Goal: Task Accomplishment & Management: Manage account settings

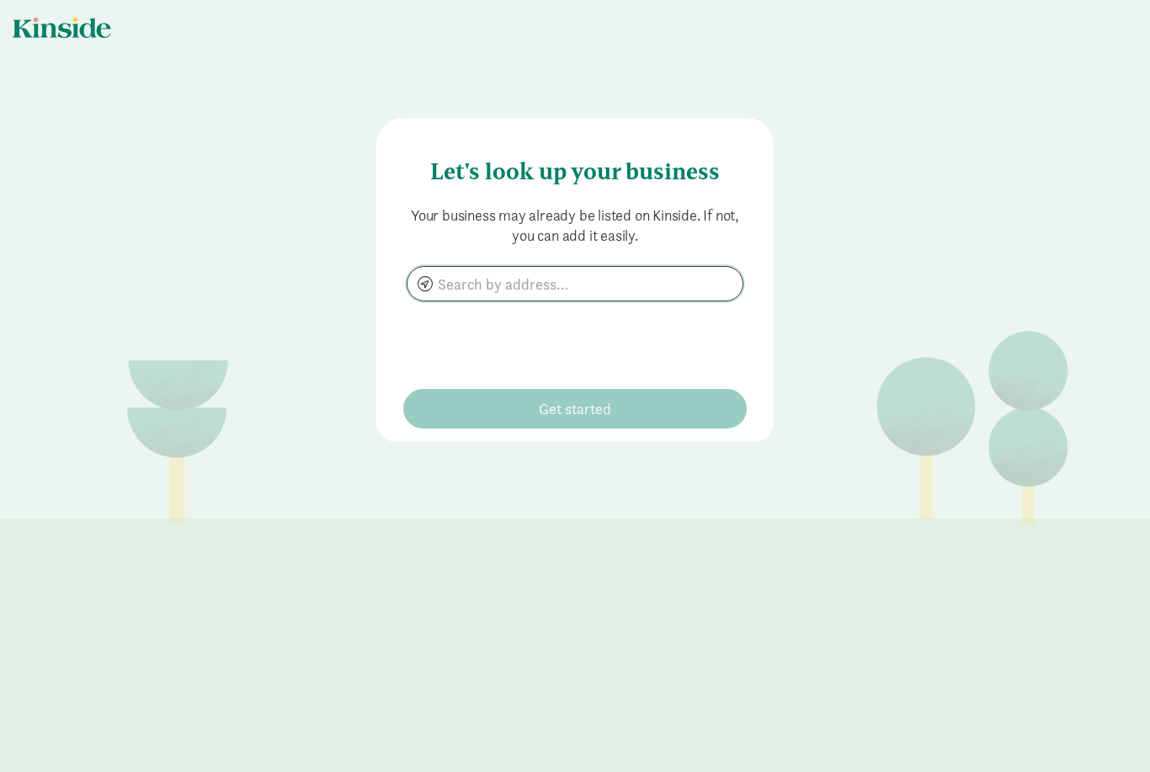
click at [593, 291] on input at bounding box center [574, 284] width 335 height 34
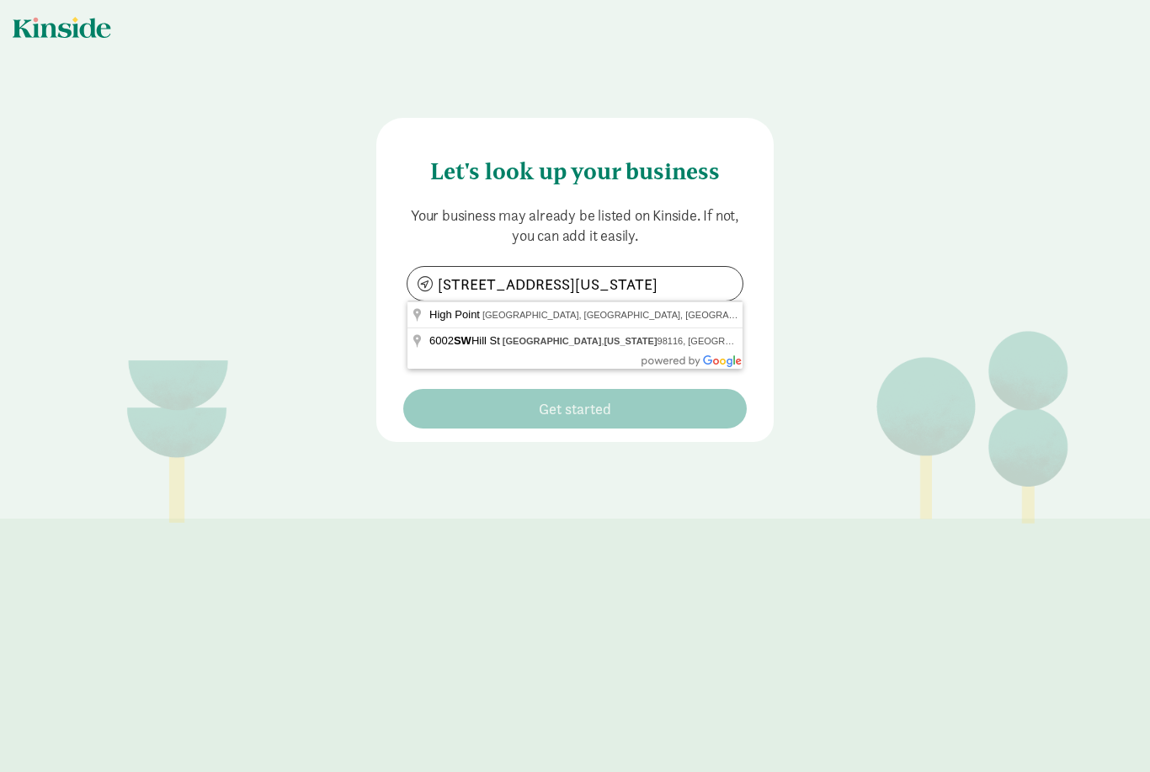
click at [570, 489] on main "Let's look up your business Your business may already be listed on Kinside. If …" at bounding box center [575, 386] width 1150 height 772
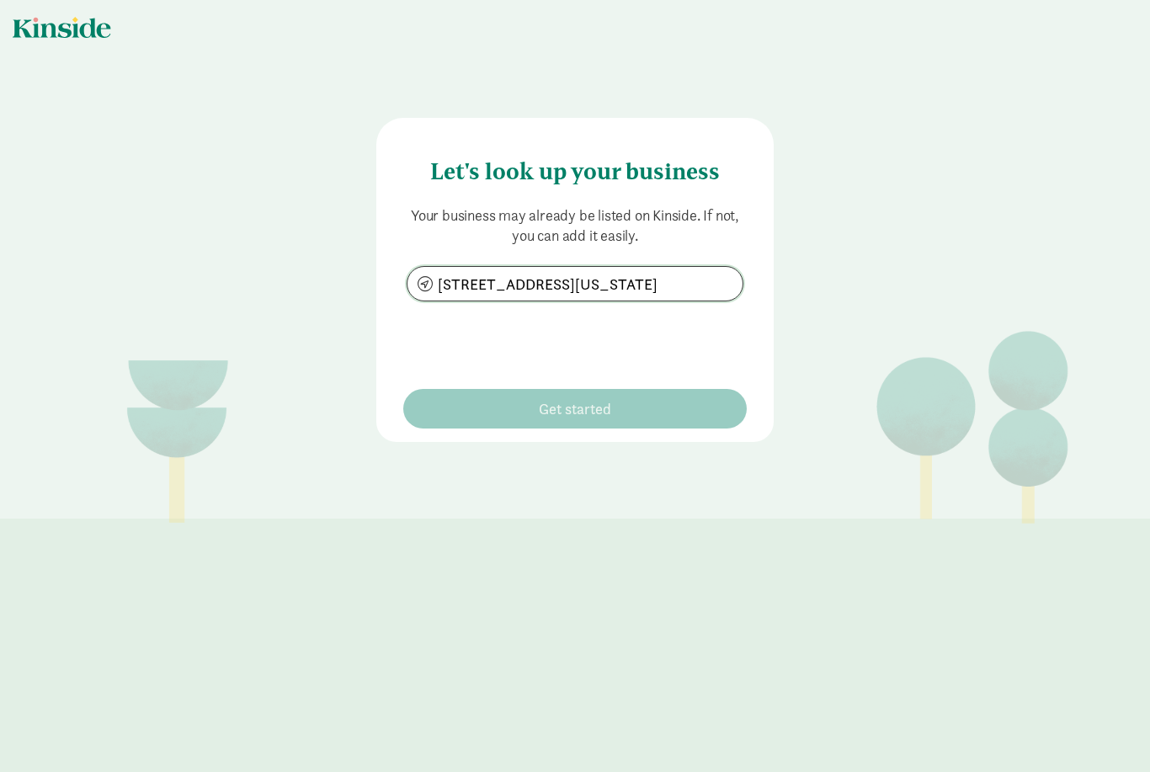
click at [527, 287] on input "[STREET_ADDRESS][US_STATE]" at bounding box center [574, 284] width 335 height 34
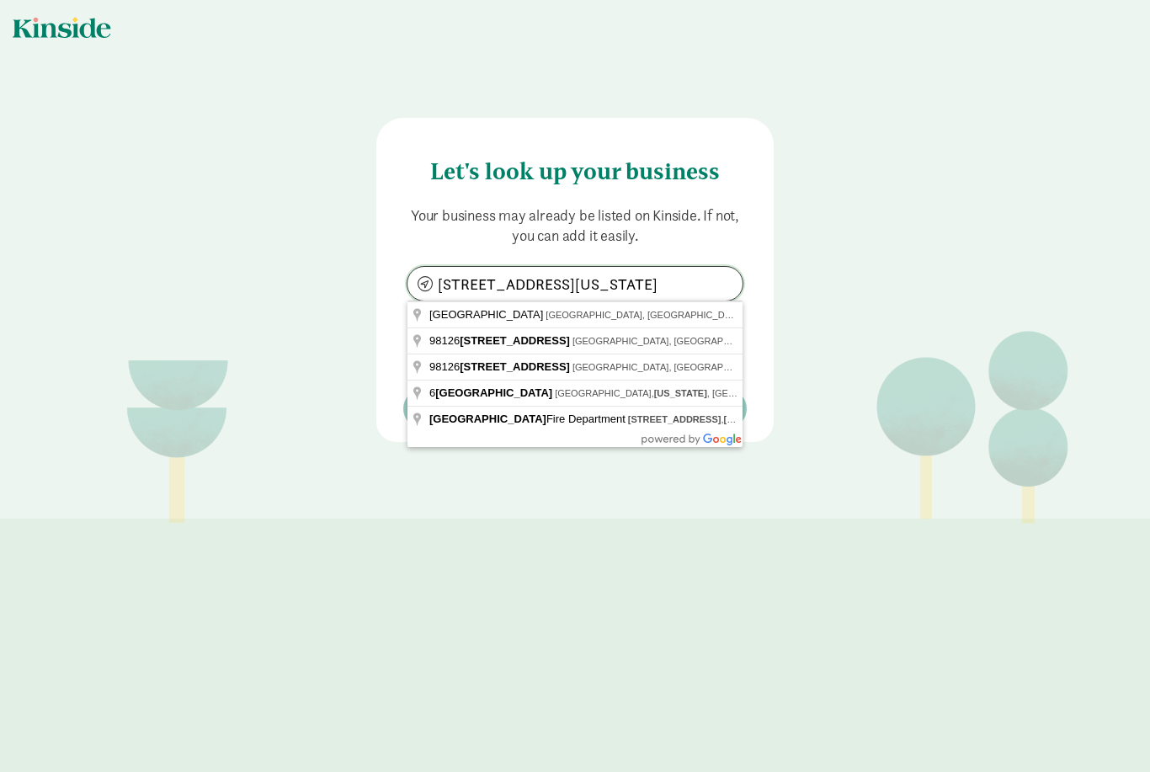
click at [707, 283] on input "[STREET_ADDRESS][US_STATE]" at bounding box center [574, 284] width 335 height 34
type input "6"
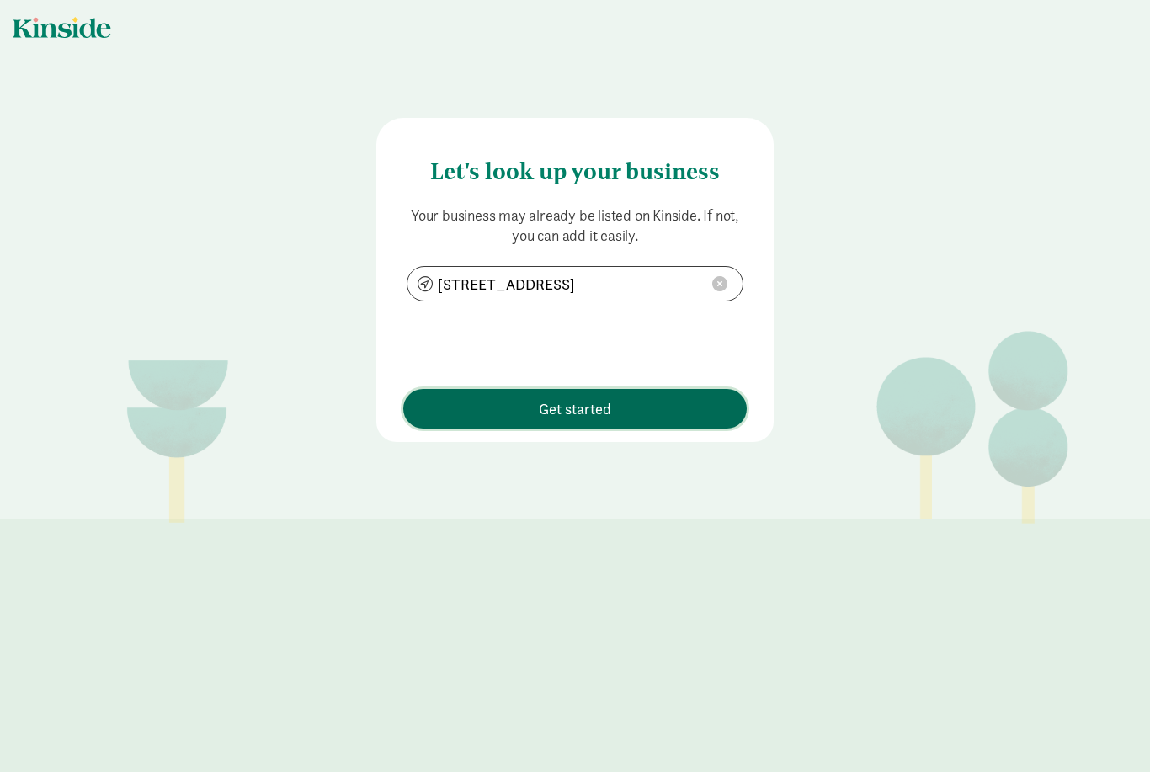
click at [648, 401] on span "Get started" at bounding box center [575, 408] width 327 height 23
type input "[STREET_ADDRESS]"
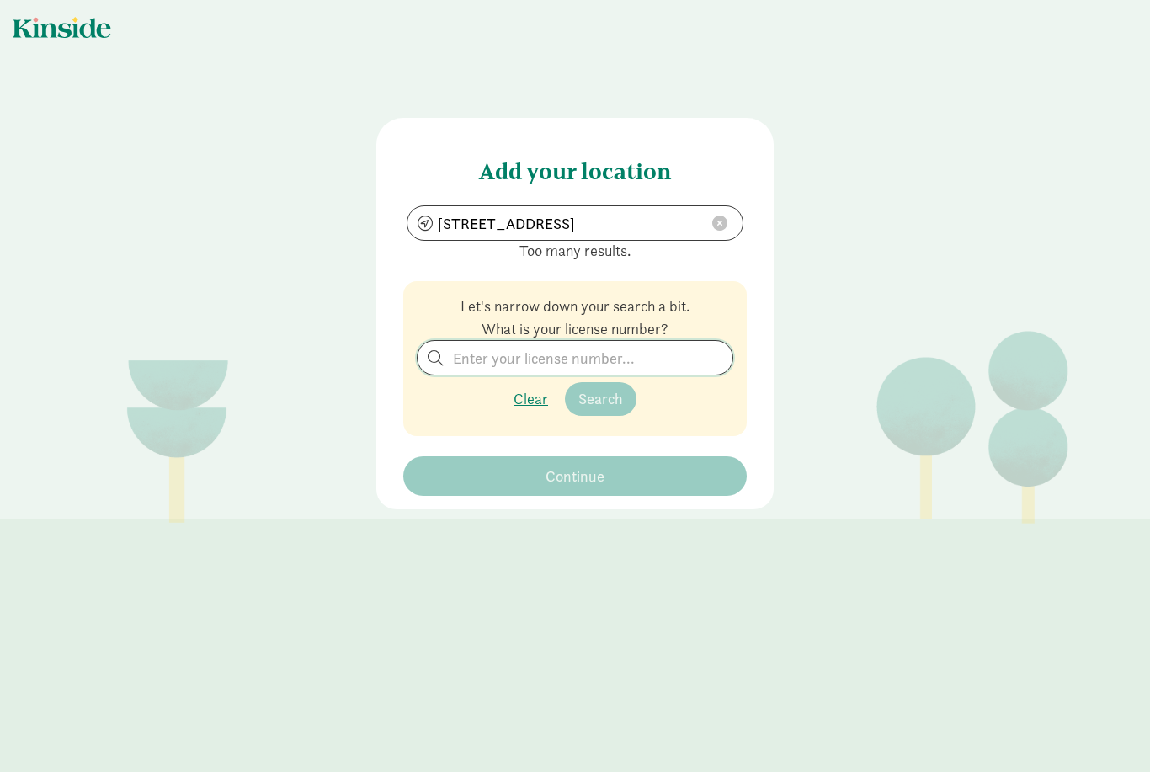
click at [646, 356] on input "search" at bounding box center [574, 358] width 315 height 34
type input "9"
type input "598113"
click at [600, 411] on button "Search" at bounding box center [601, 399] width 72 height 34
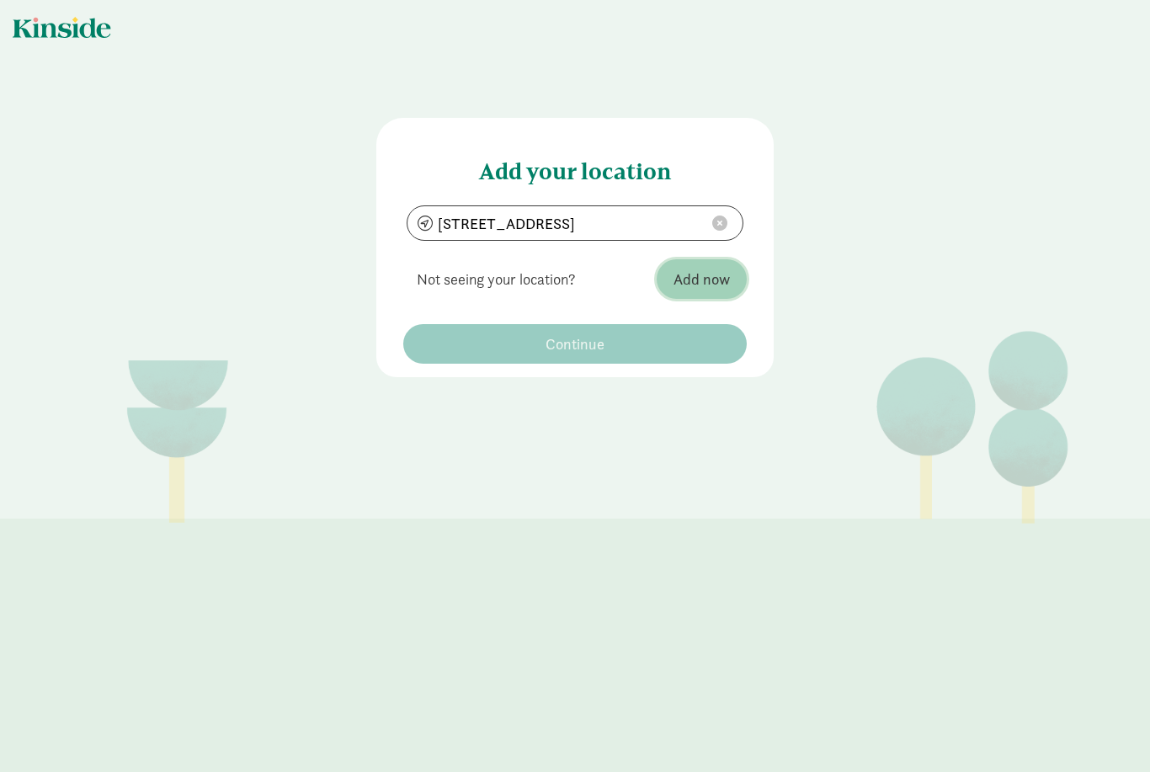
click at [701, 282] on span "Add now" at bounding box center [701, 279] width 56 height 23
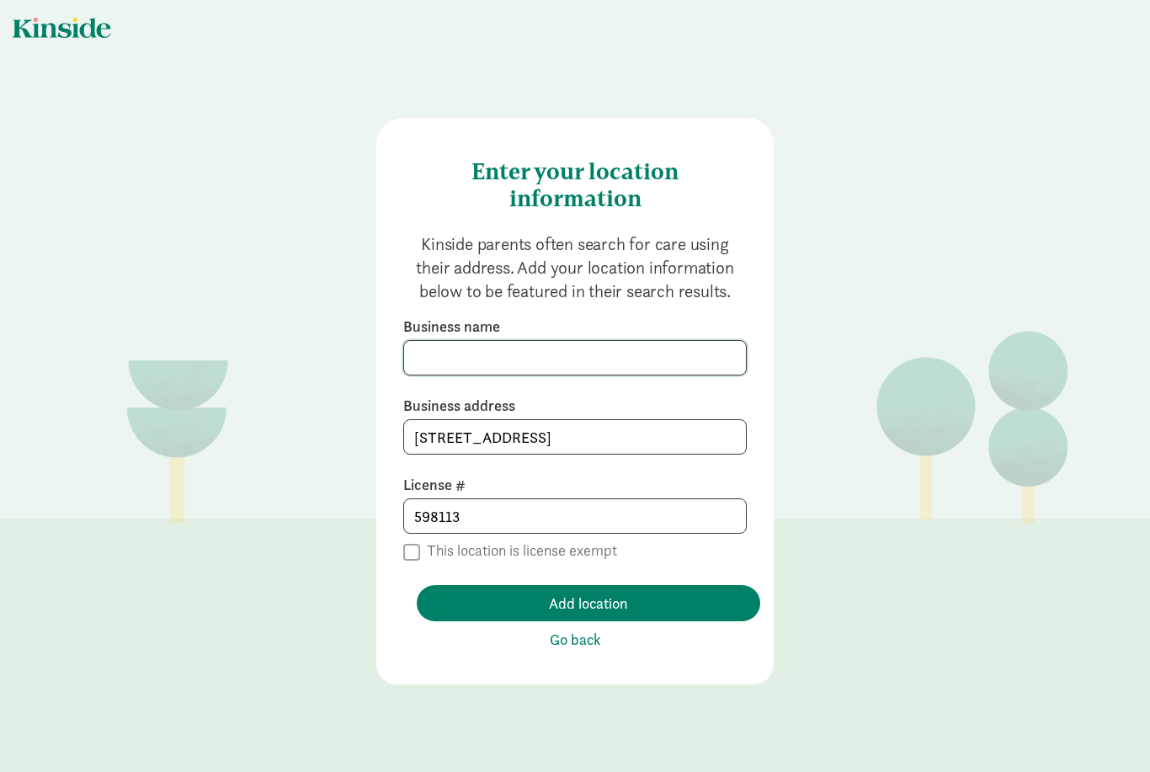
click at [676, 364] on input at bounding box center [575, 358] width 342 height 34
click at [557, 530] on input "598113" at bounding box center [575, 516] width 342 height 34
click at [565, 356] on input at bounding box center [575, 358] width 342 height 34
type input "Manal family childcare"
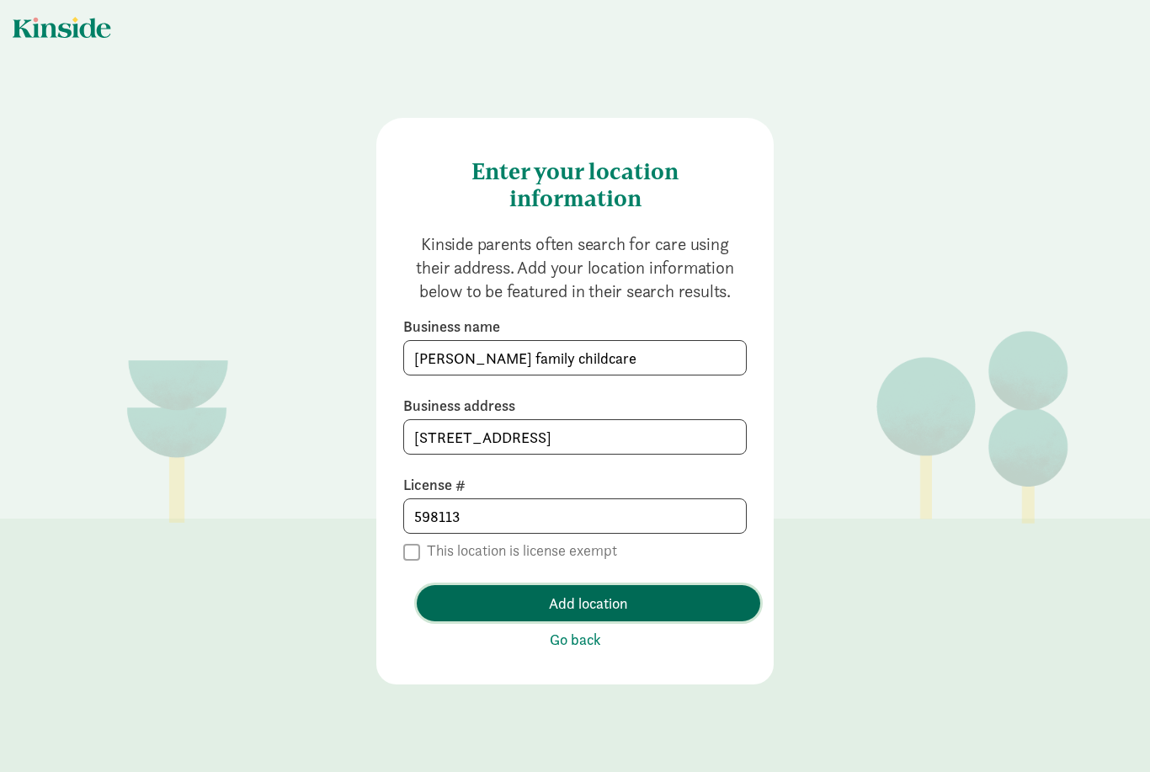
click at [642, 592] on span "Add location" at bounding box center [588, 603] width 316 height 23
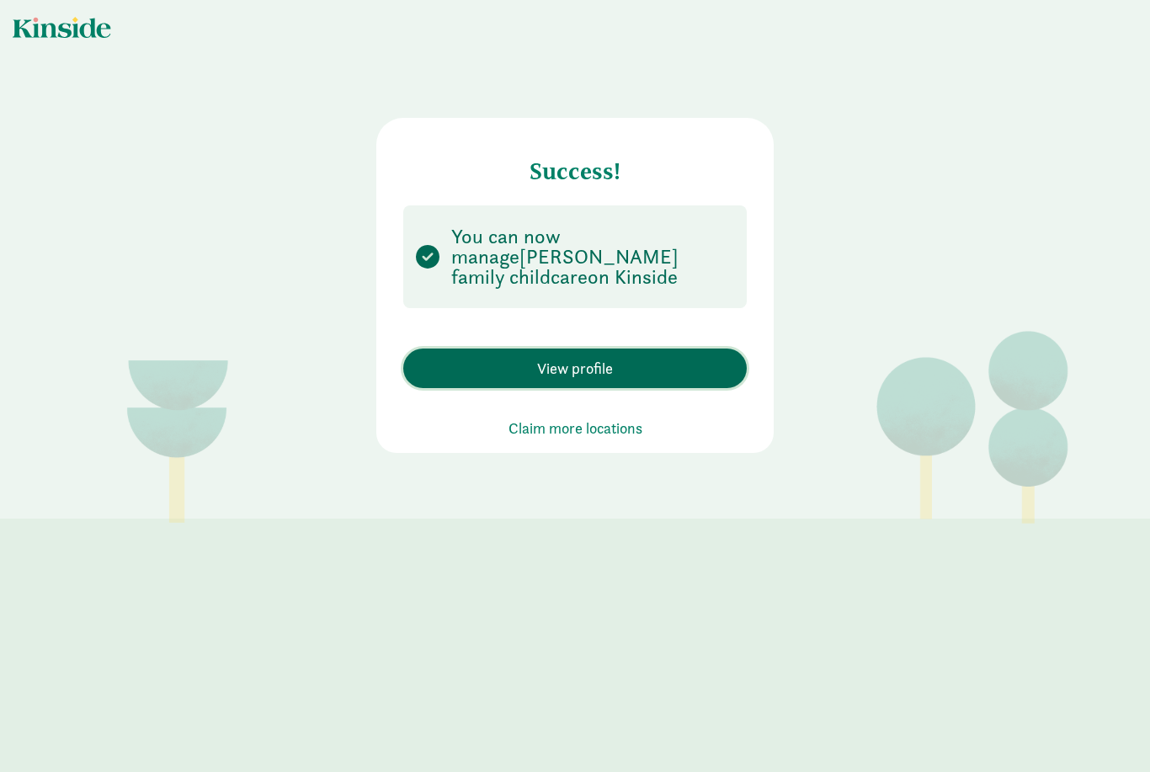
click at [683, 357] on span "View profile" at bounding box center [575, 368] width 327 height 23
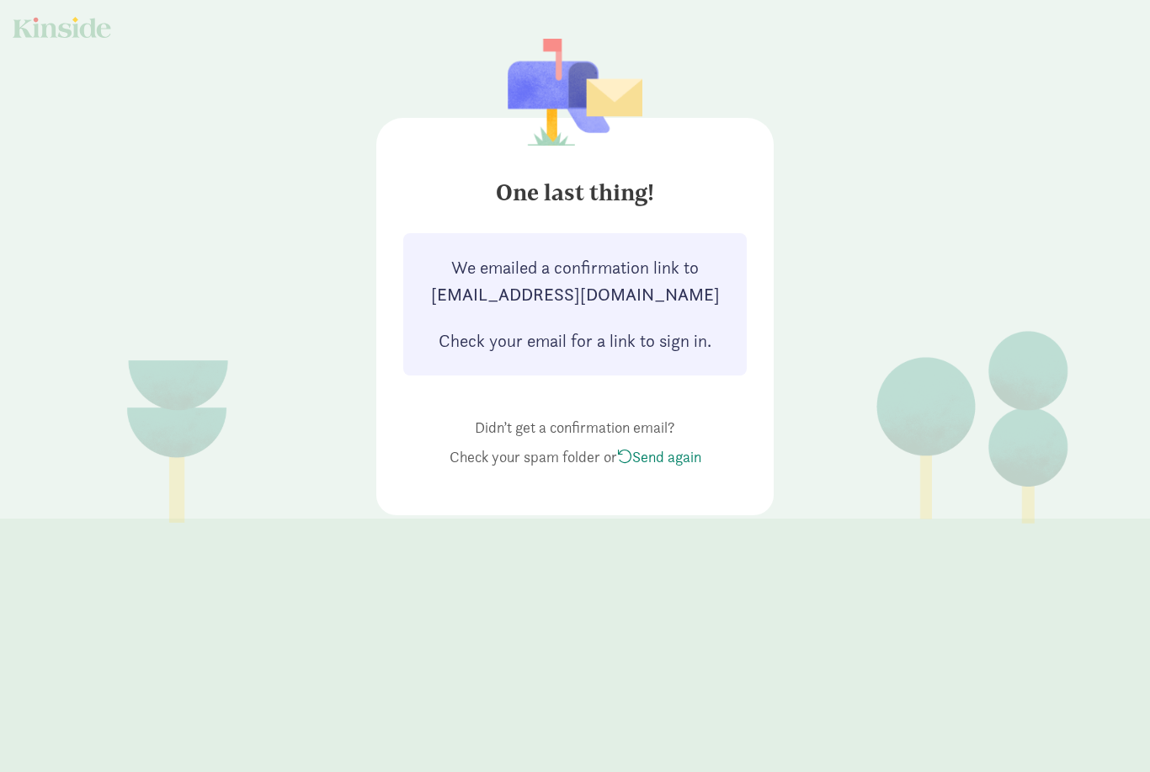
click at [625, 464] on link "Send again" at bounding box center [659, 456] width 84 height 19
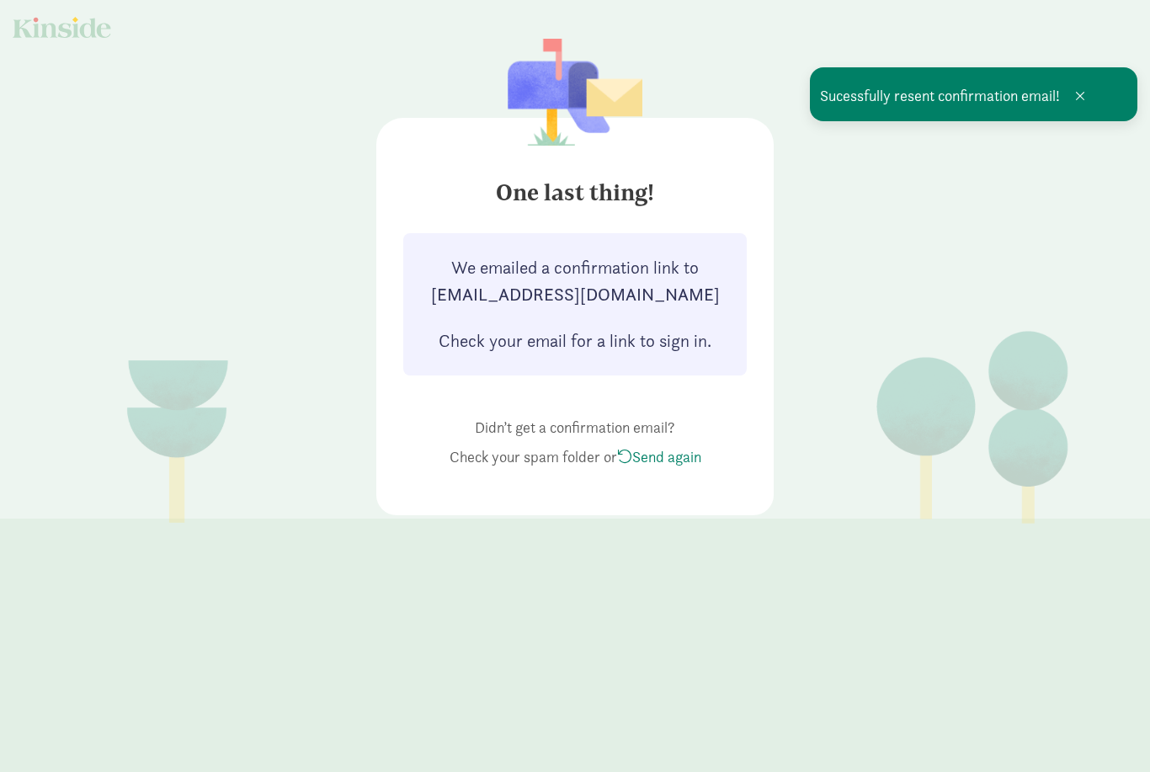
click at [617, 449] on span at bounding box center [624, 456] width 15 height 15
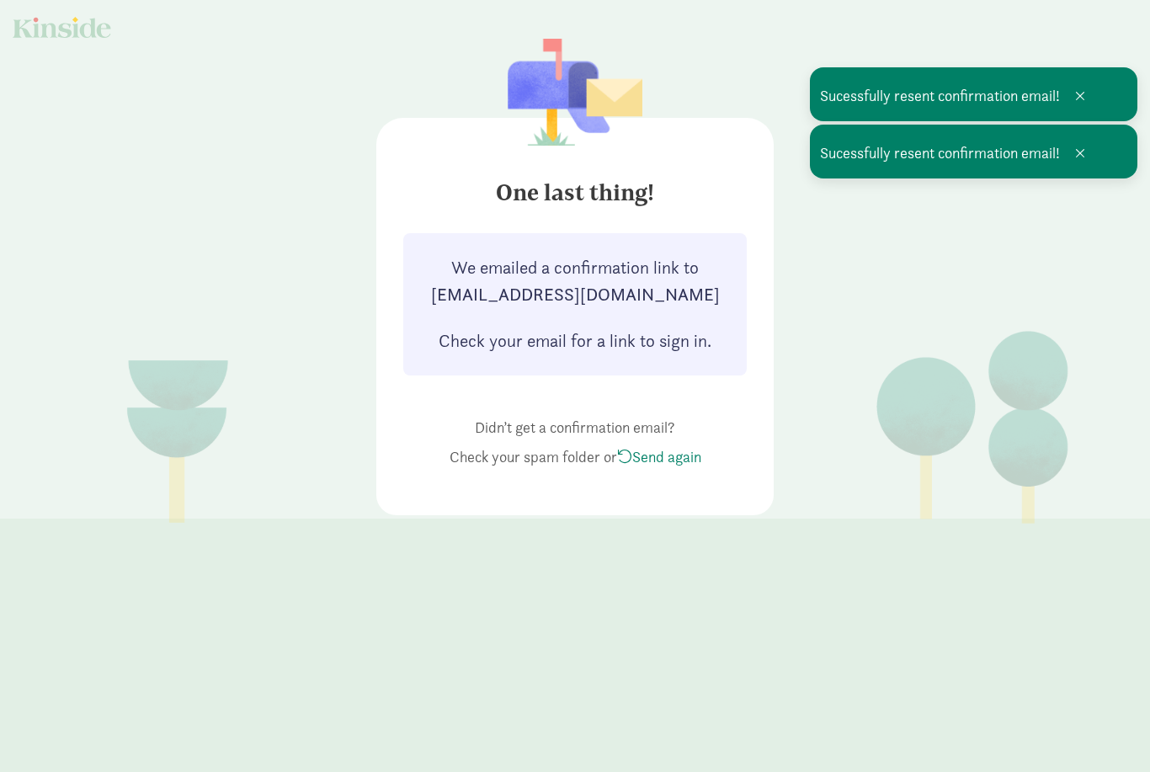
click at [66, 31] on div at bounding box center [62, 27] width 98 height 21
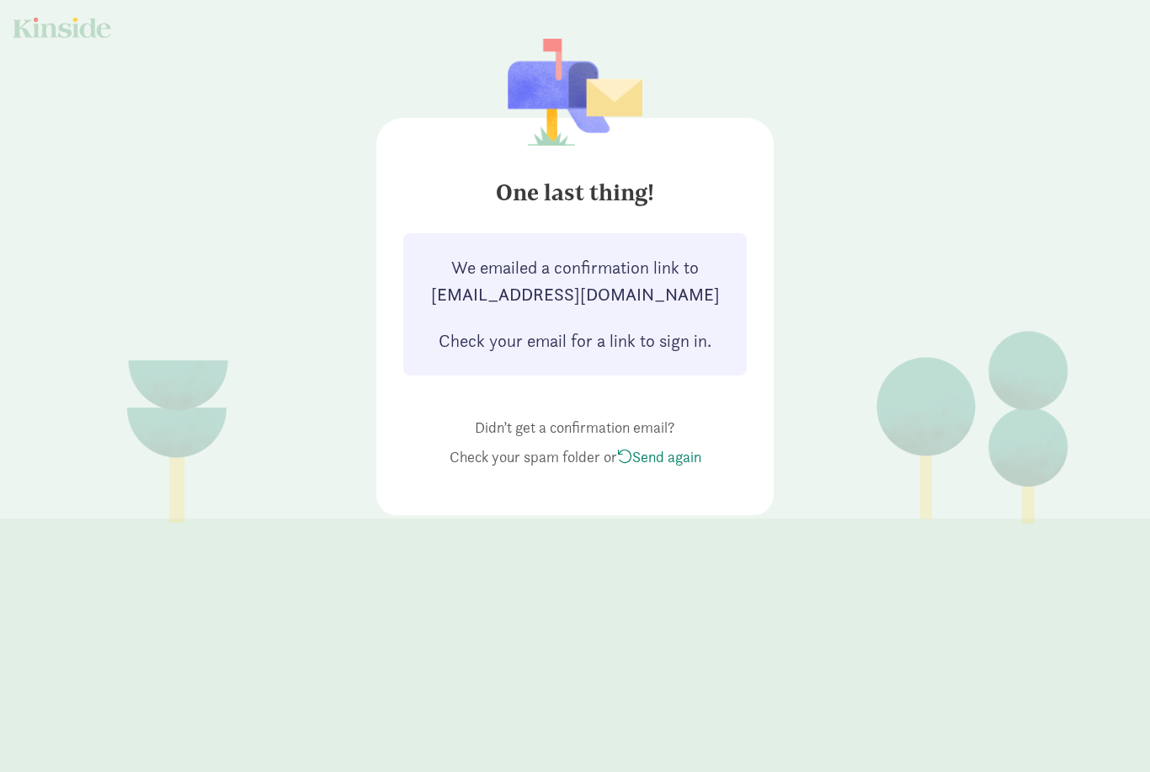
click at [667, 340] on div "Check your email for a link to sign in." at bounding box center [574, 340] width 301 height 27
click at [602, 337] on div "Check your email for a link to sign in." at bounding box center [574, 340] width 301 height 27
click at [579, 338] on div "Check your email for a link to sign in." at bounding box center [574, 340] width 301 height 27
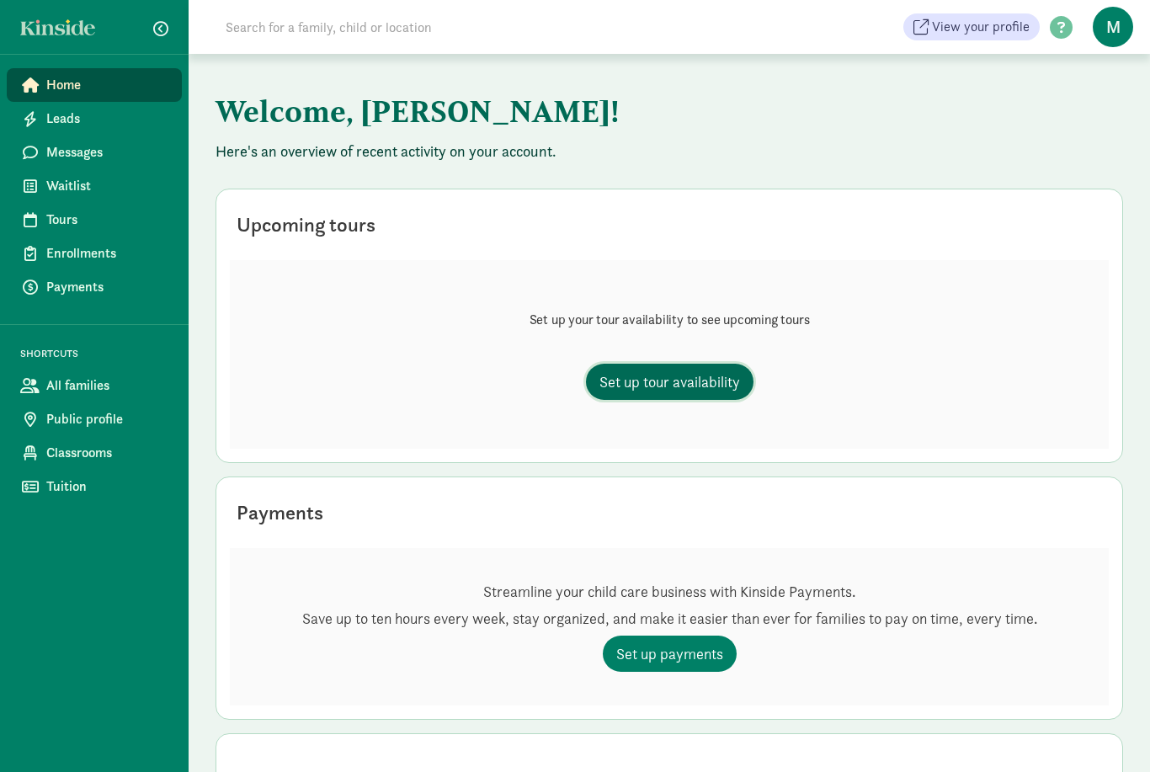
click at [650, 398] on link "Set up tour availability" at bounding box center [669, 382] width 167 height 36
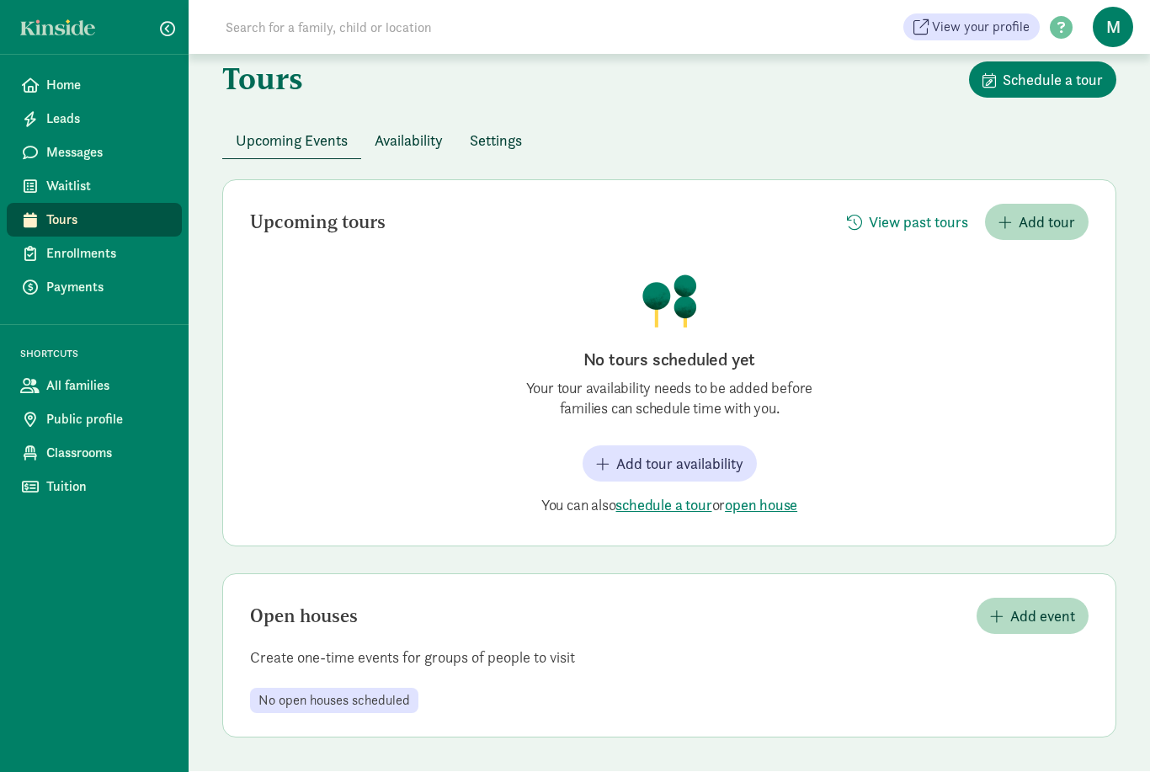
scroll to position [54, 0]
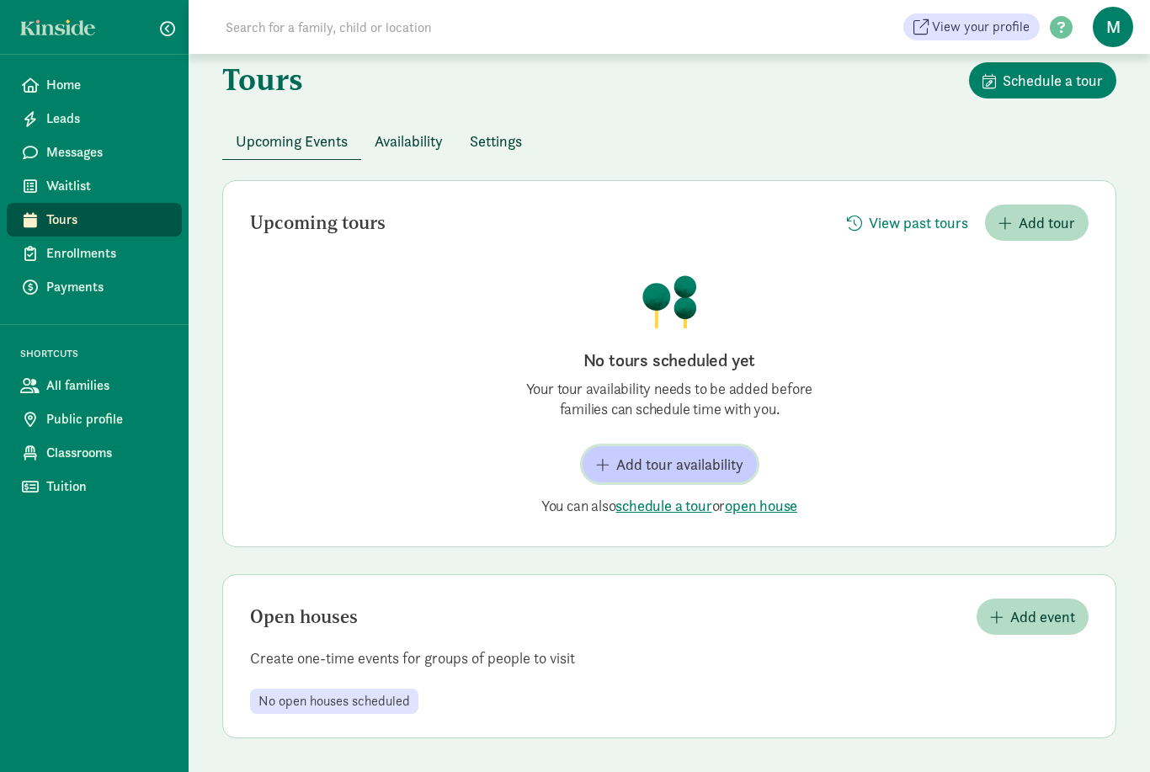
click at [640, 446] on button "Add tour availability" at bounding box center [669, 464] width 174 height 36
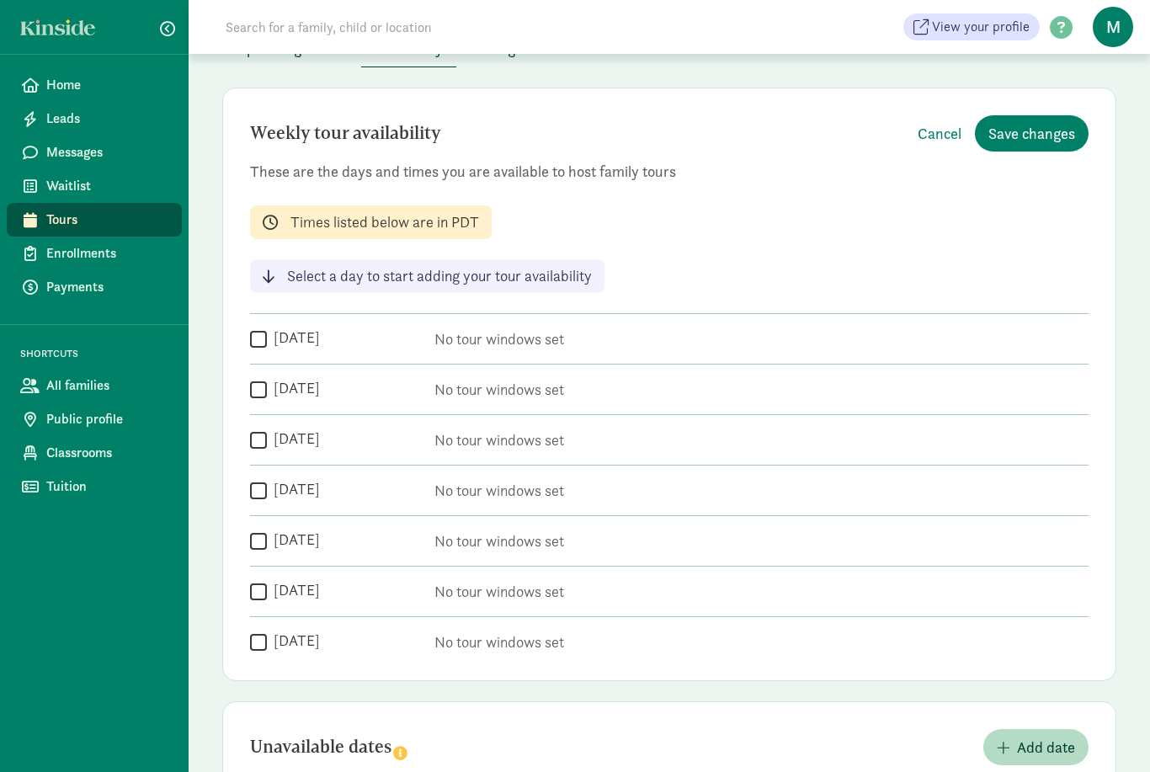
scroll to position [118, 0]
click at [266, 359] on div "Weekly tour availability Cancel Save changes These are the days and times you a…" at bounding box center [669, 384] width 894 height 593
click at [246, 331] on div "Weekly tour availability Cancel Save changes These are the days and times you a…" at bounding box center [669, 384] width 894 height 593
click at [252, 388] on input "Tuesday" at bounding box center [258, 389] width 17 height 23
checkbox input "true"
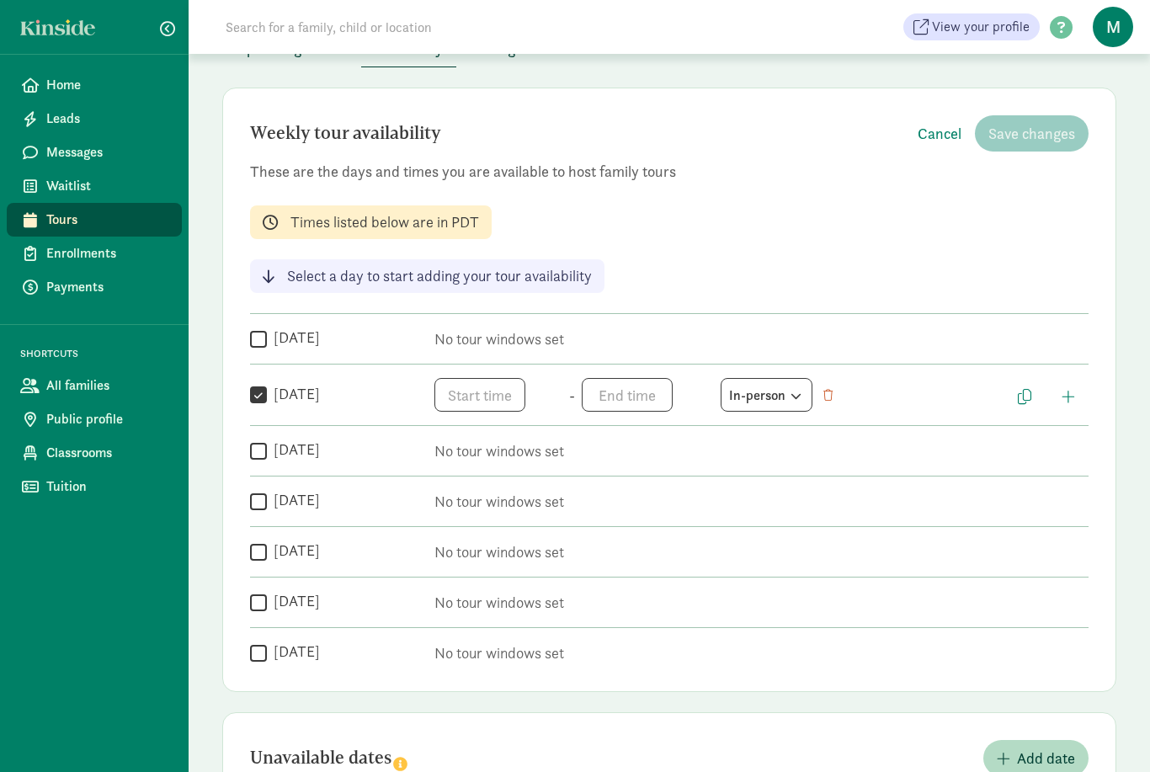
click at [259, 476] on div " Wednesday No tour windows set" at bounding box center [669, 494] width 838 height 37
click at [258, 308] on div "Weekly tour availability Cancel Save changes These are the days and times you a…" at bounding box center [669, 390] width 894 height 604
click at [271, 332] on label "Monday" at bounding box center [293, 337] width 53 height 20
click at [267, 332] on input "Monday" at bounding box center [258, 338] width 17 height 23
checkbox input "true"
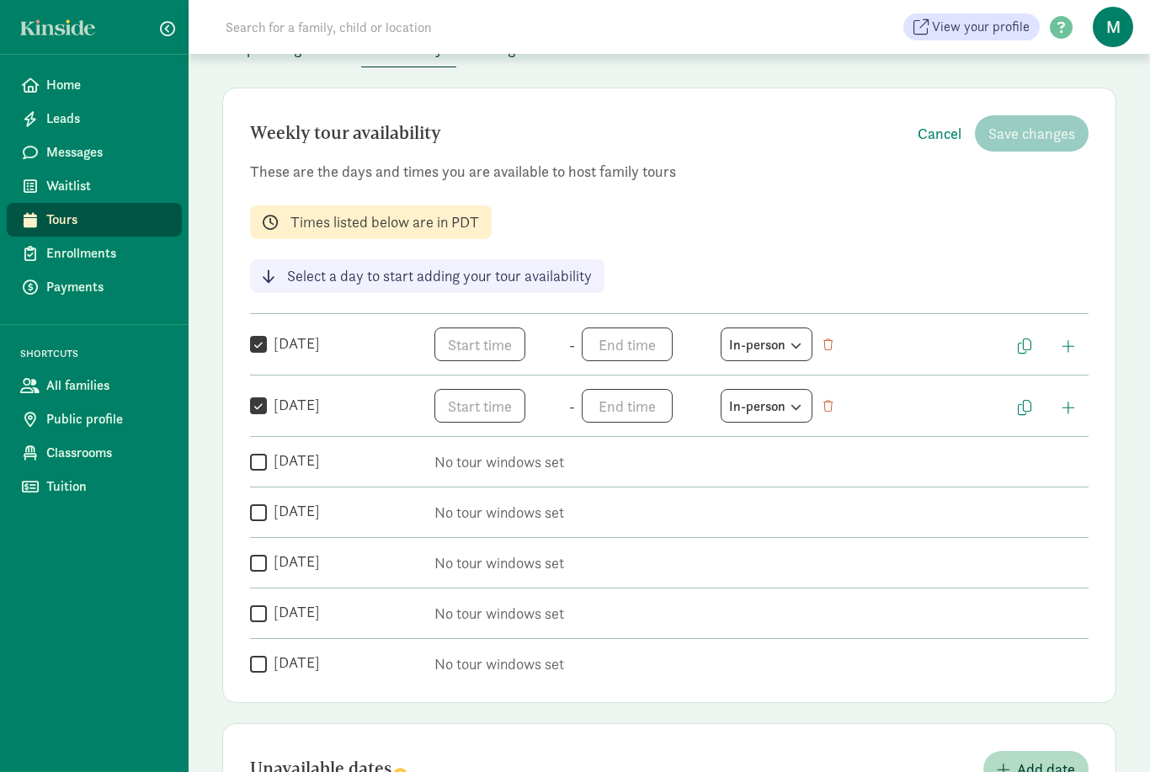
click at [262, 468] on input "Wednesday" at bounding box center [258, 461] width 17 height 23
checkbox input "true"
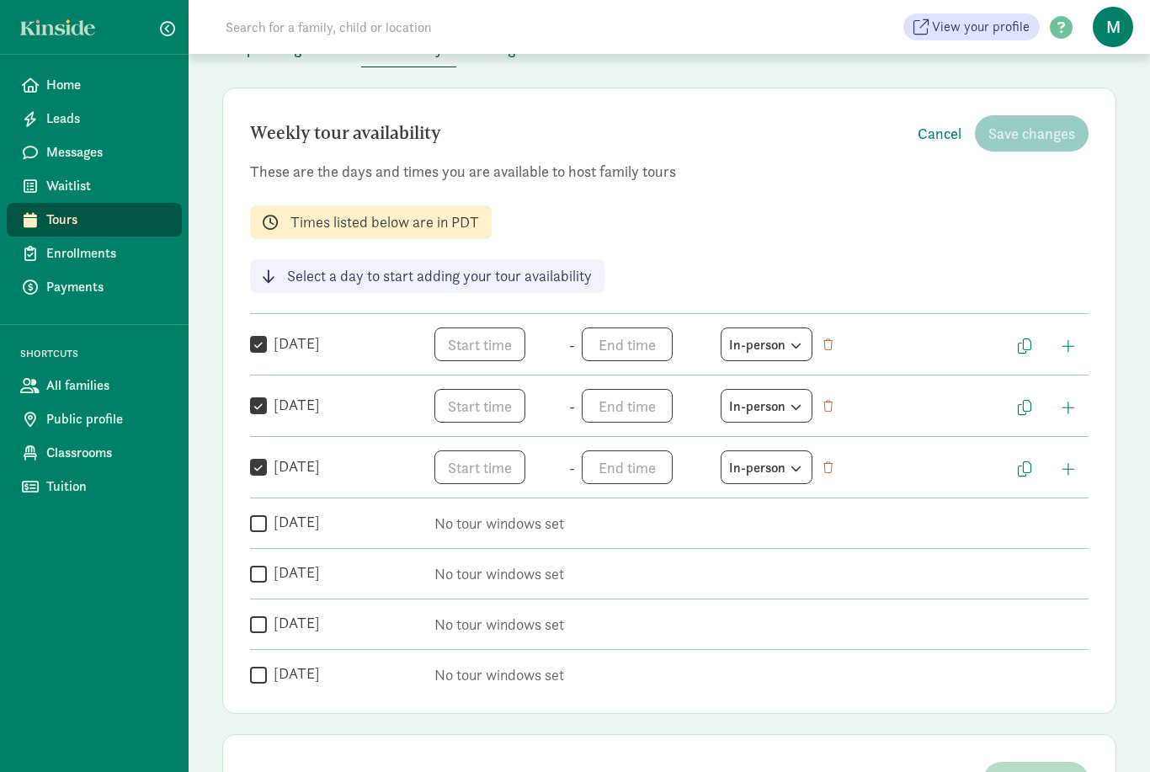
click at [252, 533] on input "Thursday" at bounding box center [258, 523] width 17 height 23
checkbox input "true"
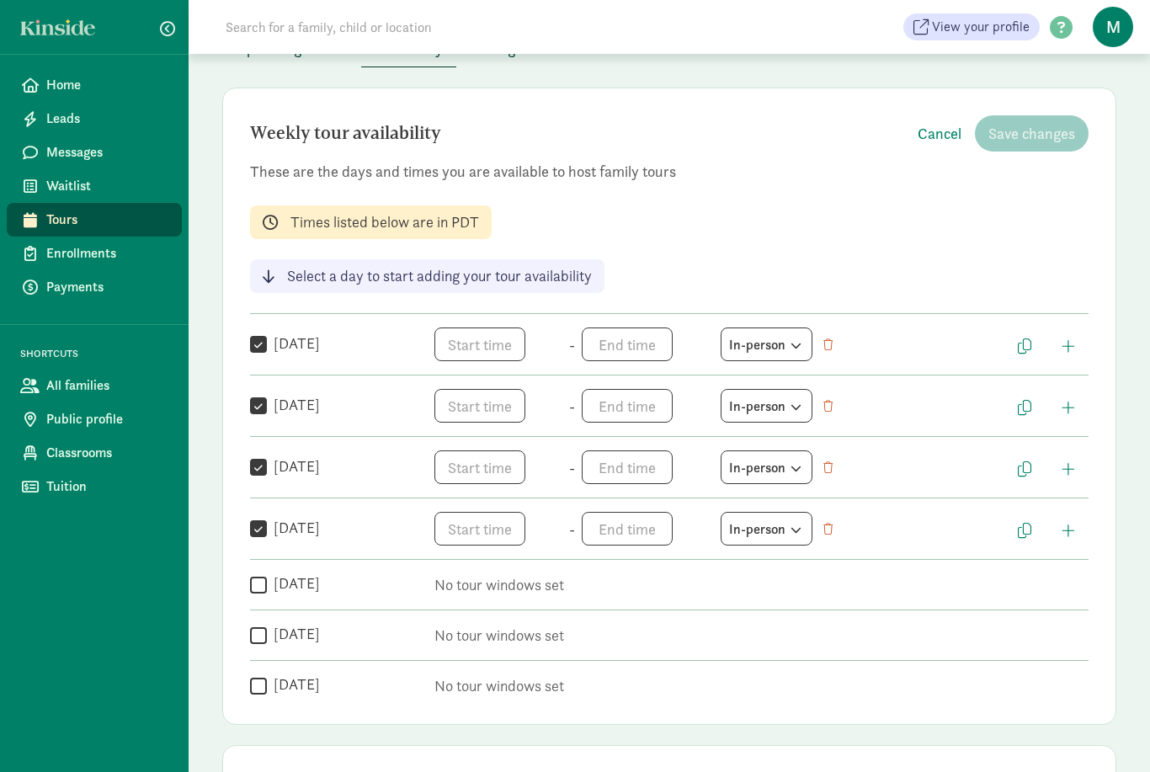
click at [254, 588] on input "Friday" at bounding box center [258, 584] width 17 height 23
checkbox input "true"
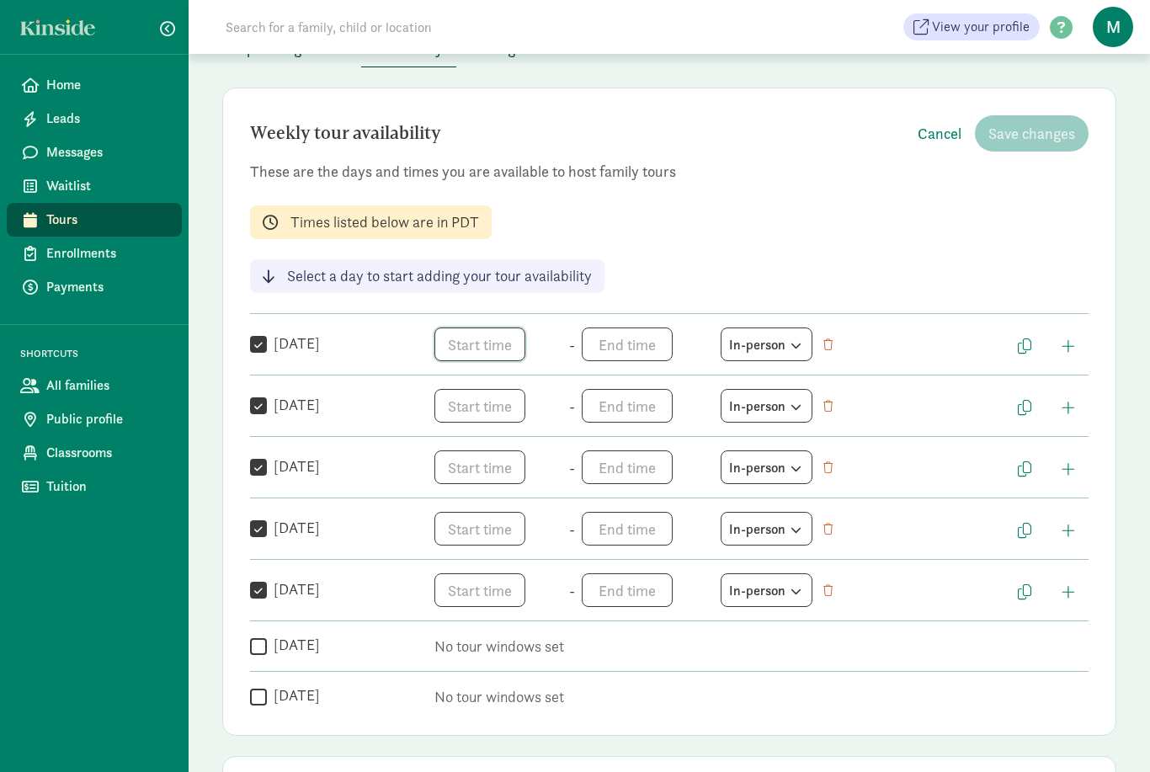
click at [478, 351] on span "h 12 1 2 3 4 5 6 7 8 9 10 11 mm 00 05 10 15 20 25 30 35 40 45 50 55 a am pm" at bounding box center [498, 344] width 128 height 34
click at [460, 470] on li "8" at bounding box center [459, 472] width 50 height 32
click at [571, 412] on li "am" at bounding box center [561, 404] width 50 height 32
click at [504, 416] on li "00" at bounding box center [511, 404] width 50 height 32
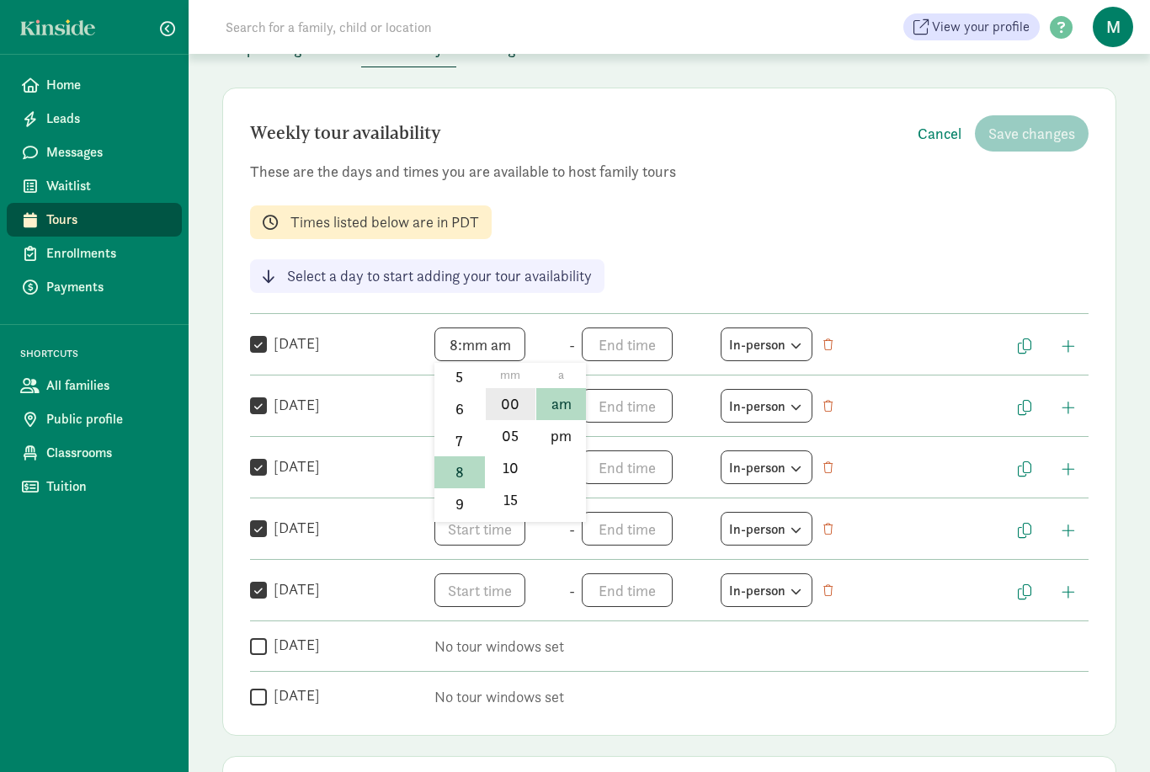
type input "8:00 am"
click at [628, 353] on span "h 12 1 2 3 4 5 6 7 8 9 10 11 mm 00 05 10 15 20 25 30 35 40 45 50 55 a am pm" at bounding box center [646, 344] width 128 height 34
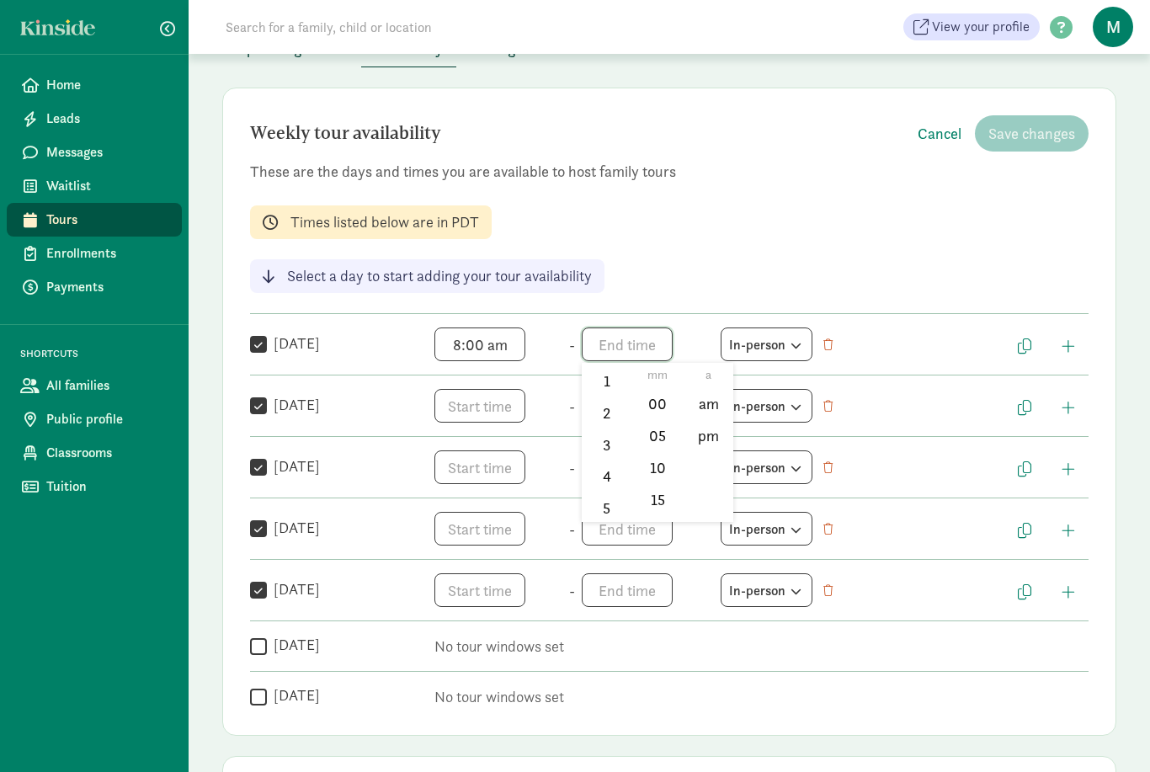
scroll to position [52, 0]
click at [614, 512] on li "5" at bounding box center [607, 511] width 50 height 32
click at [667, 408] on li "00" at bounding box center [658, 404] width 50 height 32
click at [718, 442] on li "pm" at bounding box center [708, 436] width 50 height 32
type input "5:00 pm"
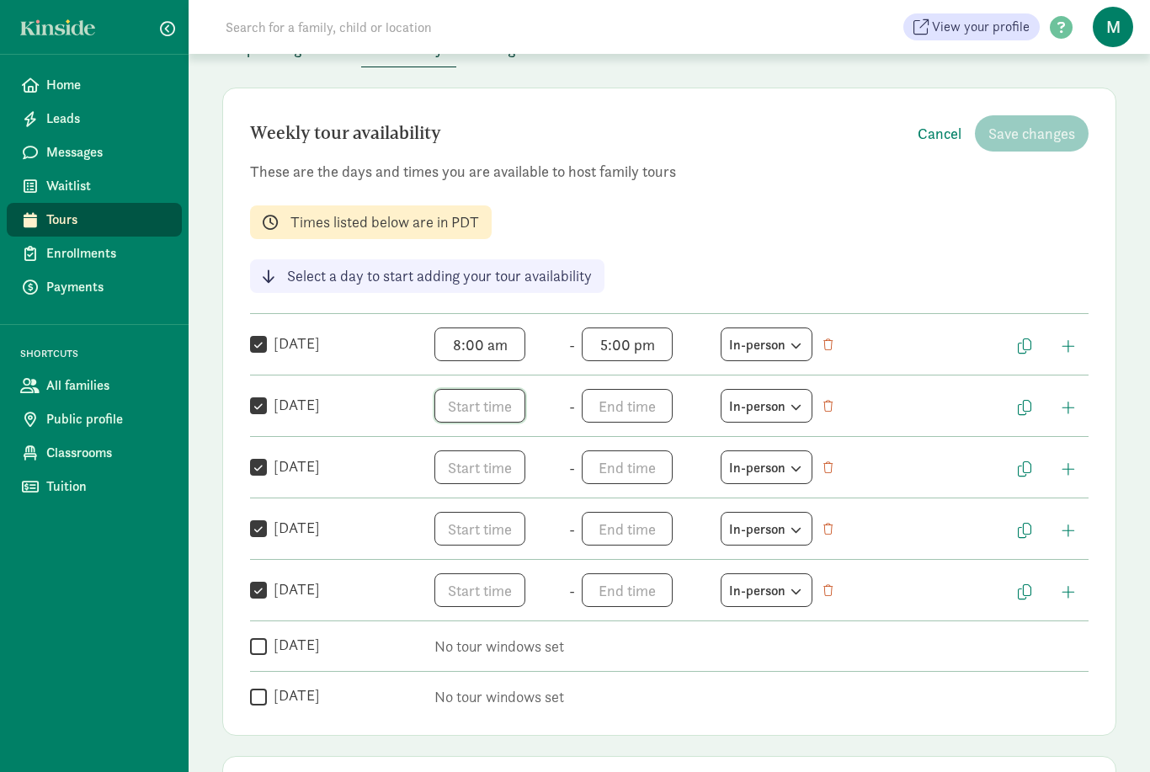
click at [462, 401] on span "h 12 1 2 3 4 5 6 7 8 9 10 11 mm 00 05 10 15 20 25 30 35 40 45 50 55 a am pm" at bounding box center [498, 406] width 128 height 34
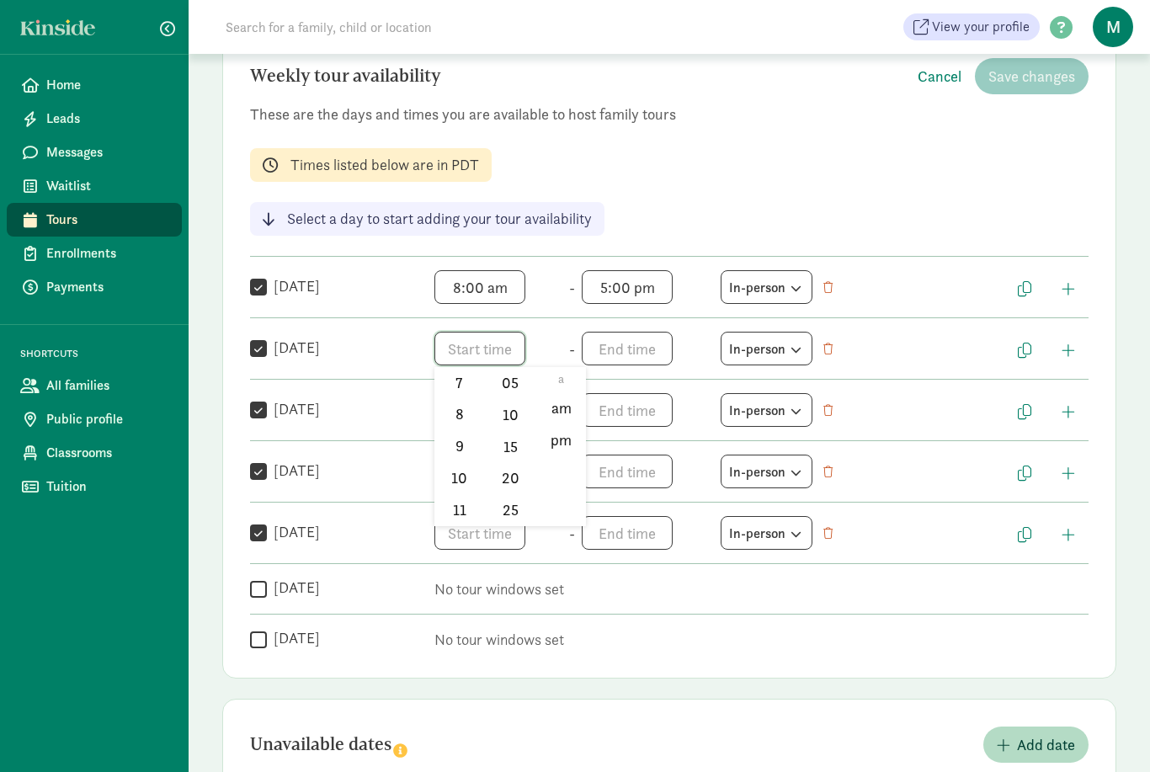
scroll to position [247, 0]
click at [463, 422] on li "8" at bounding box center [459, 415] width 50 height 32
click at [511, 423] on li "10" at bounding box center [511, 414] width 50 height 32
click at [557, 422] on li "am" at bounding box center [561, 408] width 50 height 32
type input "8:10 am"
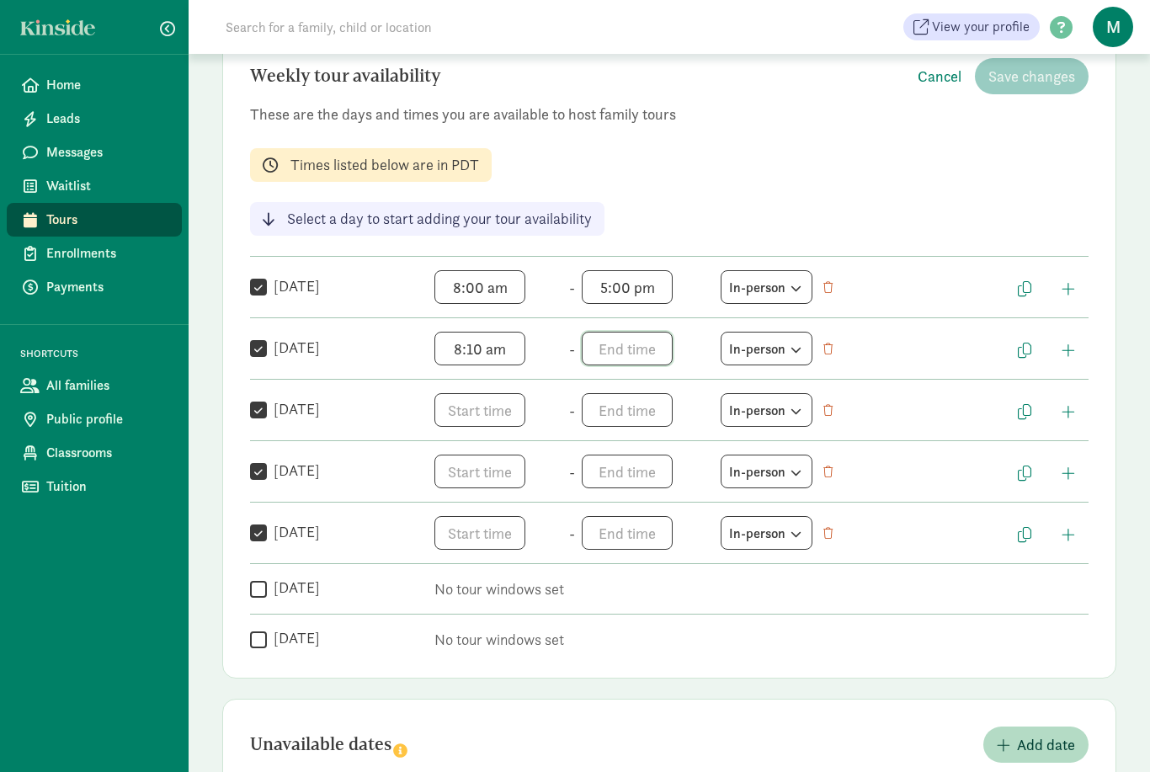
click at [633, 337] on span "h 12 1 2 3 4 5 6 7 8 9 10 11 mm 00 05 10 15 20 25 30 35 40 45 50 55 a am pm" at bounding box center [646, 349] width 128 height 34
click at [603, 494] on li "5" at bounding box center [607, 500] width 50 height 32
click at [673, 478] on li "10" at bounding box center [658, 471] width 50 height 32
click at [715, 438] on li "pm" at bounding box center [708, 440] width 50 height 32
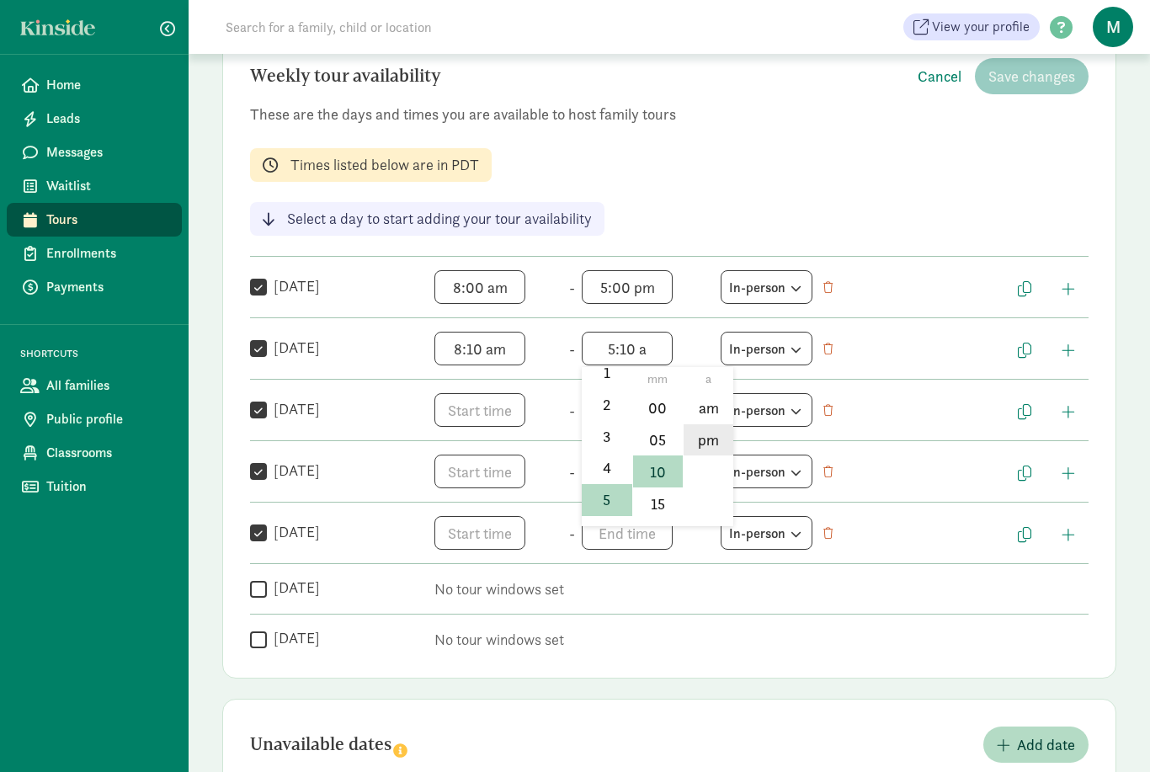
type input "5:10 pm"
click at [488, 423] on span "h 12 1 2 3 4 5 6 7 8 9 10 11 mm 00 05 10 15 20 25 30 35 40 45 50 55 a am pm" at bounding box center [498, 410] width 128 height 34
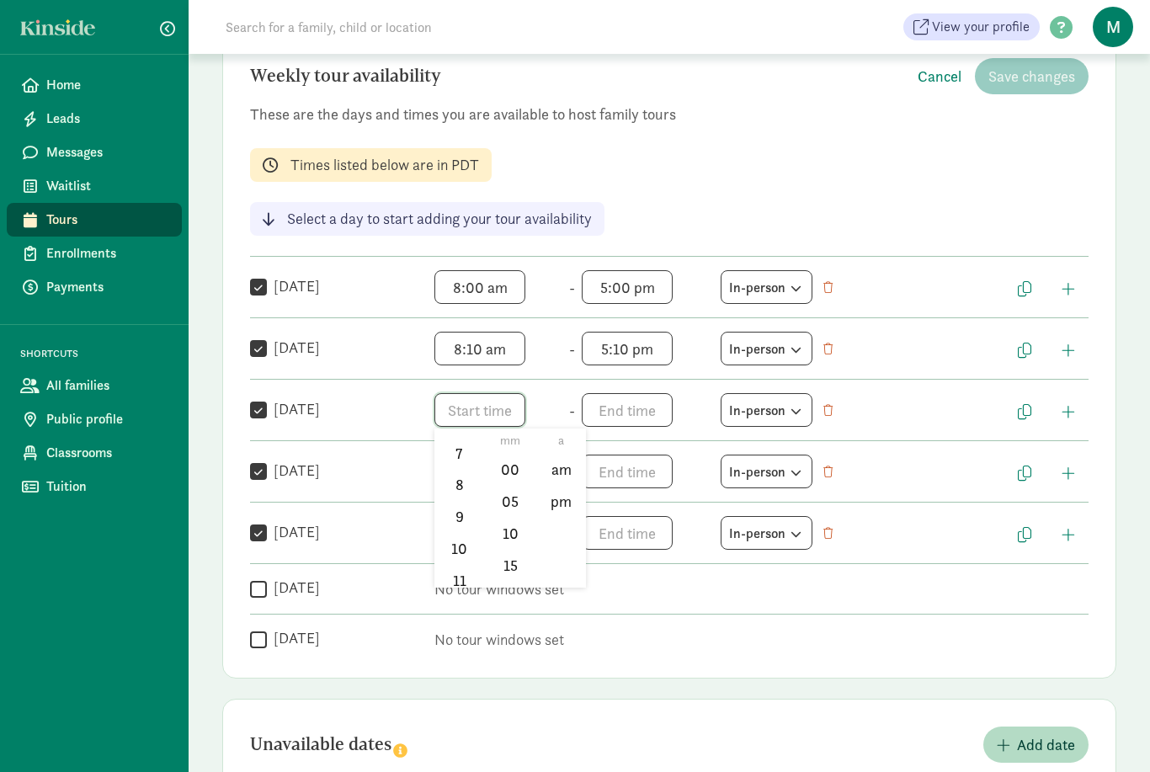
scroll to position [226, 0]
click at [456, 501] on li "8" at bounding box center [459, 497] width 50 height 32
click at [507, 472] on li "00" at bounding box center [511, 470] width 50 height 32
click at [565, 469] on li "am" at bounding box center [561, 470] width 50 height 32
type input "8:00 am"
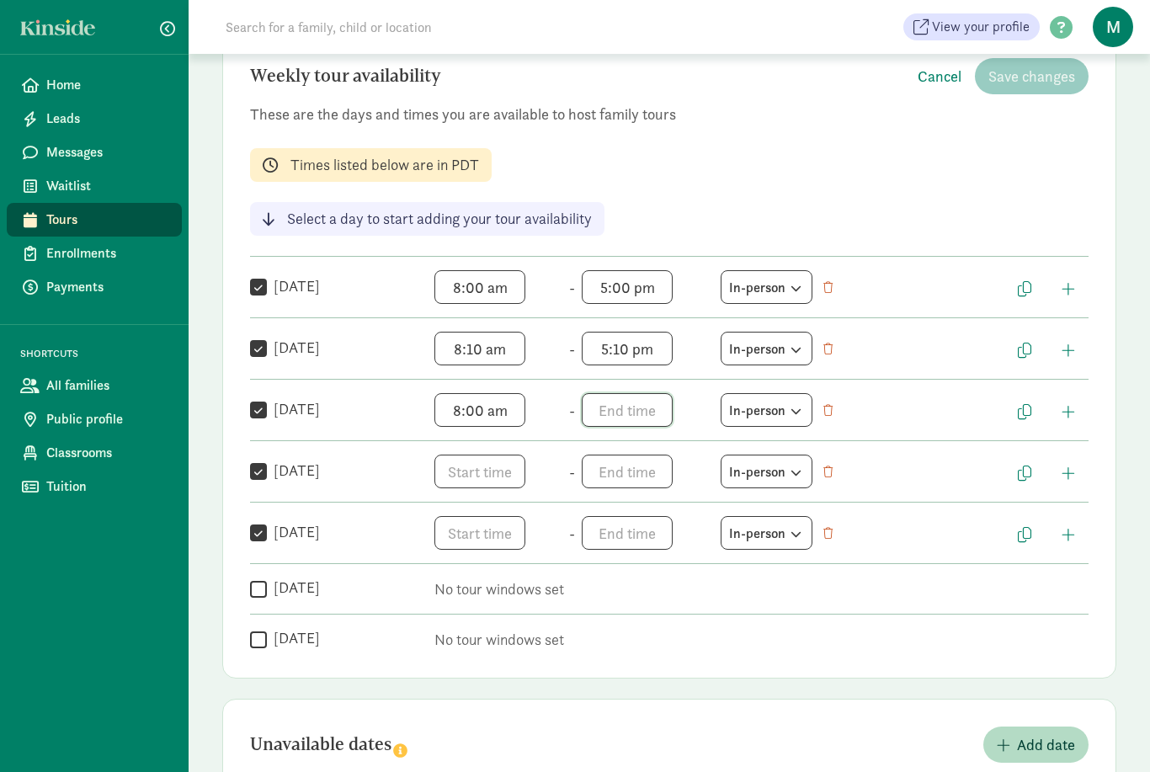
click at [626, 408] on span "h 12 1 2 3 4 5 6 7 8 9 10 11 mm 00 05 10 15 20 25 30 35 40 45 50 55 a am pm" at bounding box center [646, 410] width 128 height 34
click at [614, 458] on li "5" at bounding box center [607, 451] width 50 height 32
click at [656, 470] on li "00" at bounding box center [658, 470] width 50 height 32
click at [719, 502] on li "pm" at bounding box center [708, 502] width 50 height 32
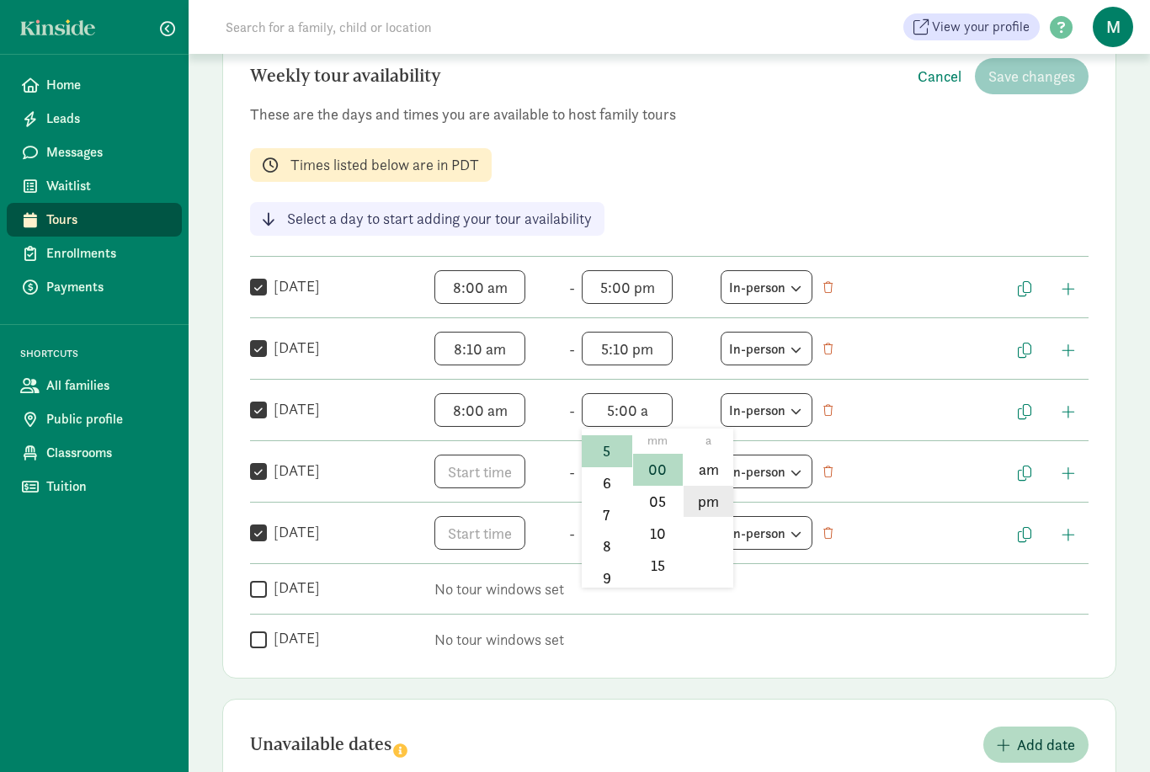
type input "5:00 pm"
click at [476, 466] on span "h 12 1 2 3 4 5 6 7 8 9 10 11 mm 00 05 10 15 20 25 30 35 40 45 50 55 a am pm" at bounding box center [498, 471] width 128 height 34
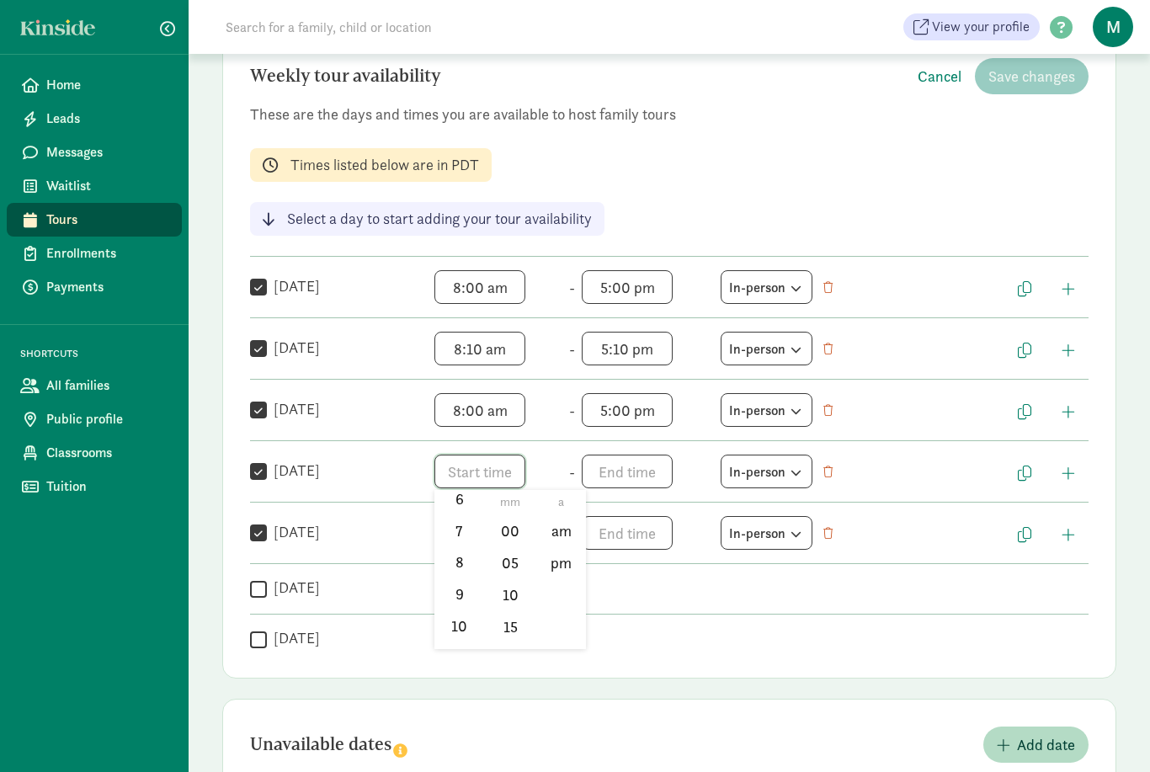
scroll to position [216, 0]
click at [454, 567] on li "8" at bounding box center [459, 569] width 50 height 32
click at [517, 531] on li "00" at bounding box center [511, 531] width 50 height 32
click at [559, 540] on li "am" at bounding box center [561, 531] width 50 height 32
type input "8:00 am"
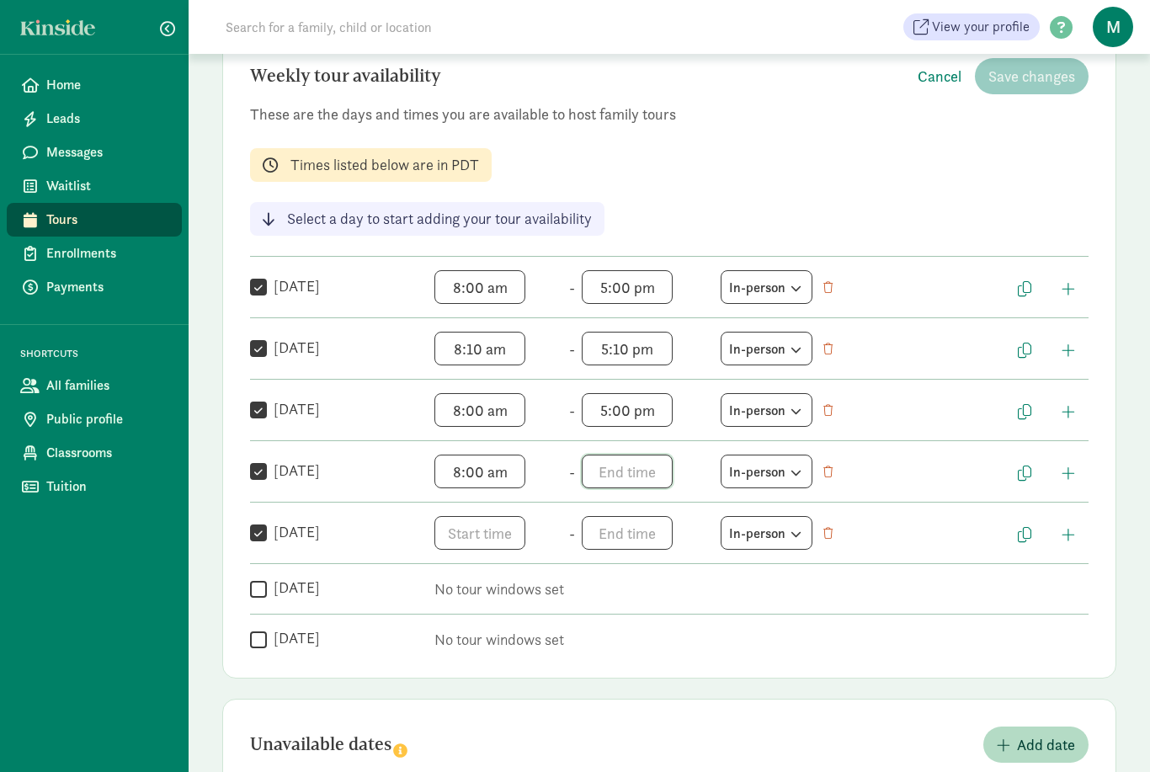
click at [616, 480] on span "h 12 1 2 3 4 5 6 7 8 9 10 11 mm 00 05 10 15 20 25 30 35 40 45 50 55 a am pm" at bounding box center [646, 471] width 128 height 34
click at [662, 534] on li "00" at bounding box center [658, 531] width 50 height 32
click at [711, 562] on li "pm" at bounding box center [708, 563] width 50 height 32
click at [497, 529] on div at bounding box center [575, 386] width 1150 height 772
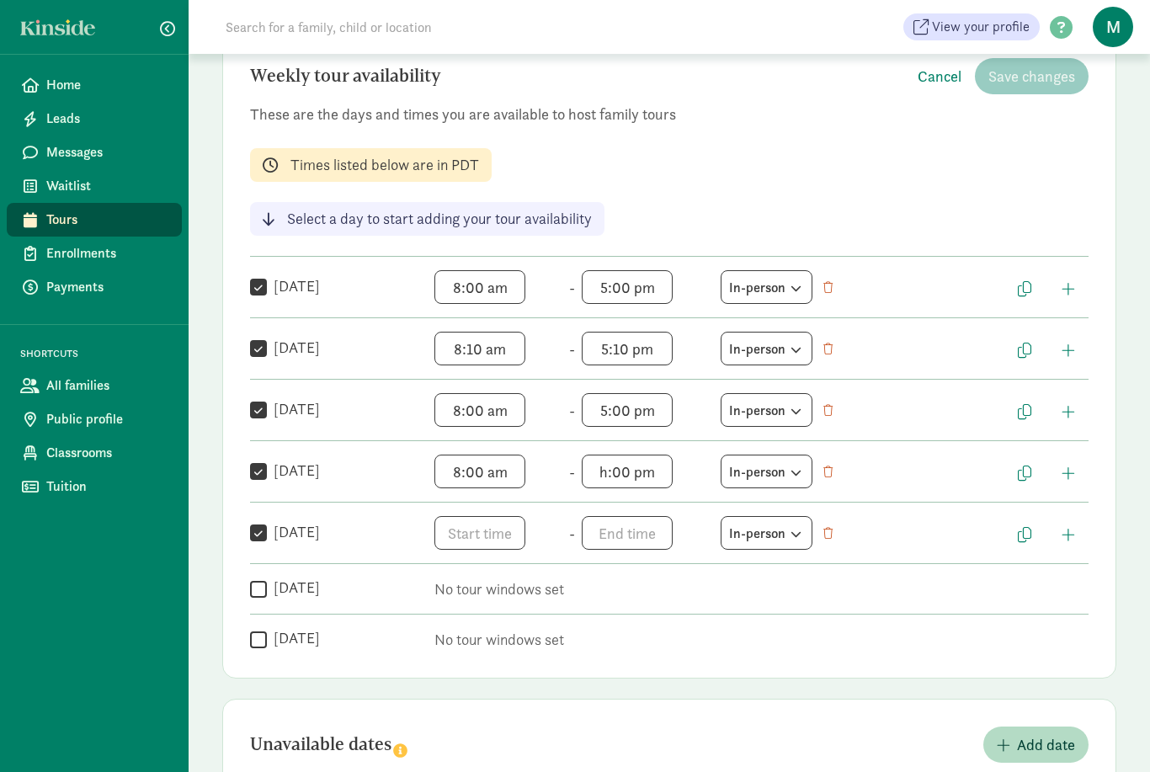
click at [616, 486] on span "h:00 pm h 12 1 2 3 4 5 6 7 8 9 10 11 mm 00 05 10 15 20 25 30 35 40 45 50 55 a a…" at bounding box center [646, 471] width 128 height 34
click at [622, 492] on li "2" at bounding box center [607, 494] width 50 height 32
type input "2:00 pm"
click at [630, 472] on span "2:00 pm h 12 1 2 3 4 5 6 7 8 9 10 11 mm 00 05 10 15 20 25 30 35 40 45 50 55 a a…" at bounding box center [646, 471] width 128 height 34
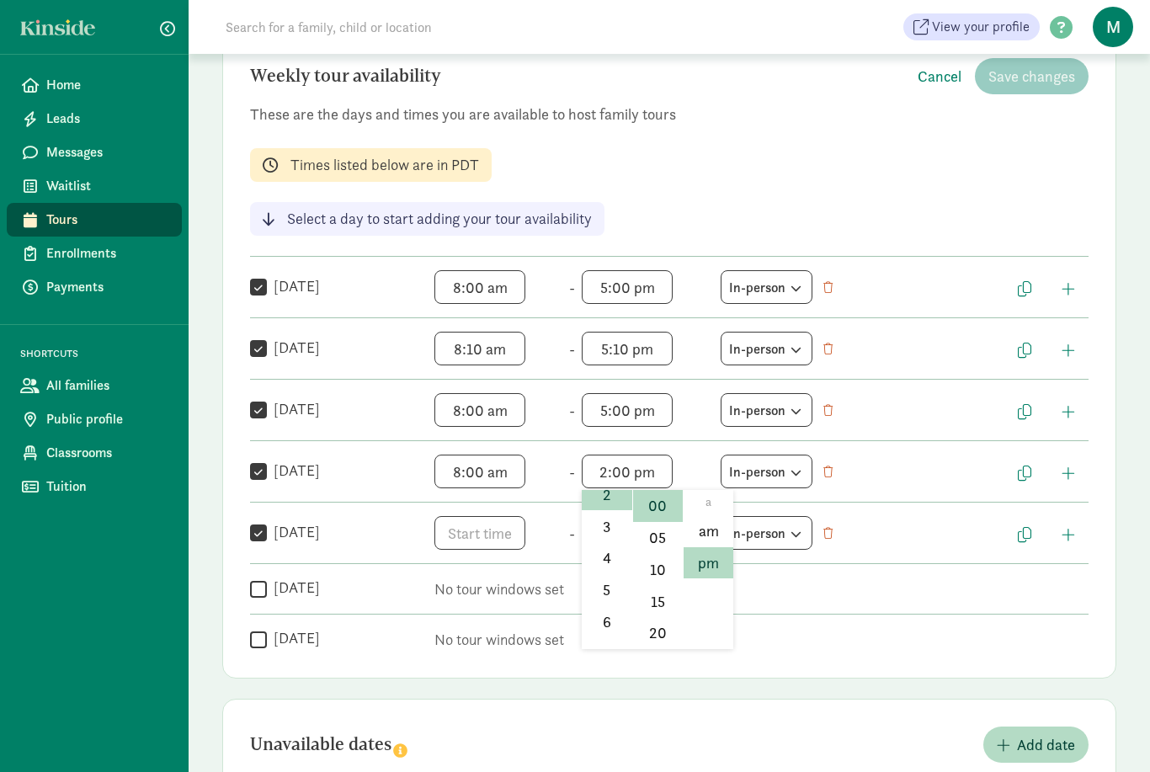
scroll to position [88, 0]
click at [501, 537] on div at bounding box center [575, 386] width 1150 height 772
click at [486, 548] on span "h 12 1 2 3 4 5 6 7 8 9 10 11 mm 00 05 10 15 20 25 30 35 40 45 50 55 a am pm" at bounding box center [498, 533] width 128 height 34
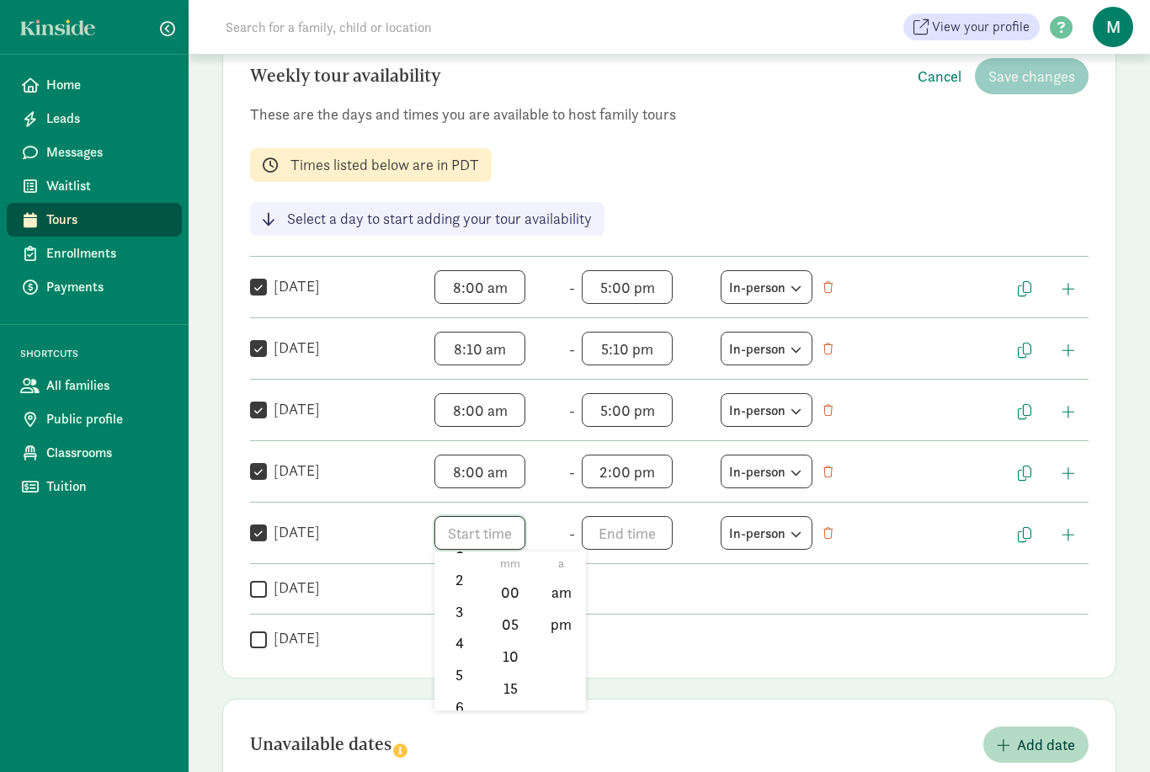
scroll to position [79, 0]
click at [469, 661] on li "5" at bounding box center [459, 672] width 50 height 32
click at [521, 592] on li "00" at bounding box center [511, 592] width 50 height 32
click at [566, 594] on li "am" at bounding box center [561, 592] width 50 height 32
click at [478, 541] on span "5:00 am h 12 1 2 3 4 5 6 7 8 9 10 11 mm 00 05 10 15 20 25 30 35 40 45 50 55 a a…" at bounding box center [498, 533] width 128 height 34
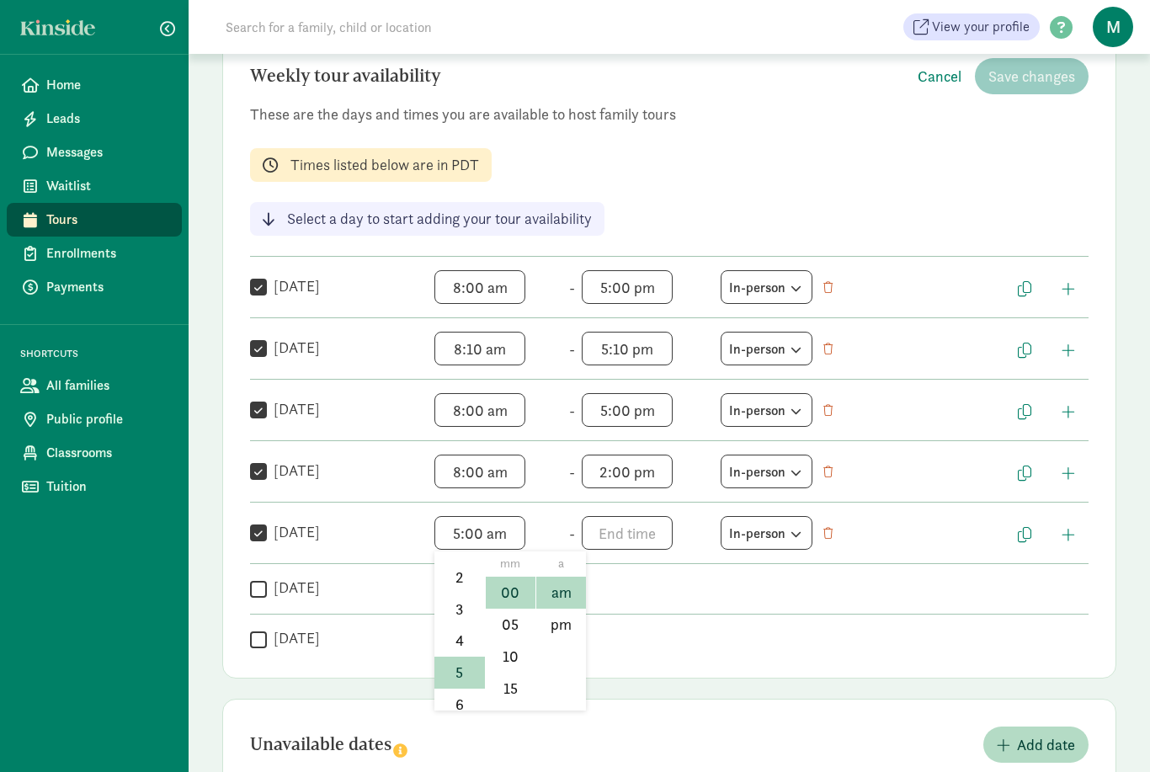
scroll to position [25, 0]
click at [468, 652] on li "8" at bounding box center [459, 662] width 50 height 32
type input "8:00 am"
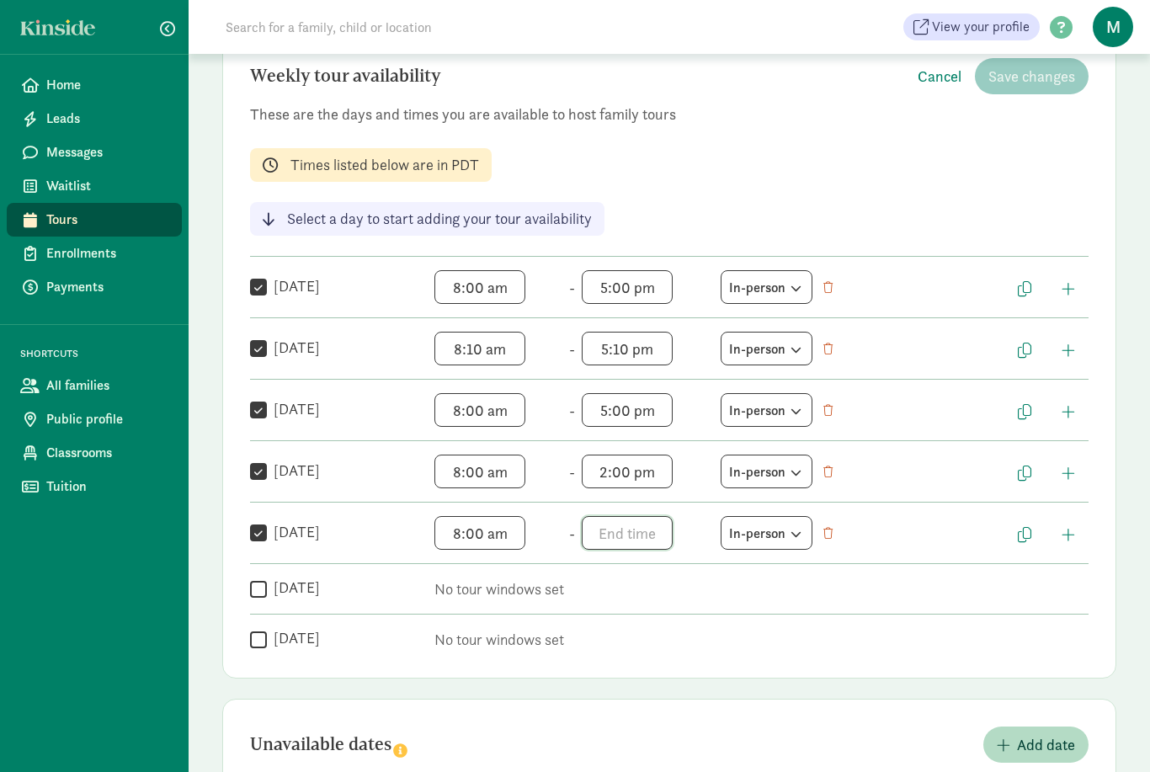
click at [610, 540] on span "h 12 1 2 3 4 5 6 7 8 9 10 11 mm 00 05 10 15 20 25 30 35 40 45 50 55 a am pm" at bounding box center [646, 533] width 128 height 34
click at [609, 689] on li "5" at bounding box center [607, 698] width 50 height 32
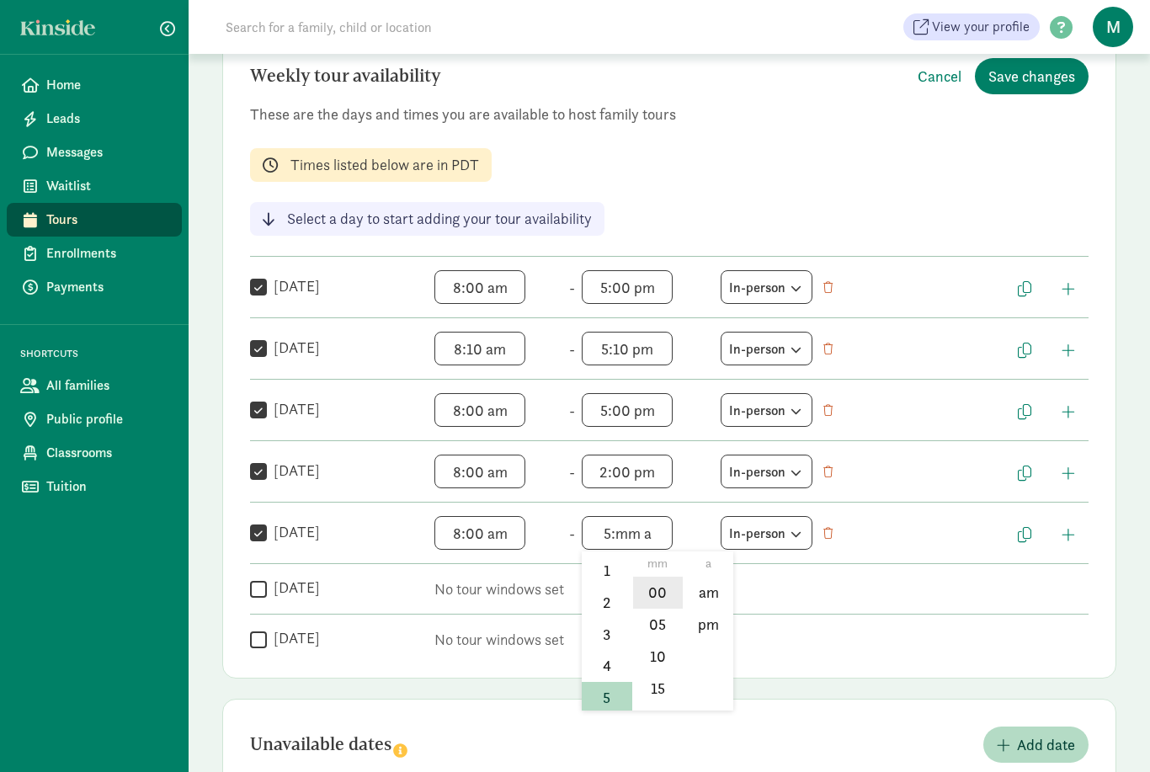
click at [659, 596] on li "00" at bounding box center [658, 592] width 50 height 32
click at [715, 619] on li "pm" at bounding box center [708, 624] width 50 height 32
type input "5:00 pm"
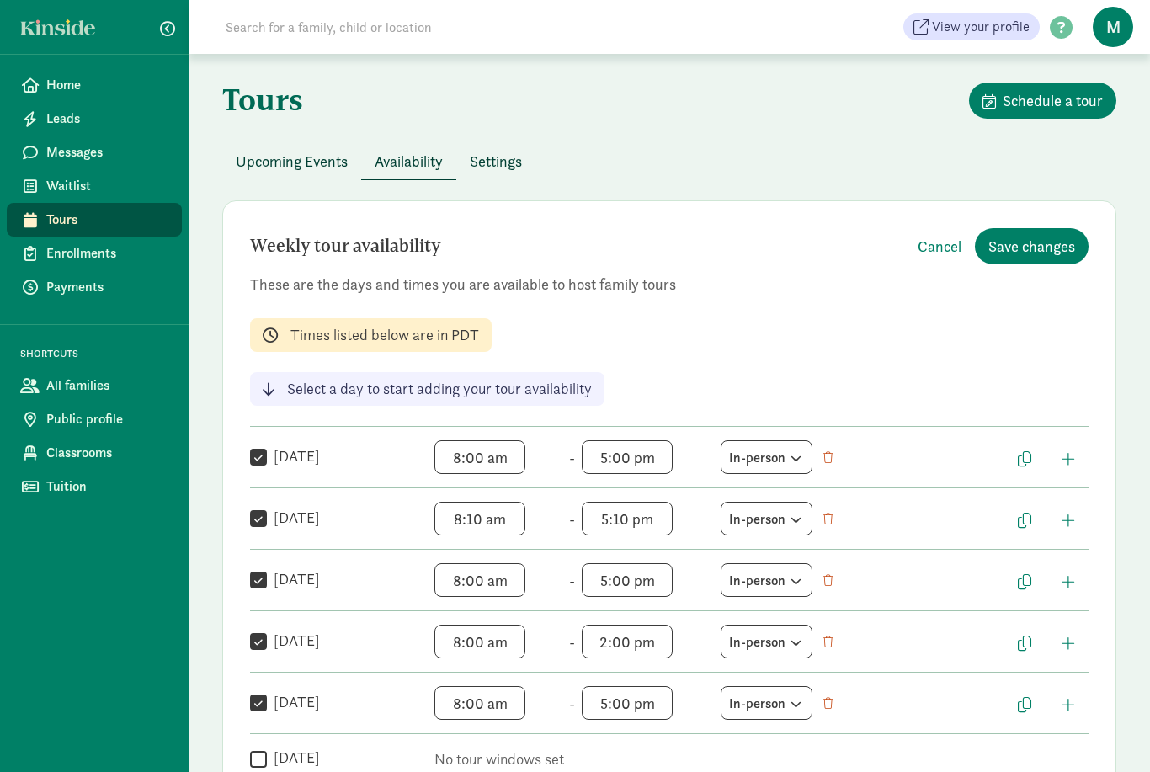
scroll to position [0, 0]
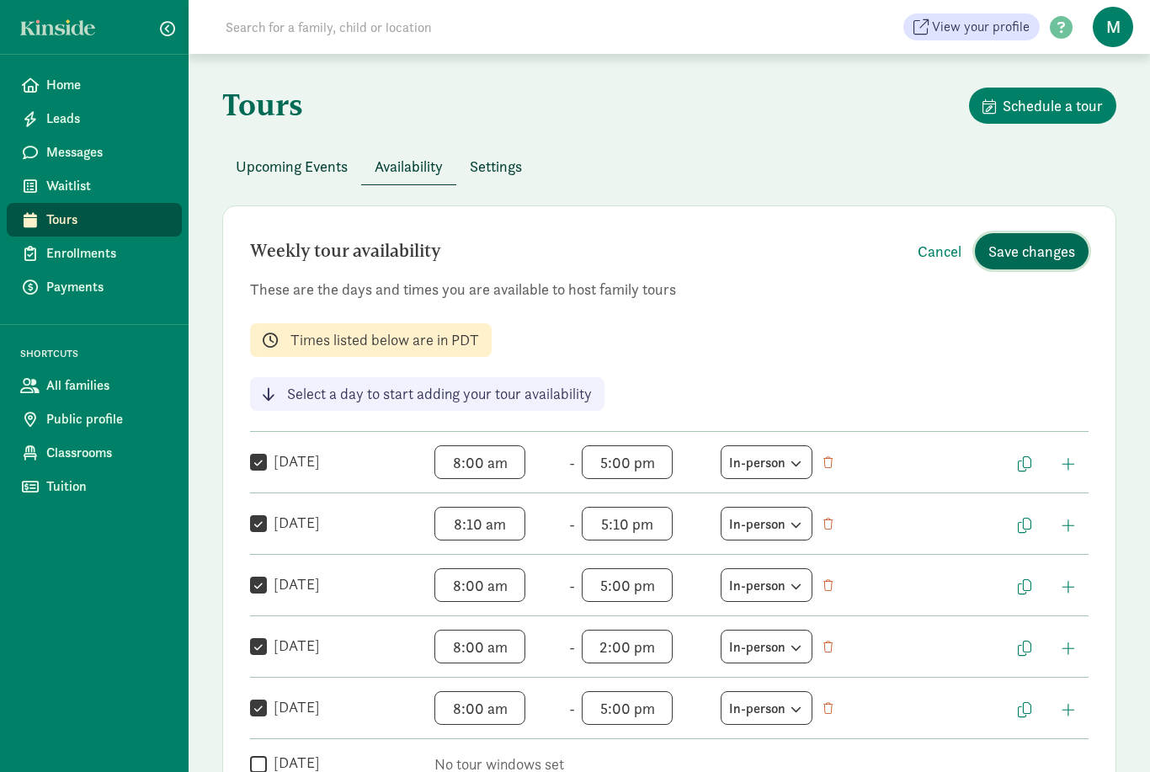
click at [1060, 246] on span "Save changes" at bounding box center [1031, 251] width 87 height 23
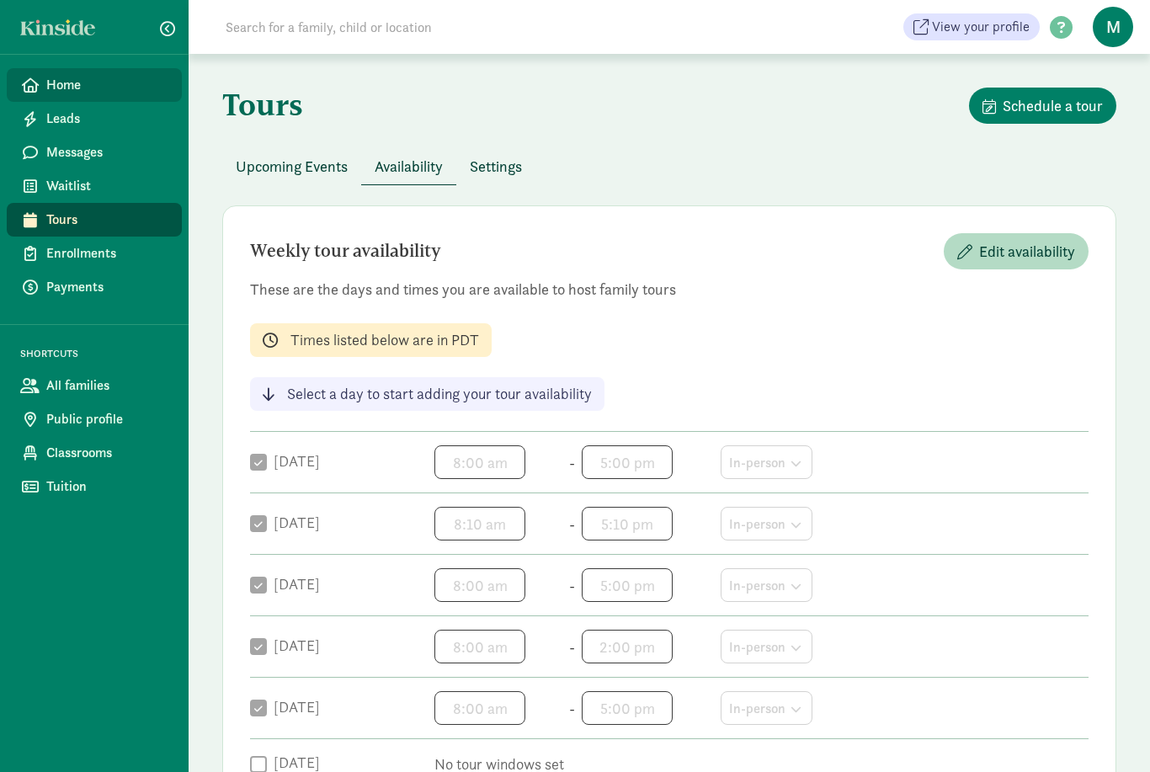
click at [56, 82] on span "Home" at bounding box center [107, 85] width 122 height 20
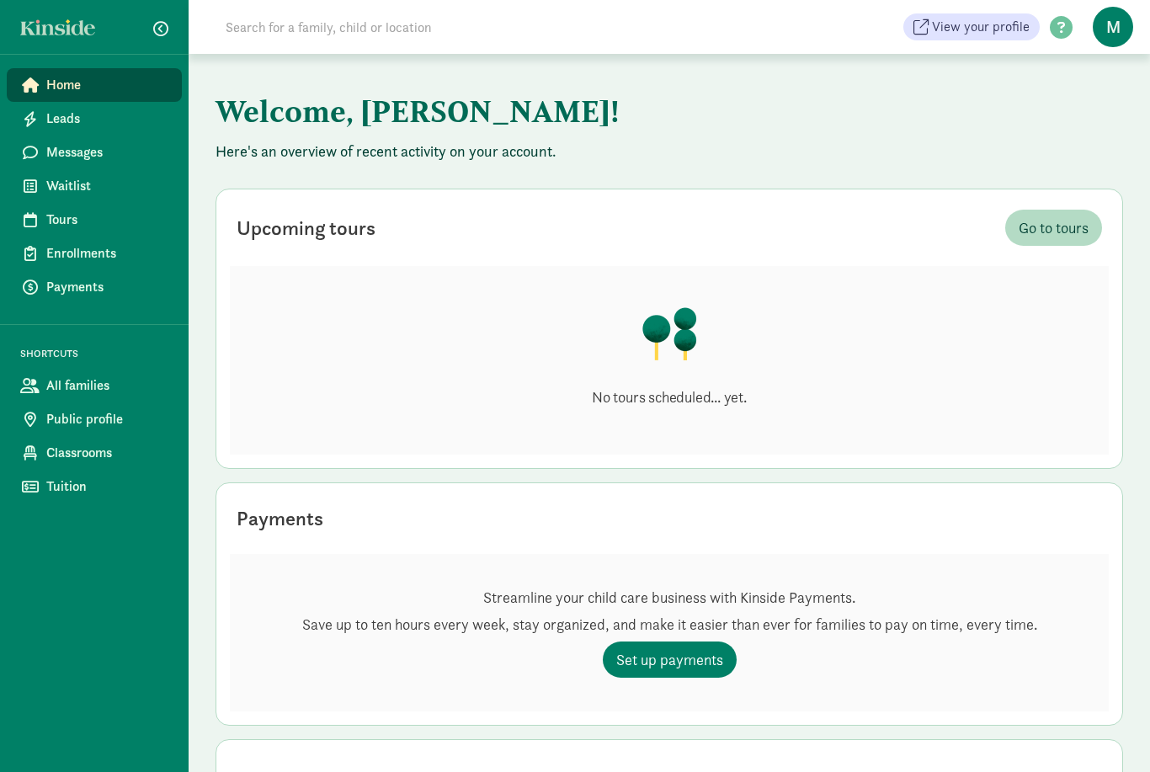
click at [286, 415] on div "No tours scheduled... yet." at bounding box center [669, 360] width 879 height 189
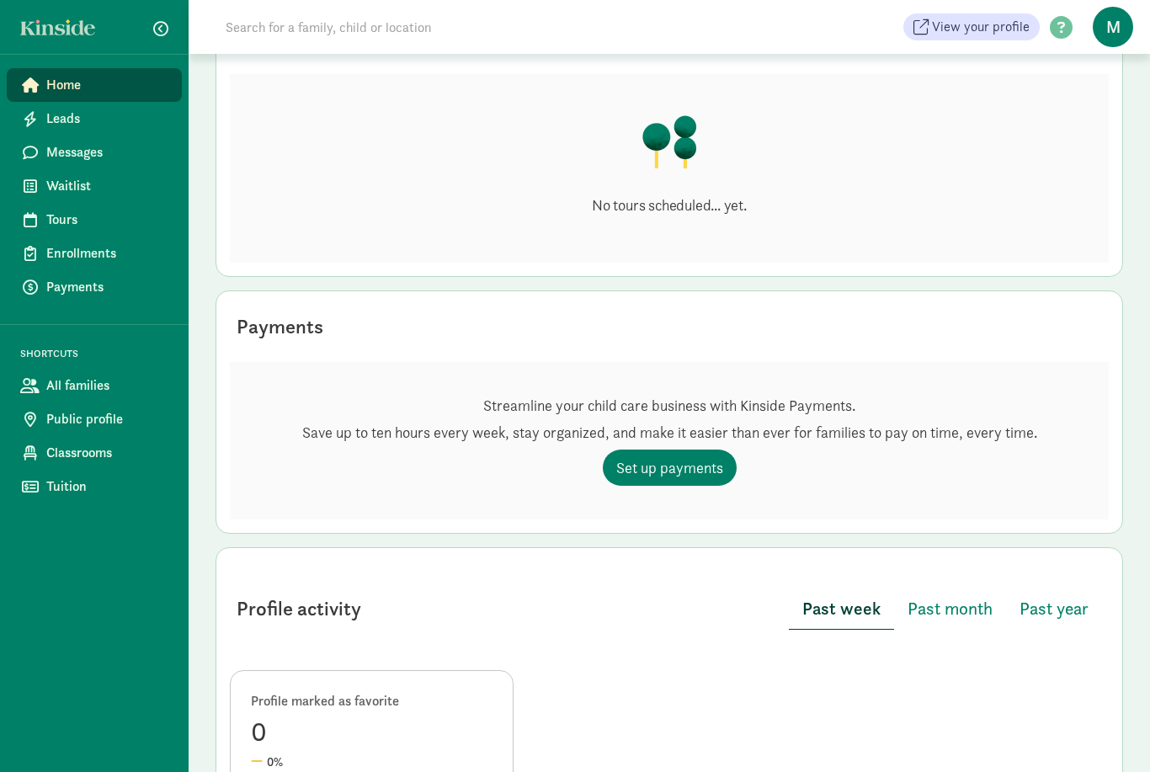
scroll to position [194, 0]
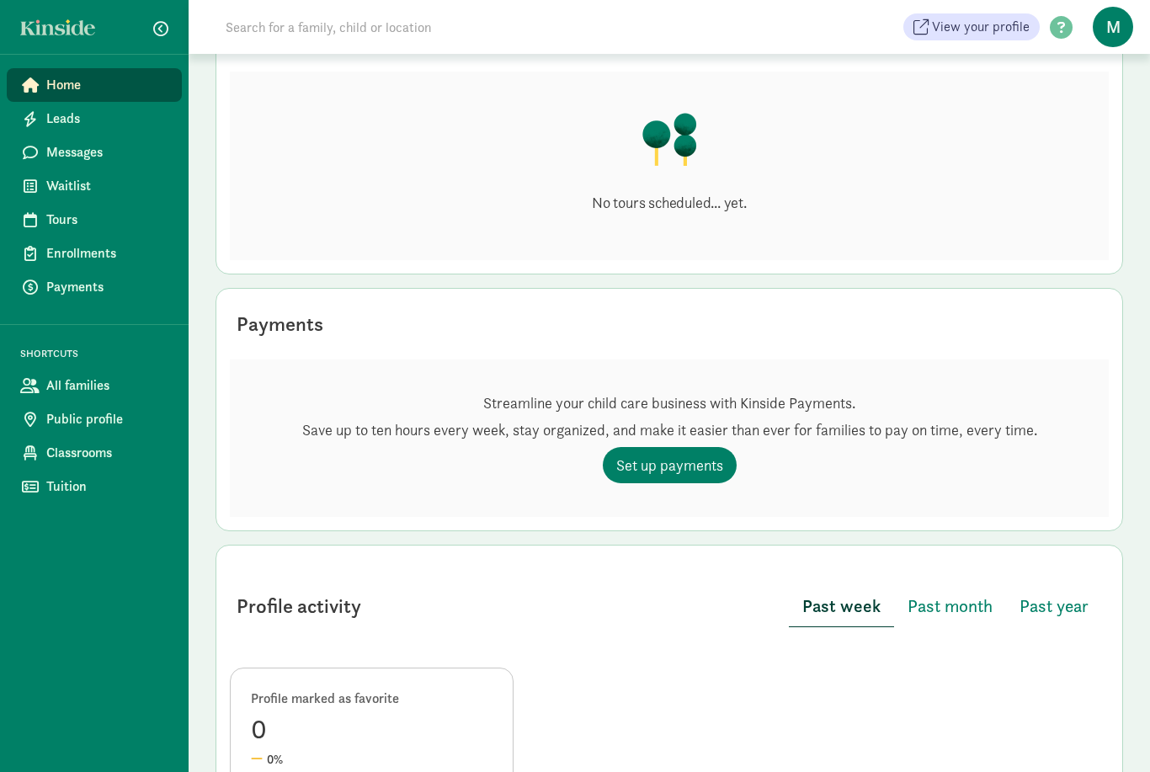
click at [627, 437] on p "Save up to ten hours every week, stay organized, and make it easier than ever f…" at bounding box center [669, 431] width 735 height 20
click at [630, 459] on span "Set up payments" at bounding box center [669, 465] width 107 height 23
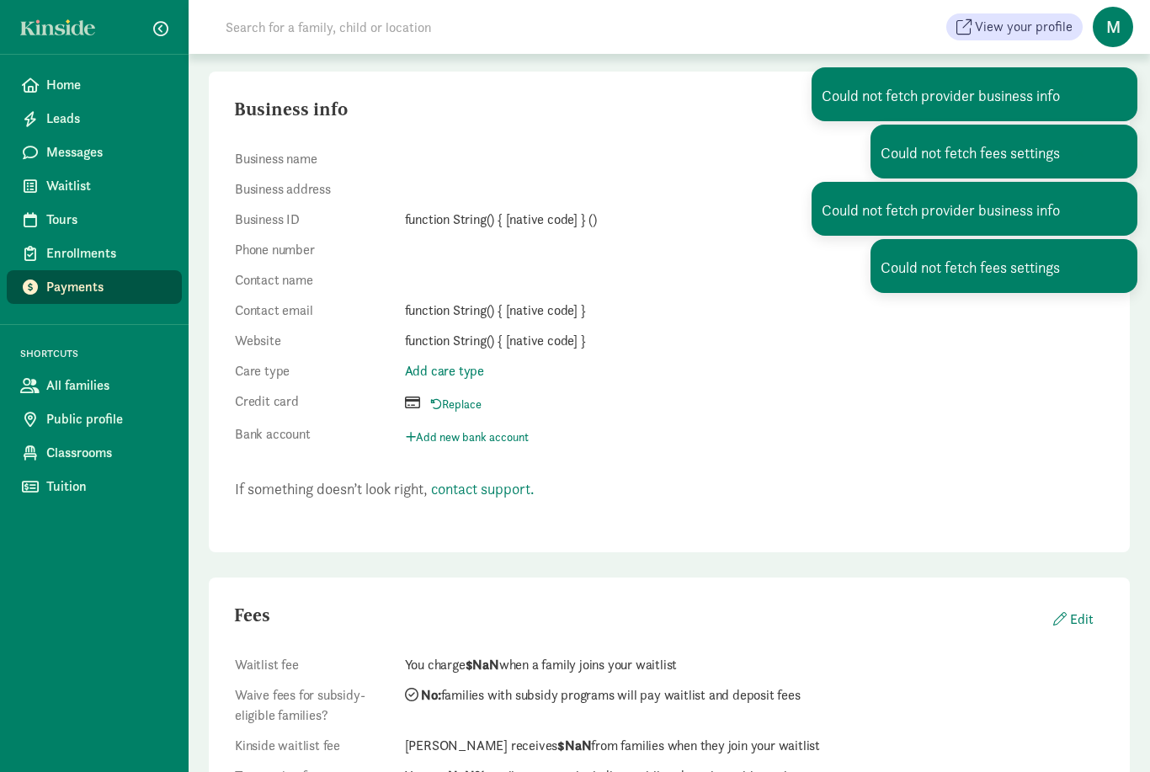
scroll to position [172, 0]
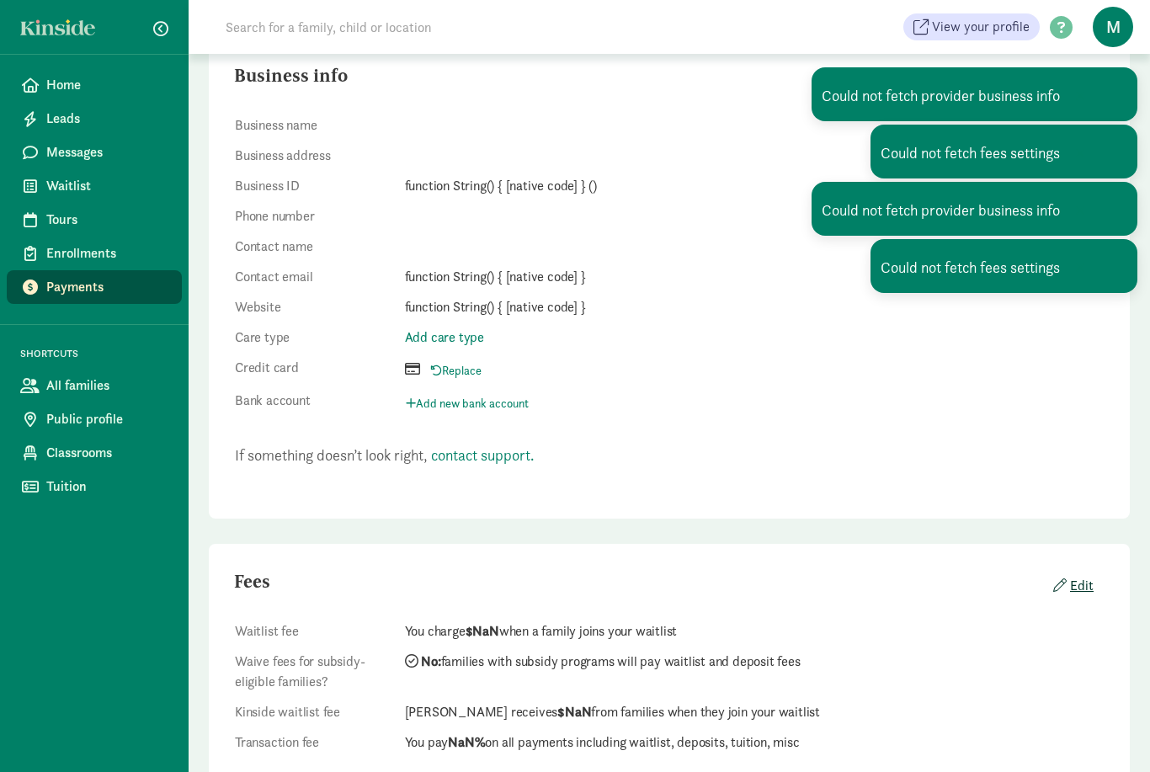
click at [1083, 587] on button "Edit" at bounding box center [1072, 585] width 66 height 33
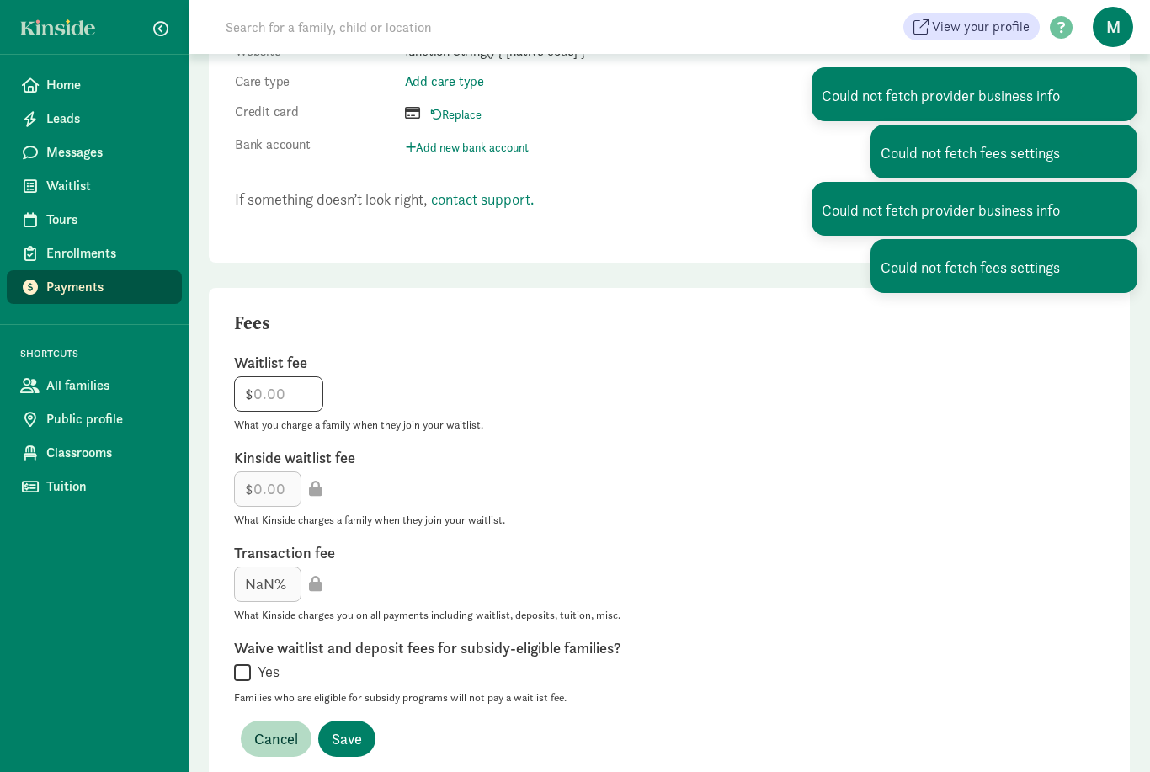
scroll to position [428, 0]
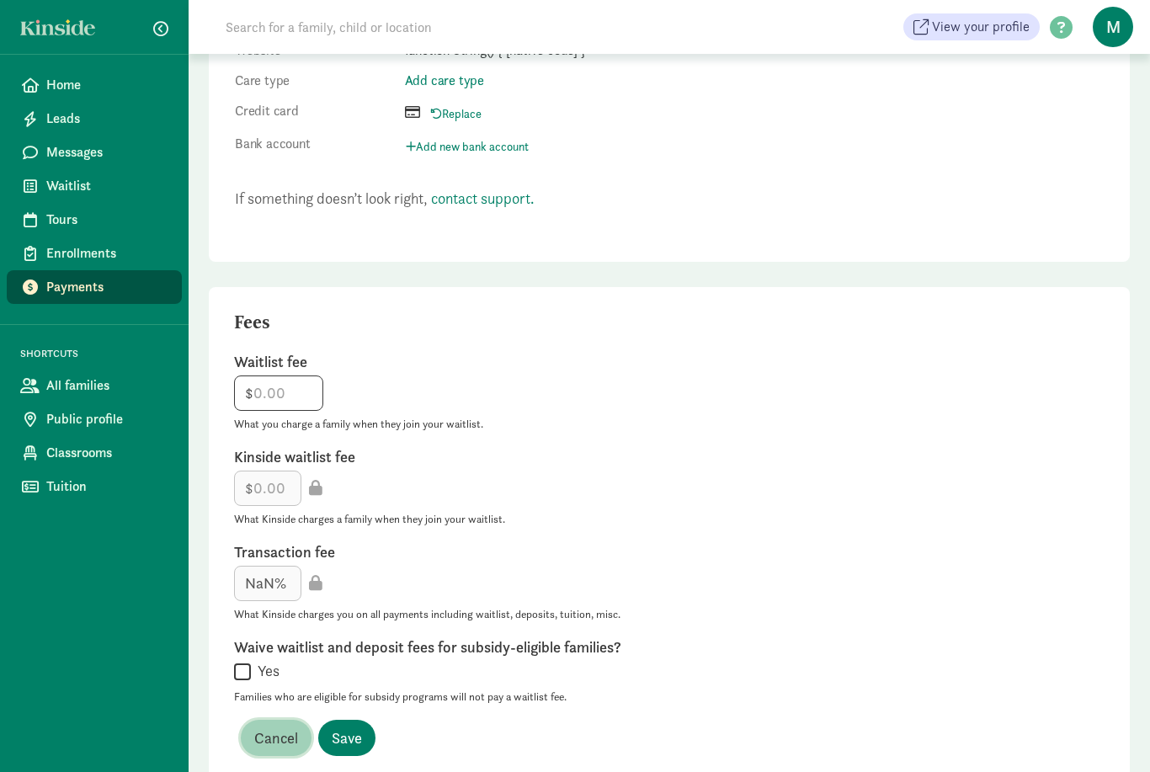
click at [277, 749] on button "Cancel" at bounding box center [276, 738] width 71 height 36
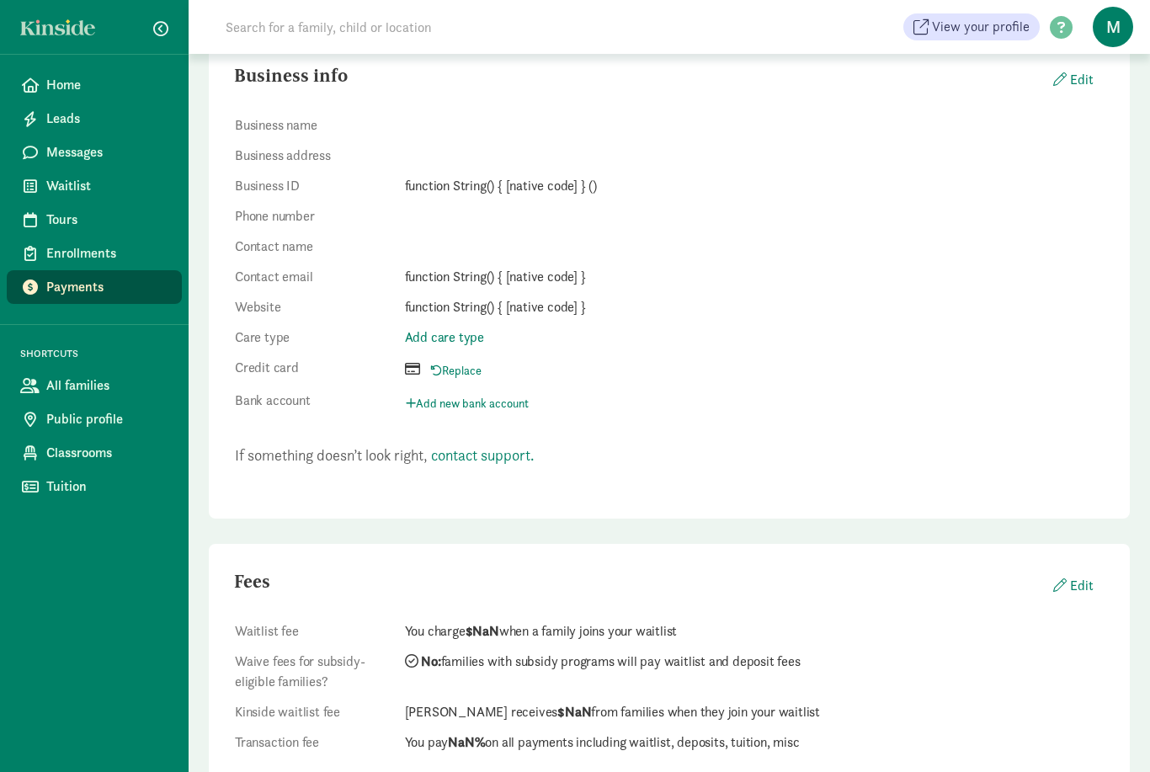
click at [31, 288] on icon at bounding box center [30, 286] width 15 height 15
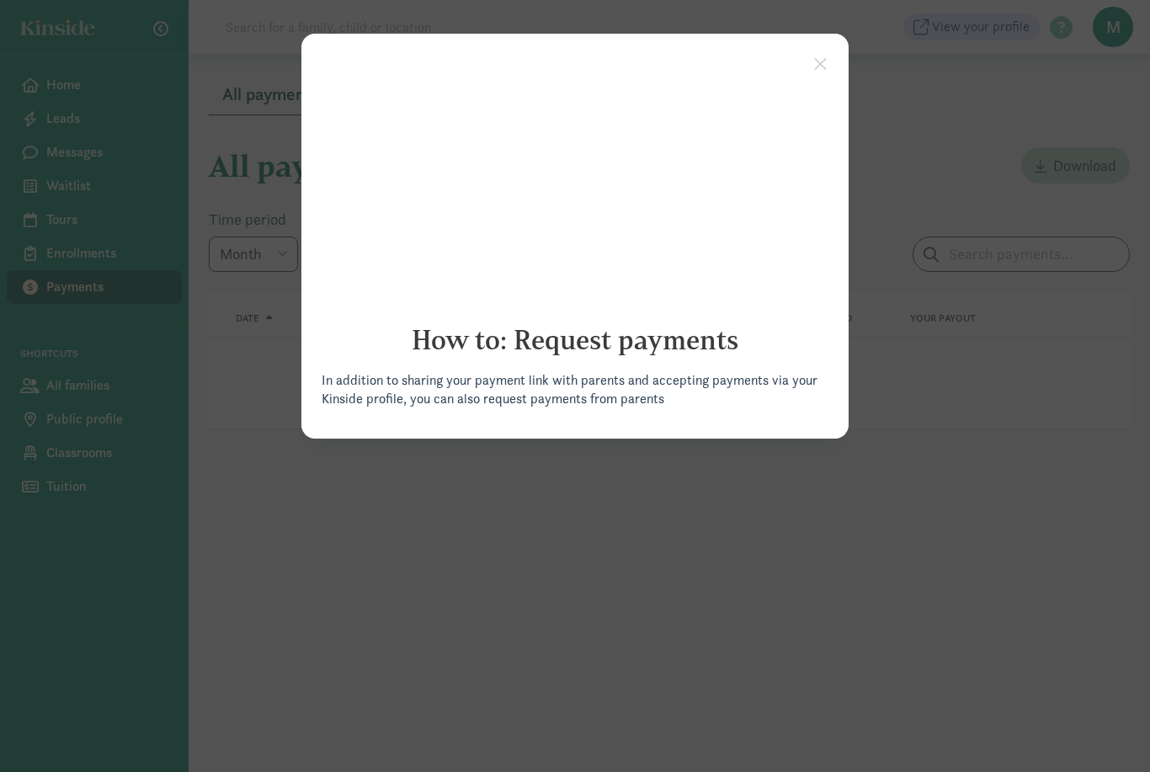
click appcues "× How to: Request payments In addition to sharing your payment link with parent…"
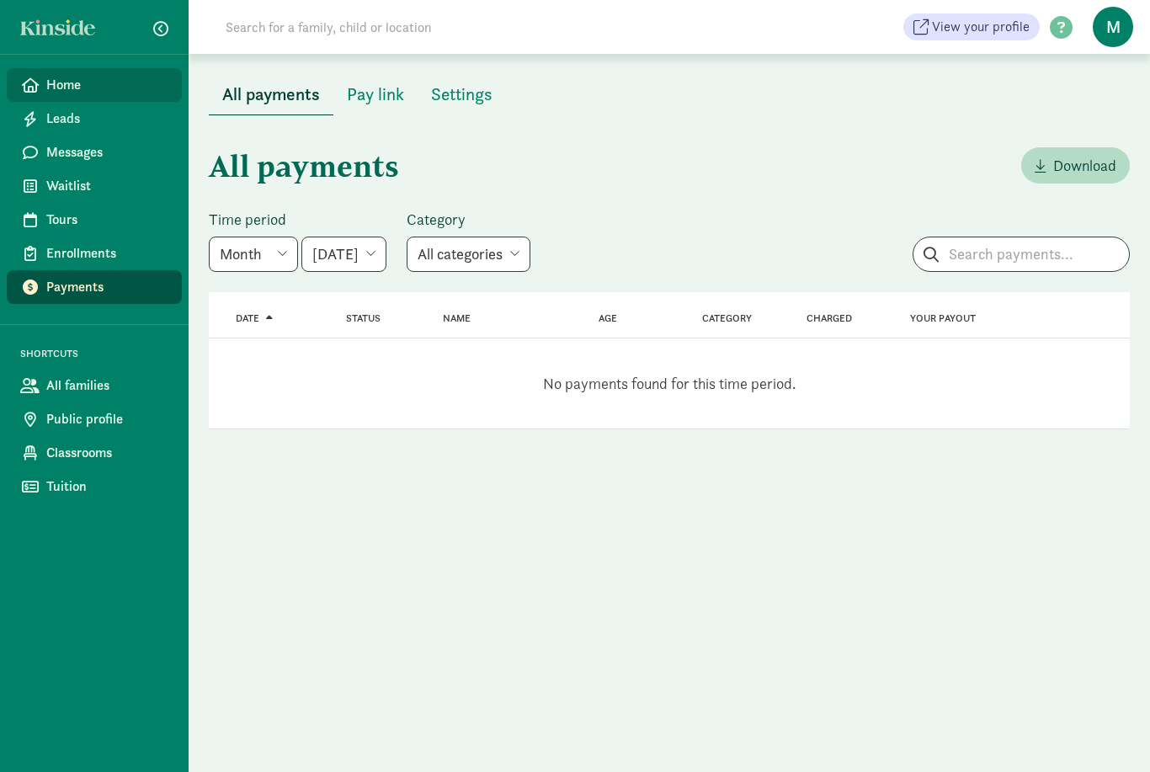
click at [50, 74] on link "Home" at bounding box center [94, 85] width 175 height 34
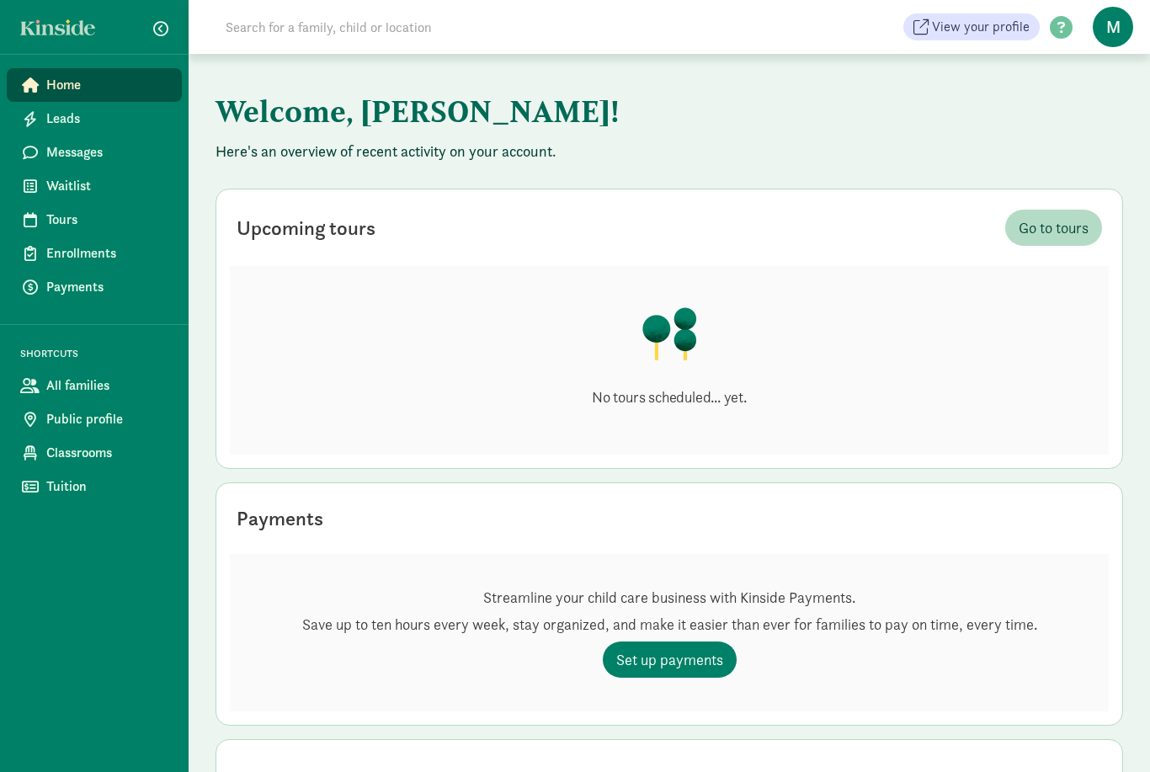
click at [322, 353] on div "No tours scheduled... yet." at bounding box center [669, 360] width 879 height 189
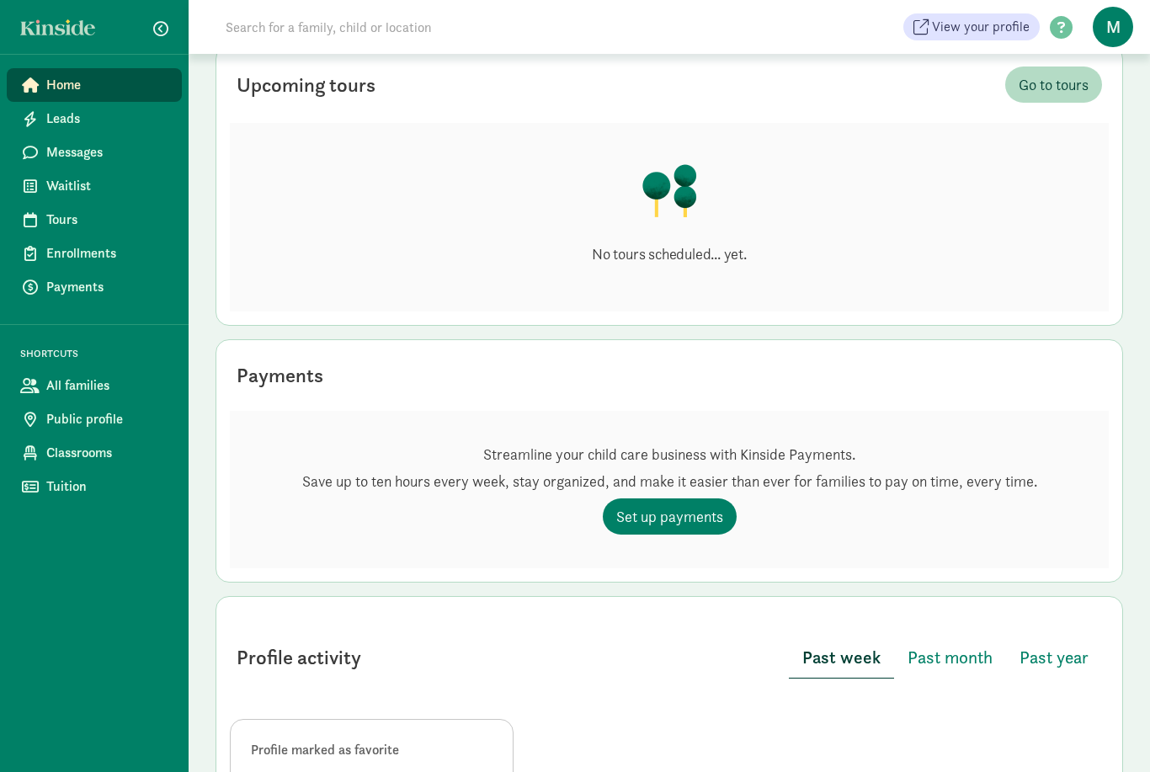
scroll to position [154, 0]
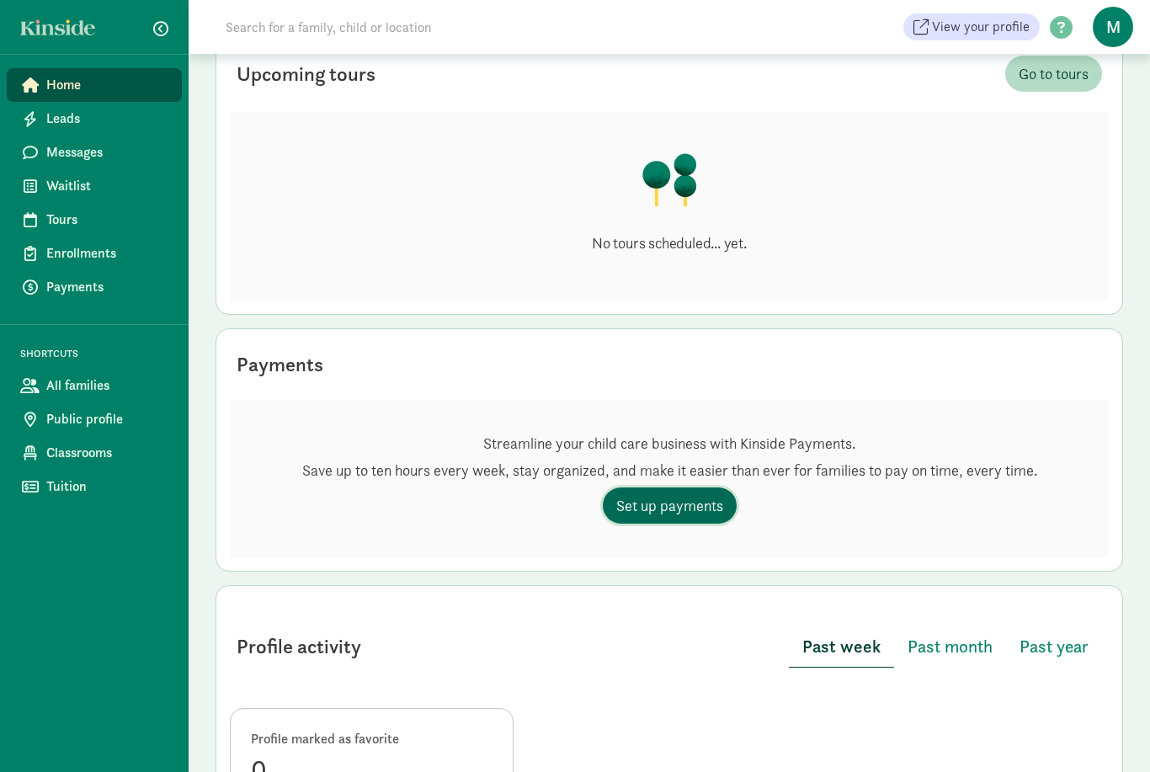
click at [652, 523] on link "Set up payments" at bounding box center [670, 505] width 134 height 36
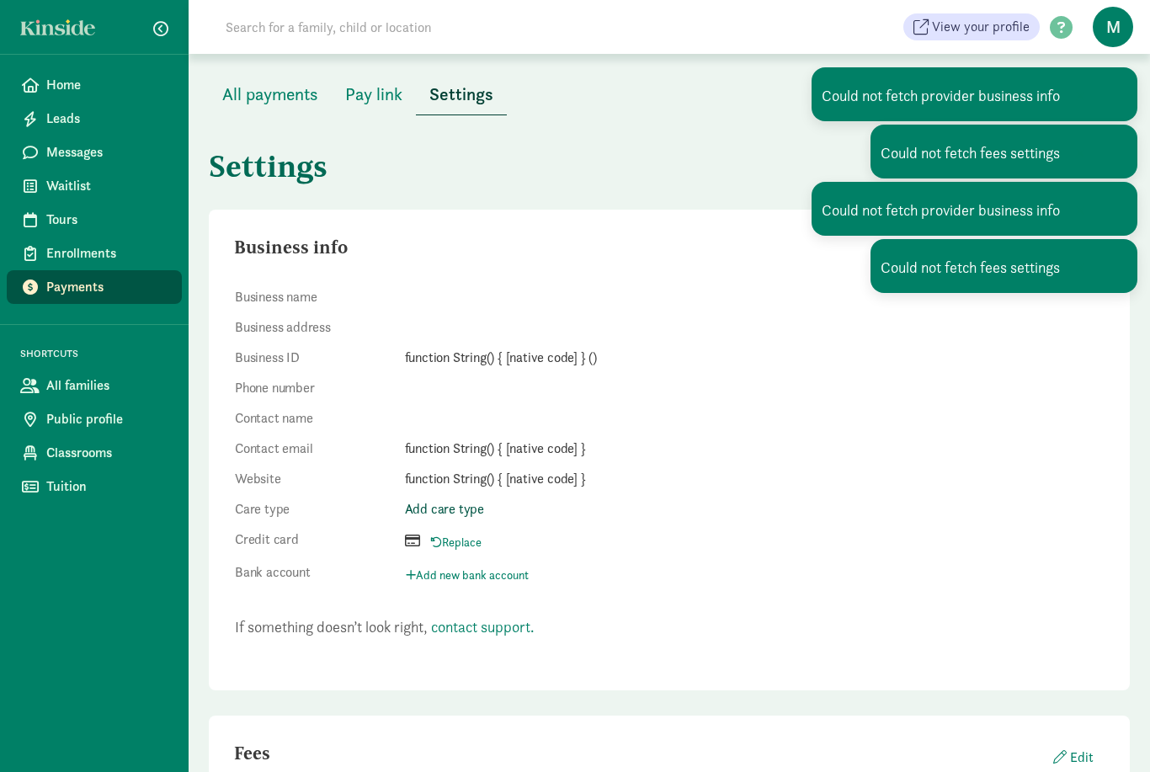
click at [439, 514] on link "Add care type" at bounding box center [444, 509] width 79 height 18
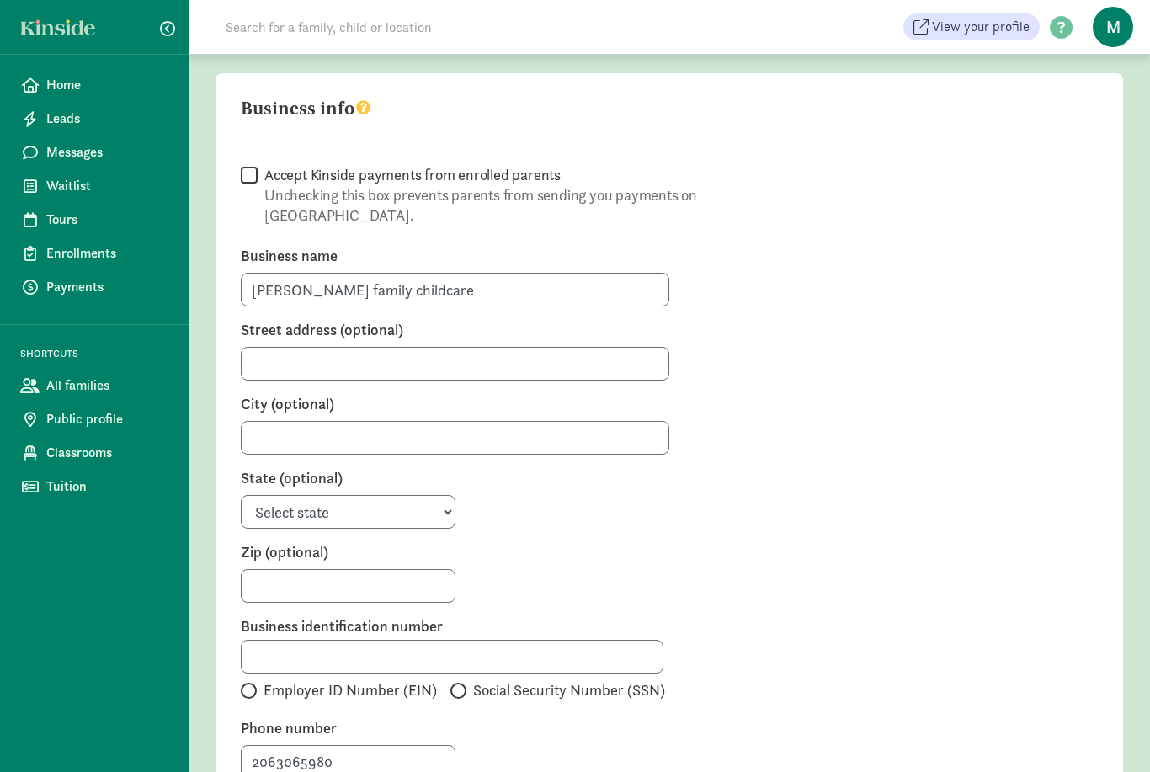
scroll to position [101, 0]
click at [258, 191] on label "Accept Kinside payments from enrolled parents Unchecking this box prevents pare…" at bounding box center [544, 199] width 572 height 67
checkbox input "true"
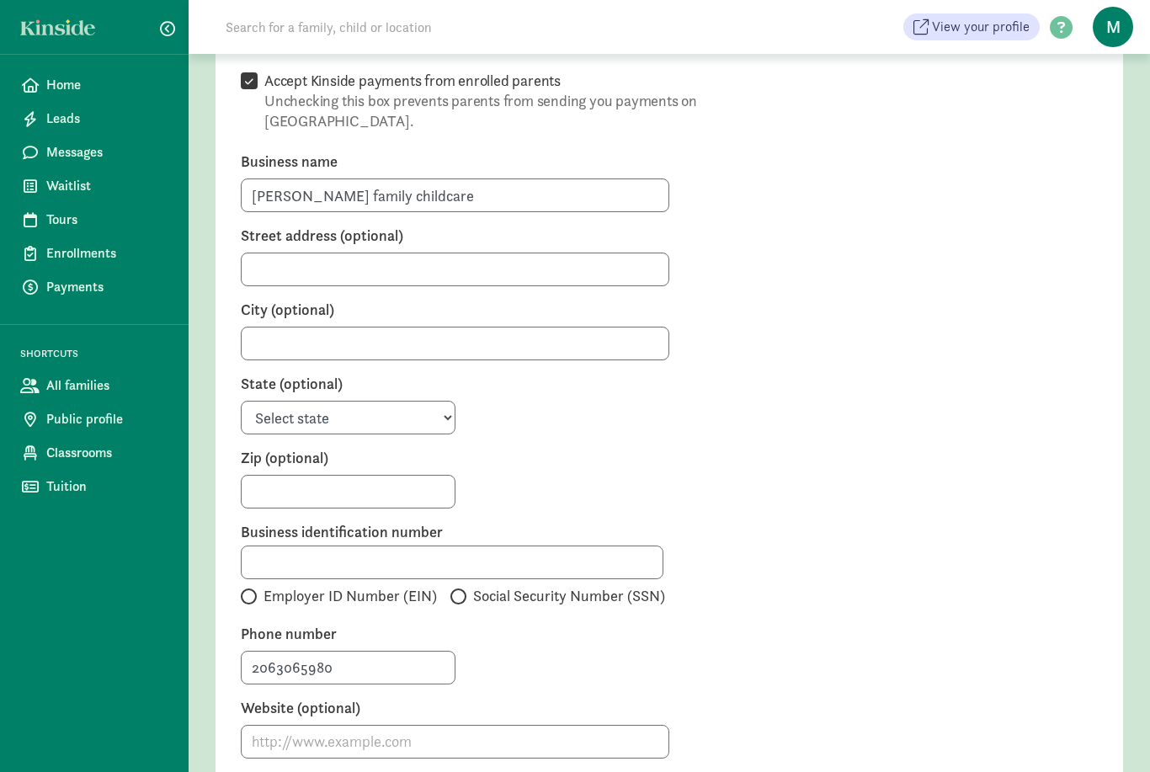
scroll to position [196, 0]
click at [265, 253] on input "Street address (optional)" at bounding box center [455, 269] width 428 height 34
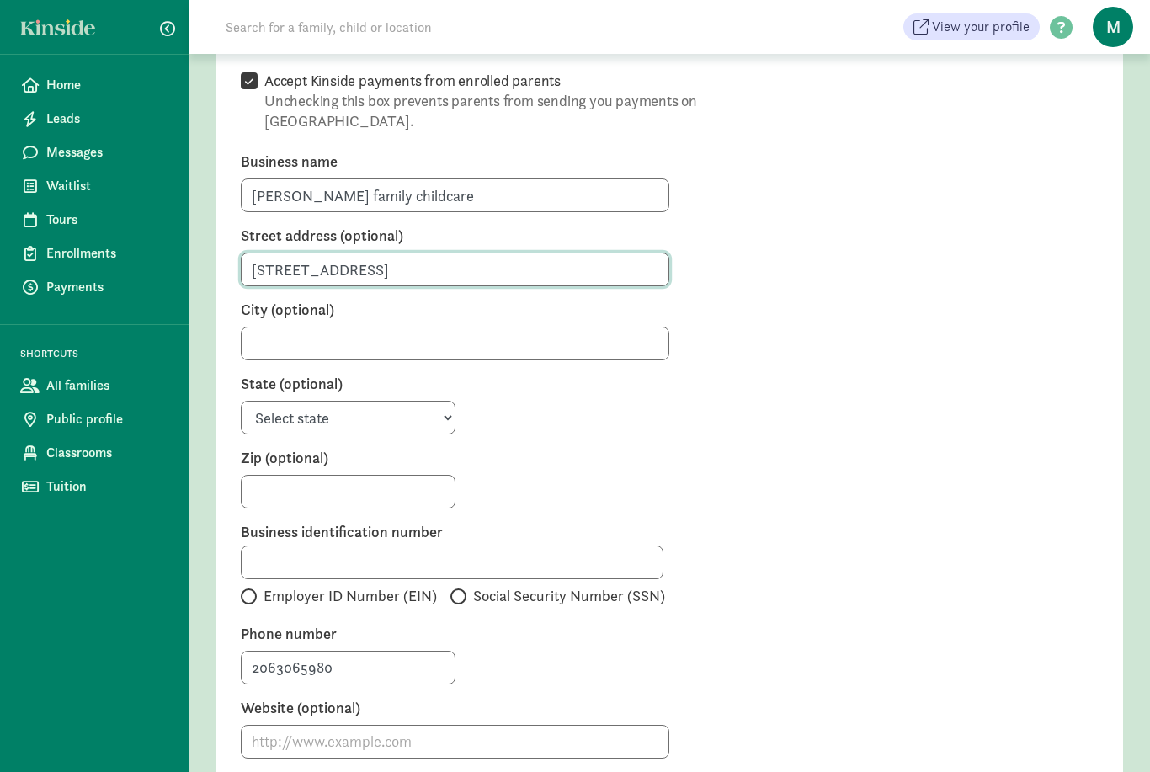
type input "6002 highpoint drive sw"
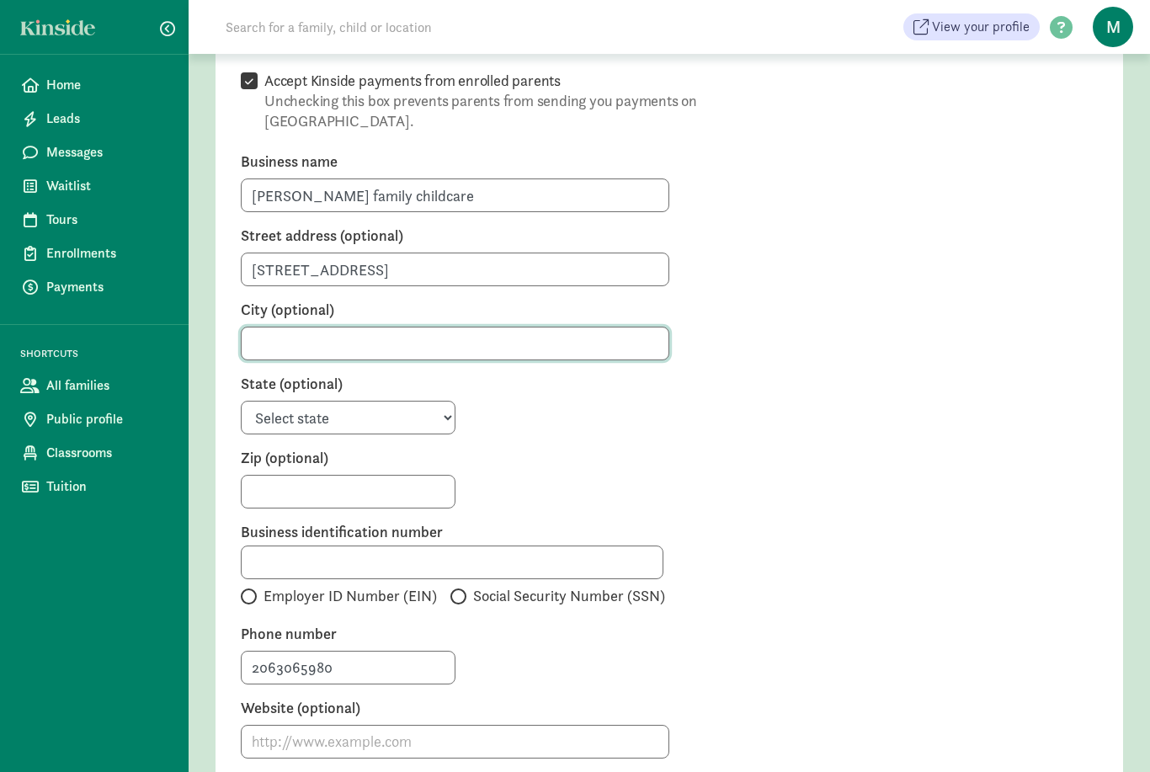
click at [507, 327] on input "City (optional)" at bounding box center [455, 344] width 428 height 34
type input "seattle"
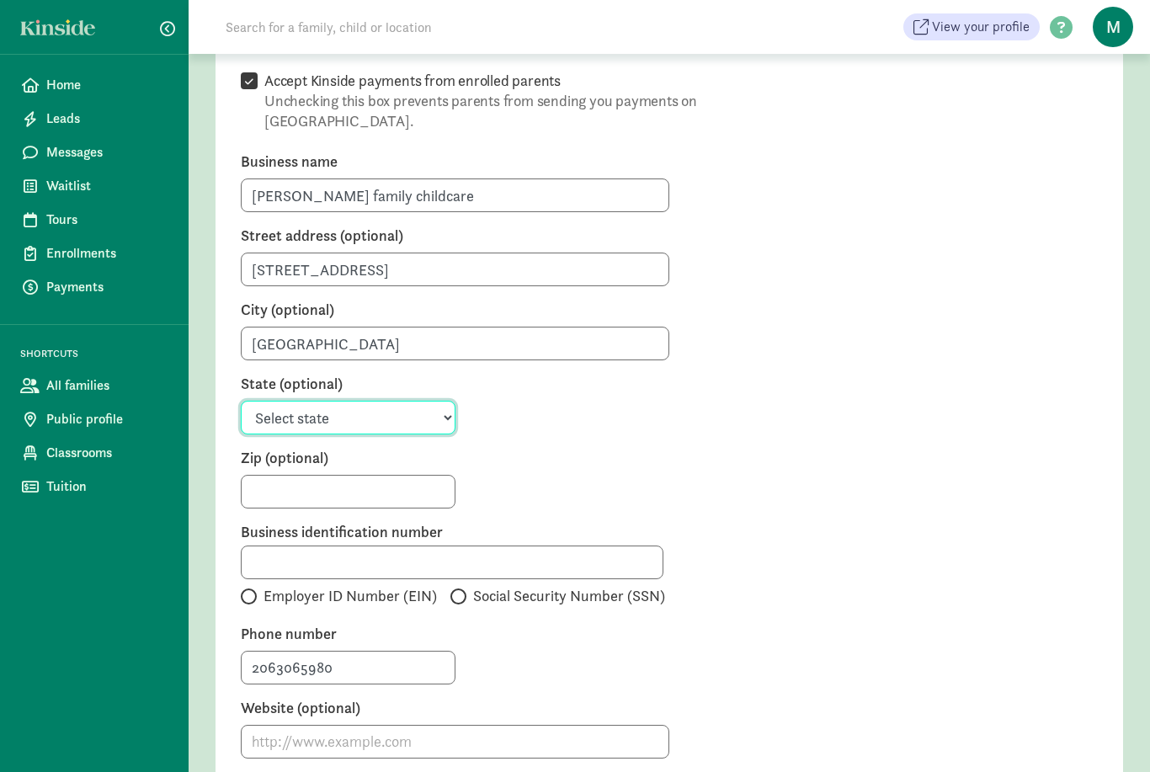
click at [264, 401] on select "Select state Alabama Alaska Arizona Arkansas California Colorado Connecticut De…" at bounding box center [348, 418] width 215 height 34
select select "WA"
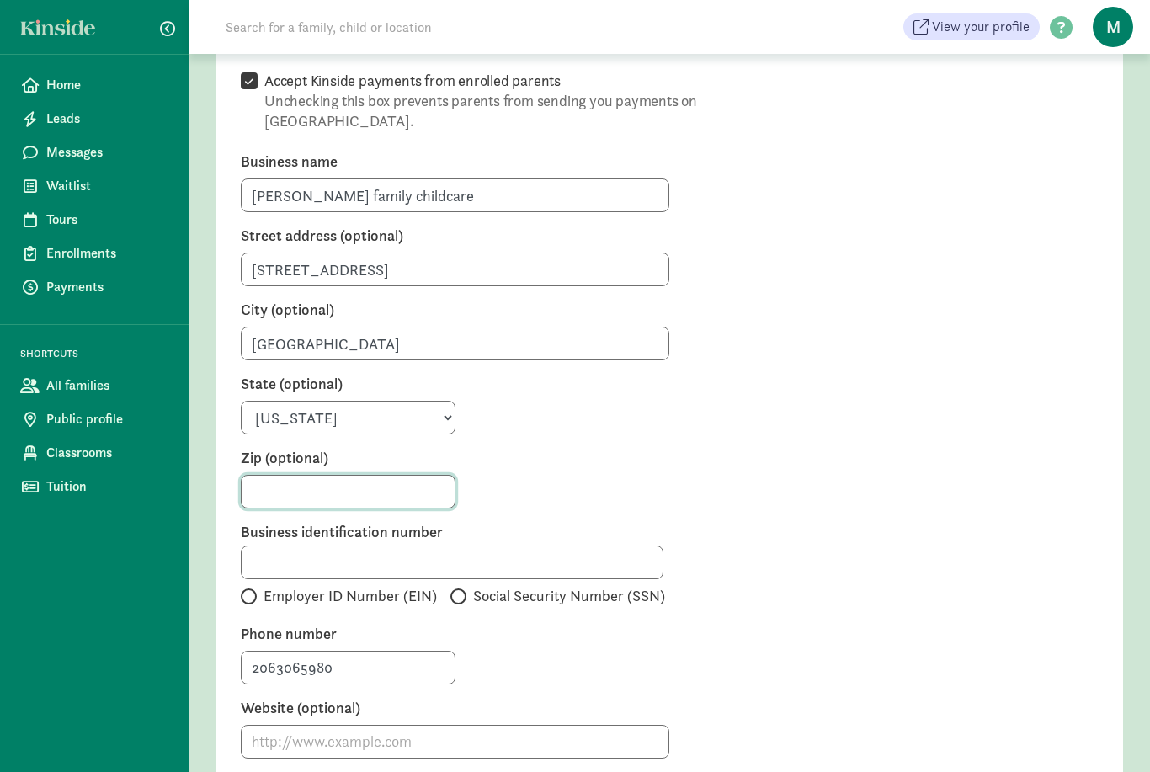
click at [258, 477] on input "Zip (optional)" at bounding box center [348, 492] width 215 height 34
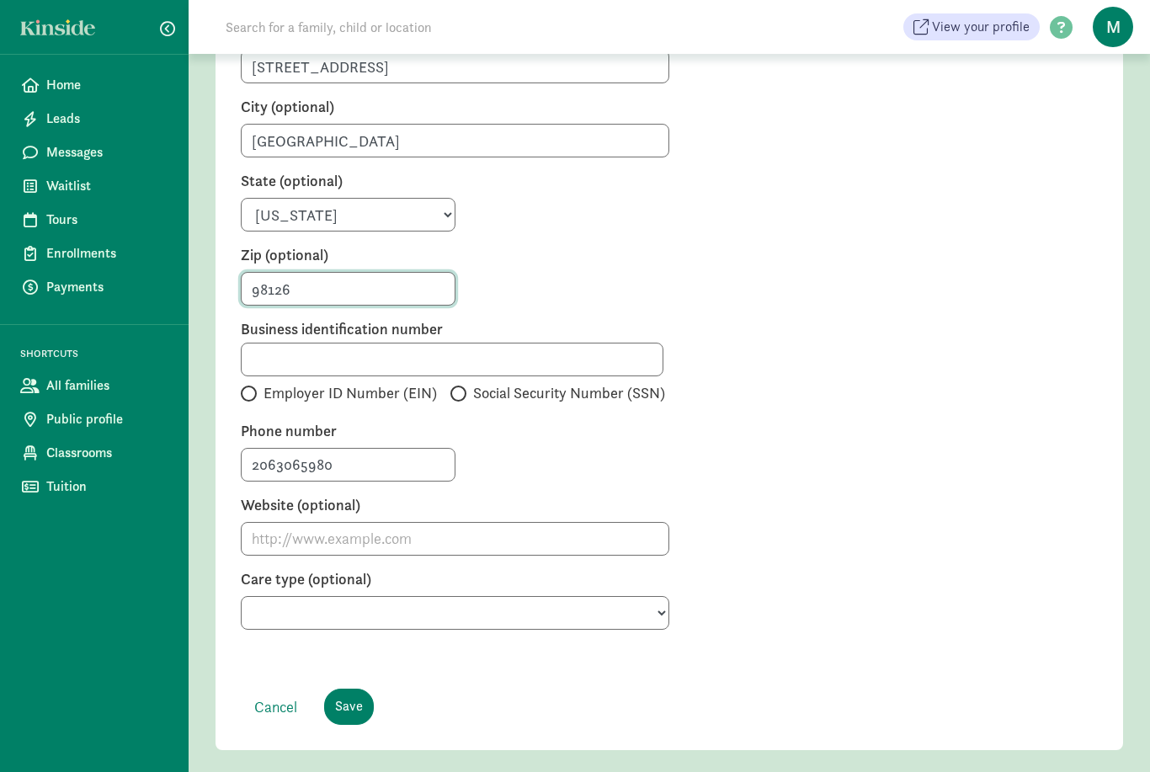
scroll to position [404, 0]
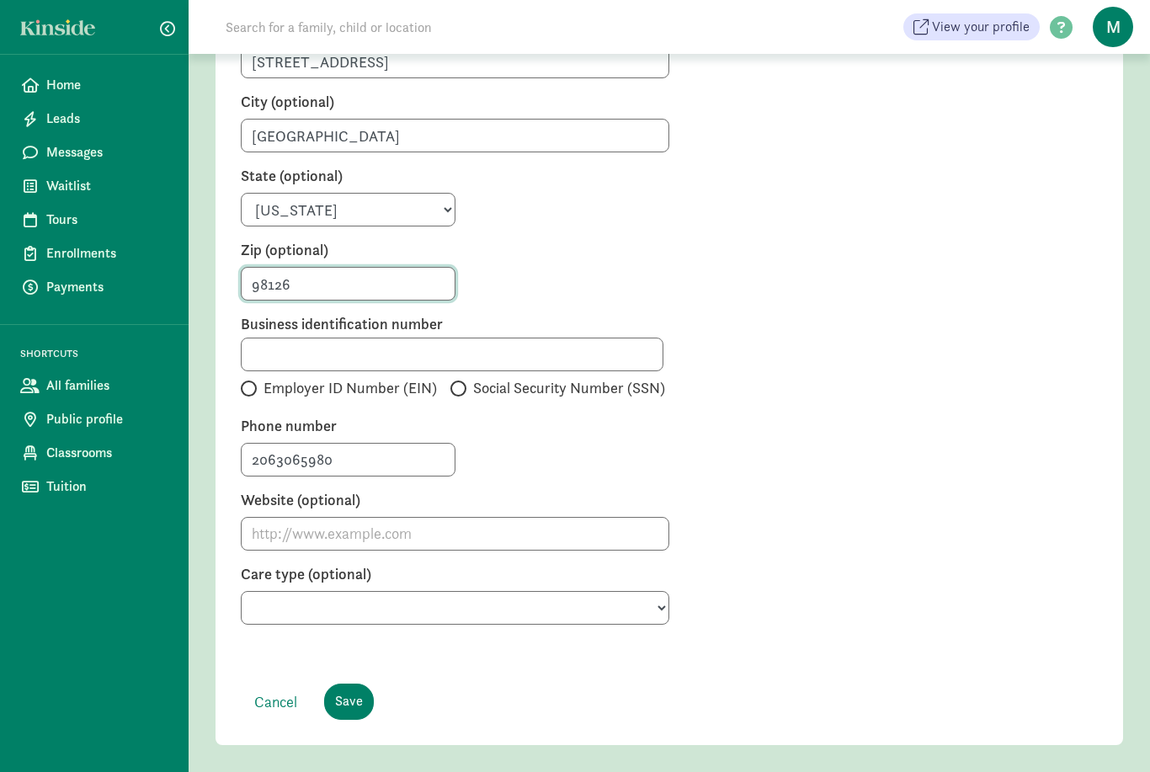
type input "98126"
click at [252, 383] on input "Employer ID Number (EIN)" at bounding box center [246, 388] width 11 height 11
radio input "true"
click at [606, 314] on label "Business identification number" at bounding box center [669, 324] width 857 height 20
click at [567, 337] on input "text" at bounding box center [452, 354] width 422 height 34
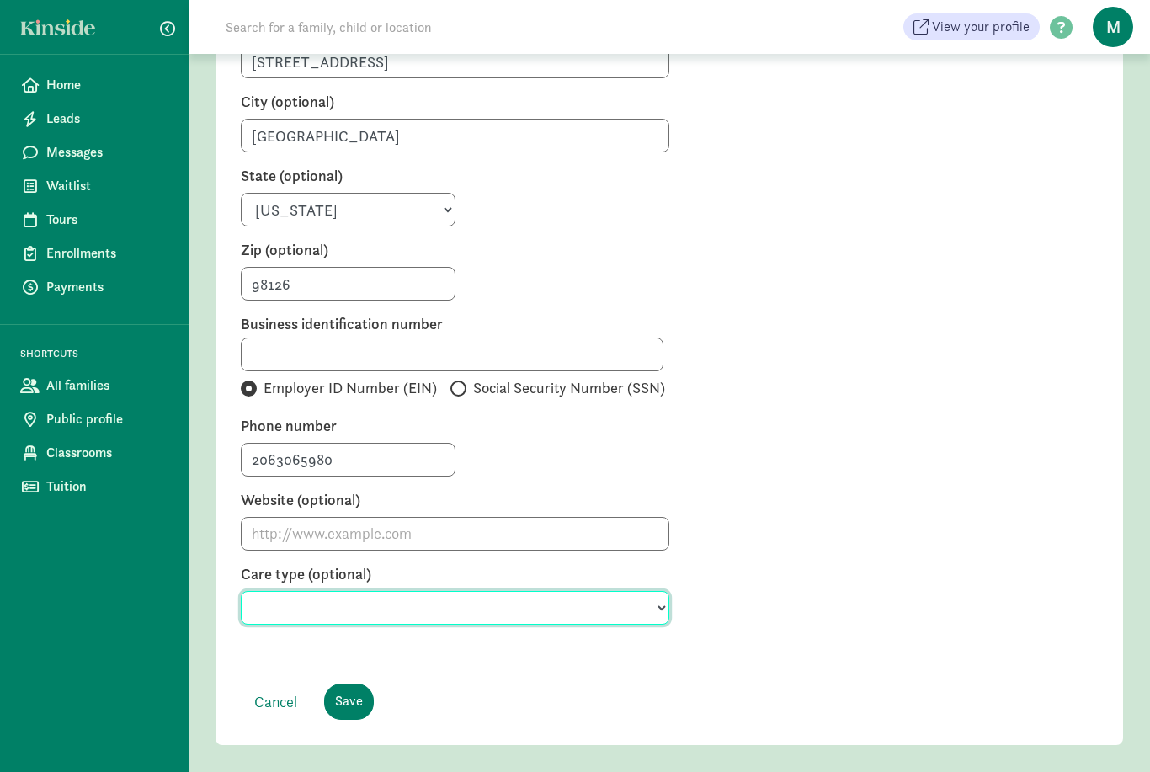
click at [541, 598] on select "Preschool Babysitter Child care Day care Nanny Before and after school care Day…" at bounding box center [455, 608] width 428 height 34
select select "Child care"
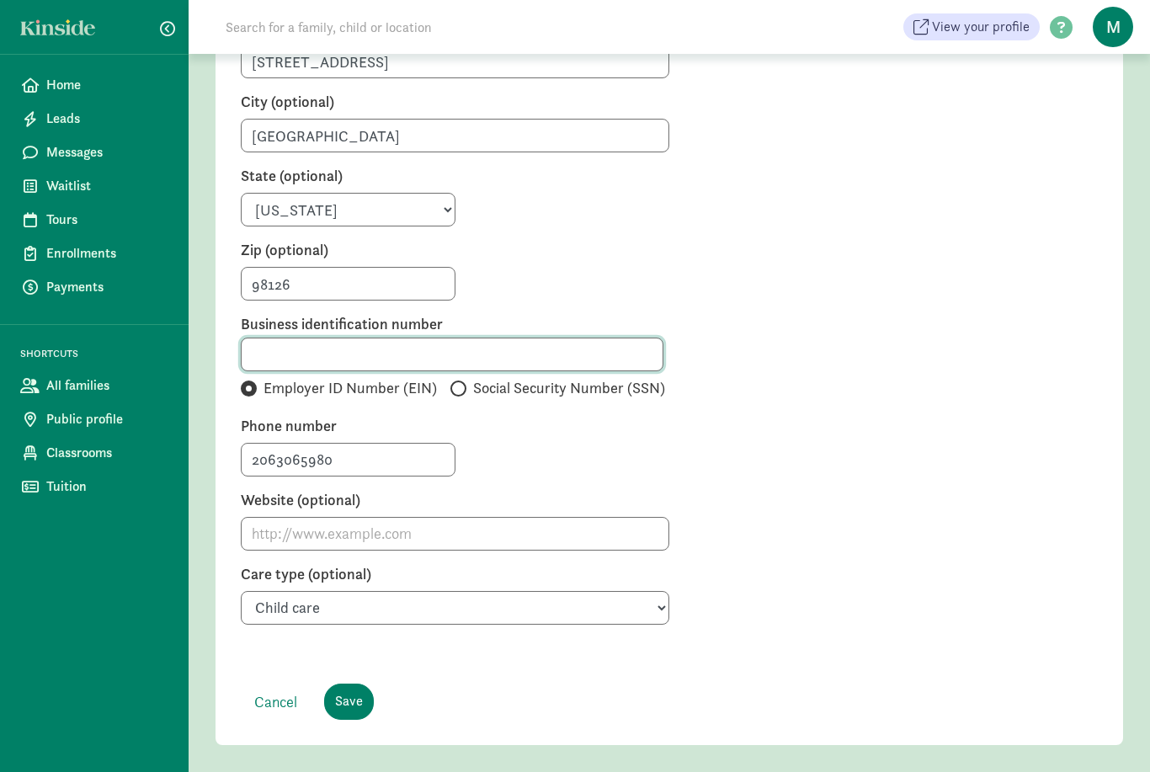
click at [501, 337] on input "text" at bounding box center [452, 354] width 422 height 34
click at [930, 490] on label "Website (optional)" at bounding box center [669, 502] width 857 height 24
click at [345, 683] on input "Save" at bounding box center [349, 701] width 50 height 36
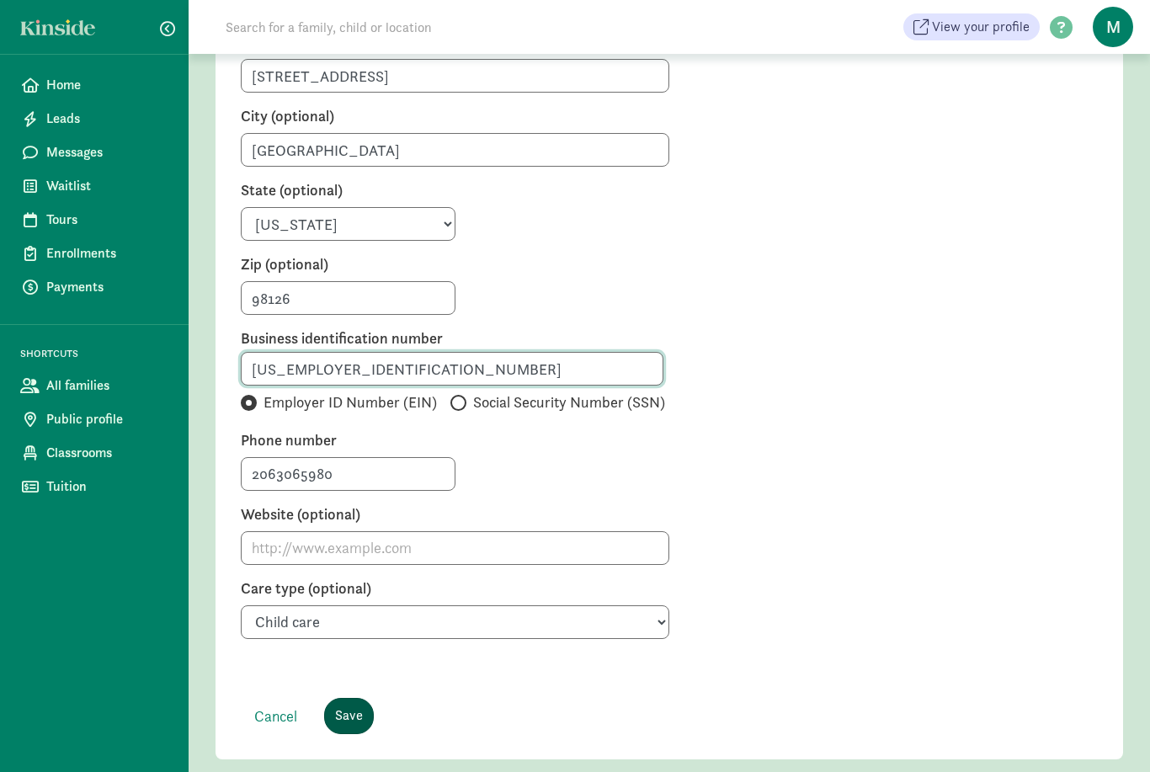
scroll to position [388, 0]
type input "993716517"
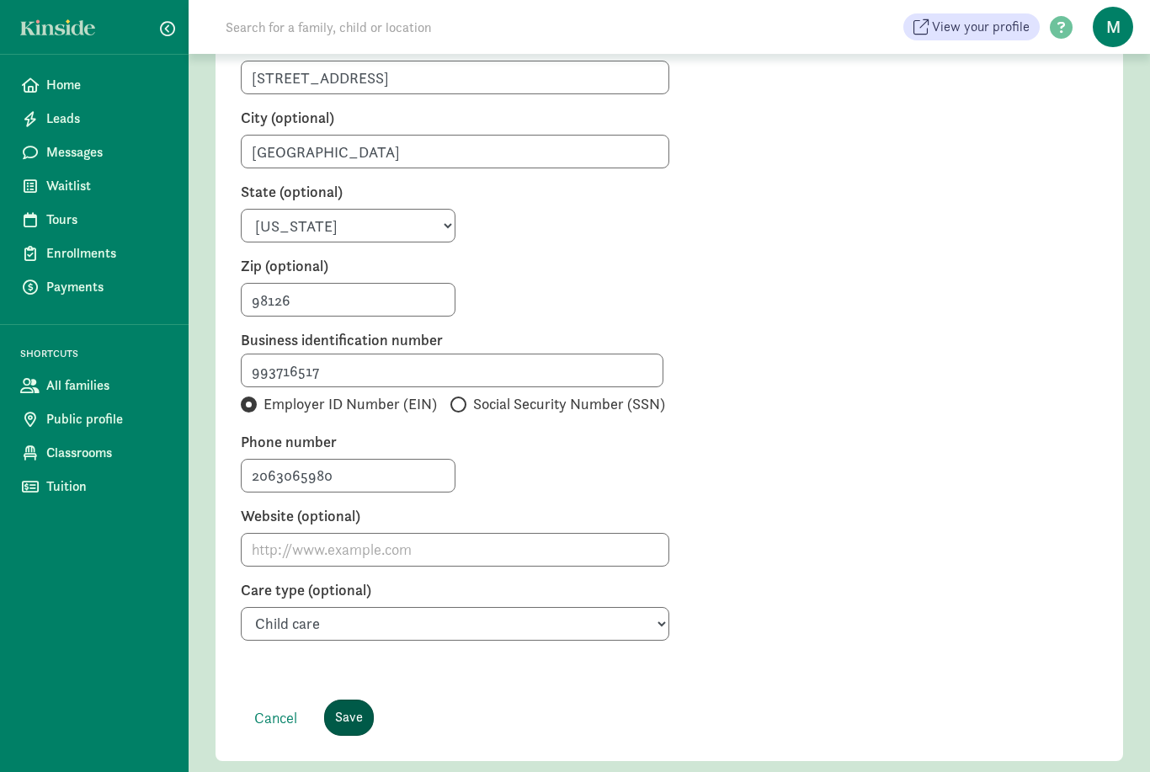
click at [353, 701] on input "Save" at bounding box center [349, 717] width 50 height 36
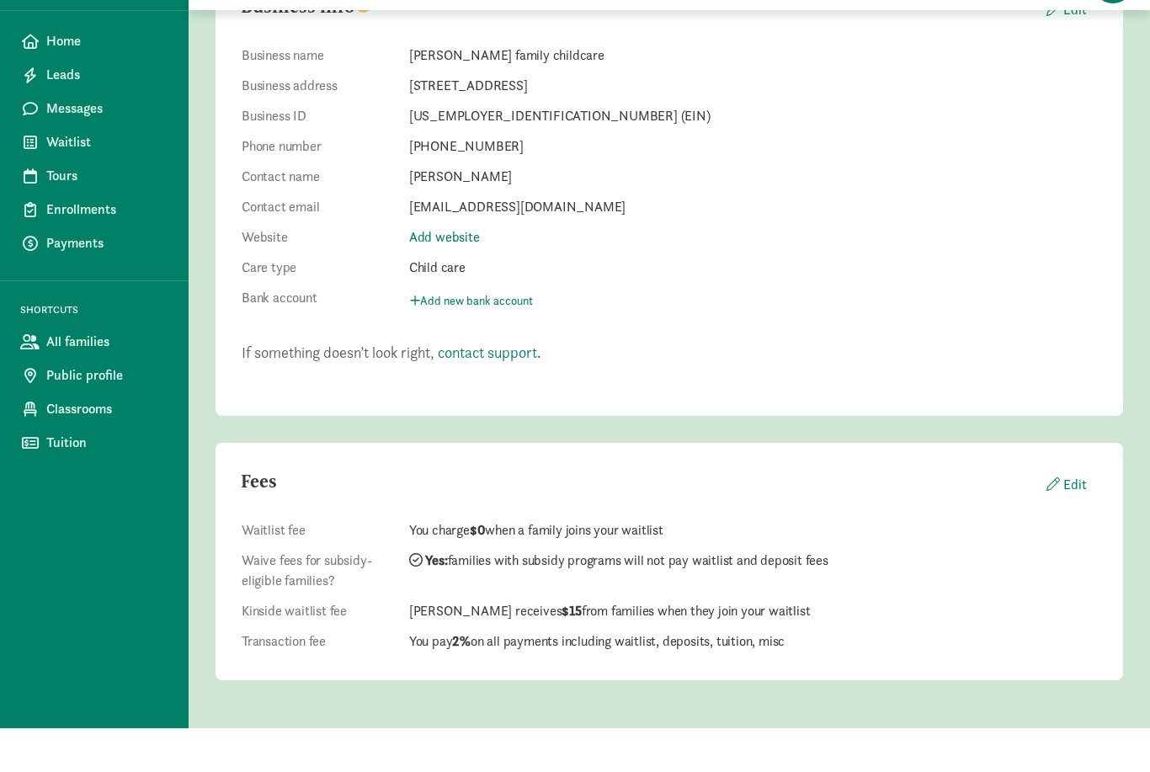
scroll to position [162, 0]
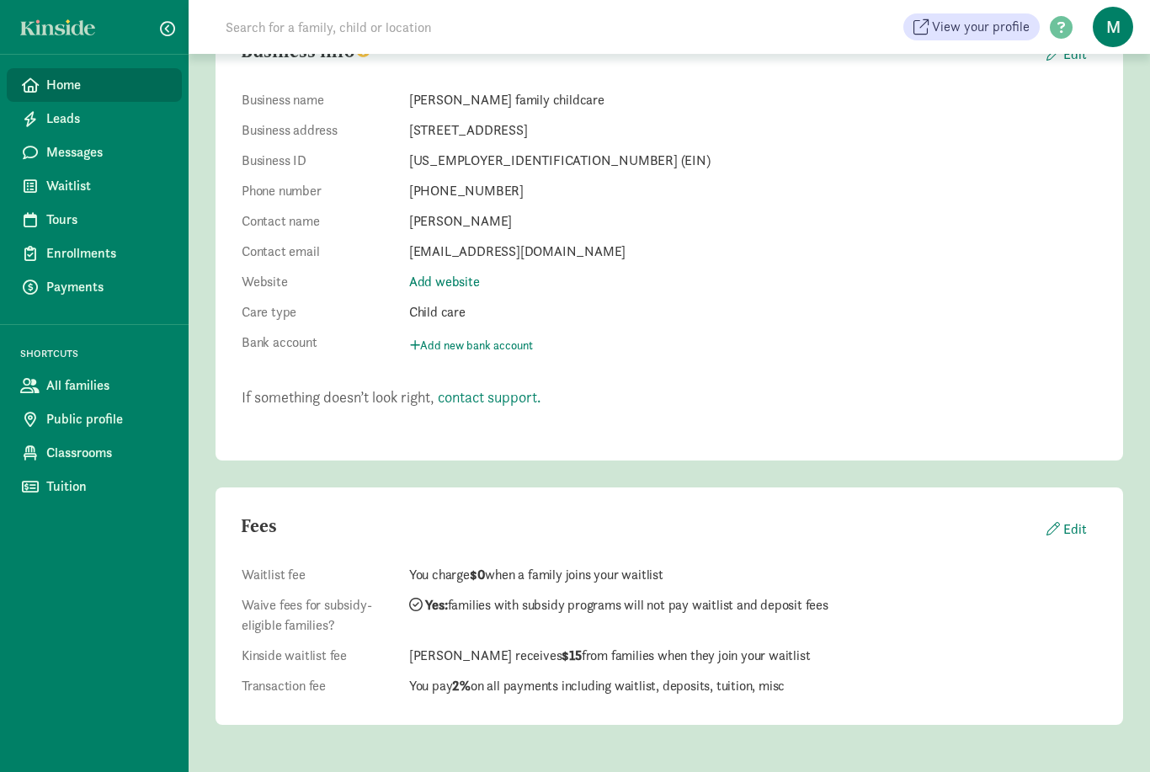
click at [56, 92] on span "Home" at bounding box center [107, 85] width 122 height 20
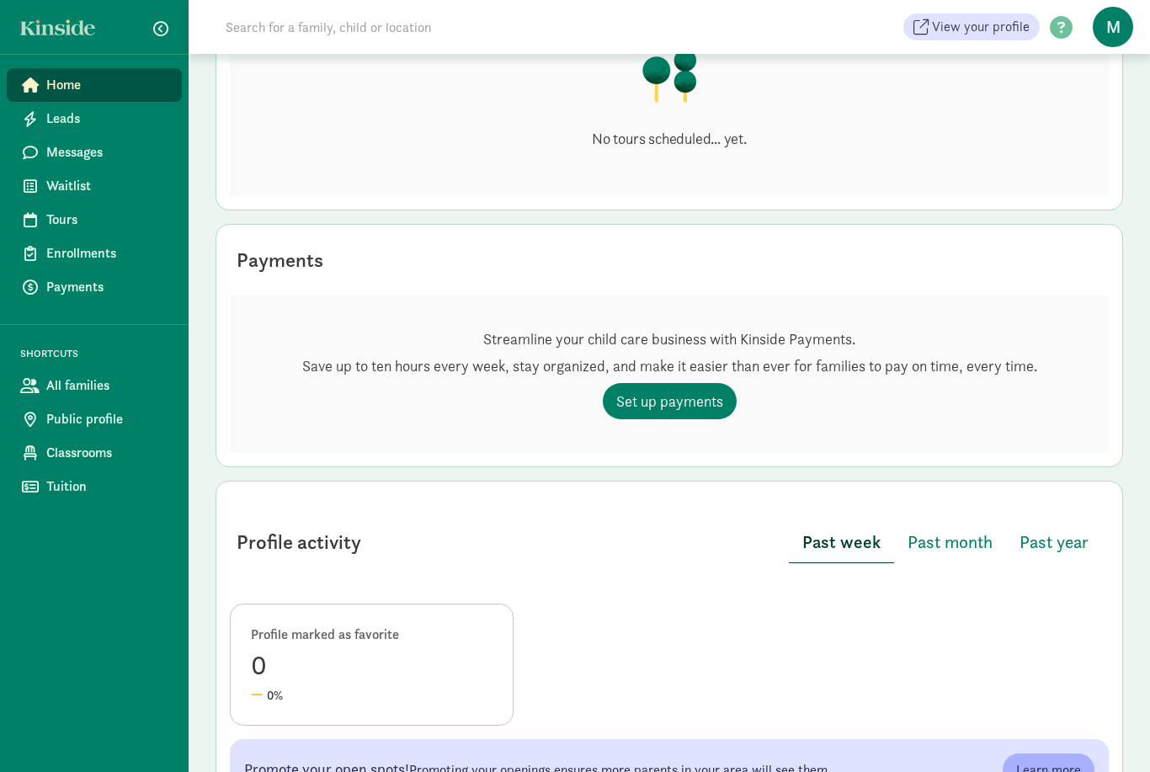
scroll to position [321, 0]
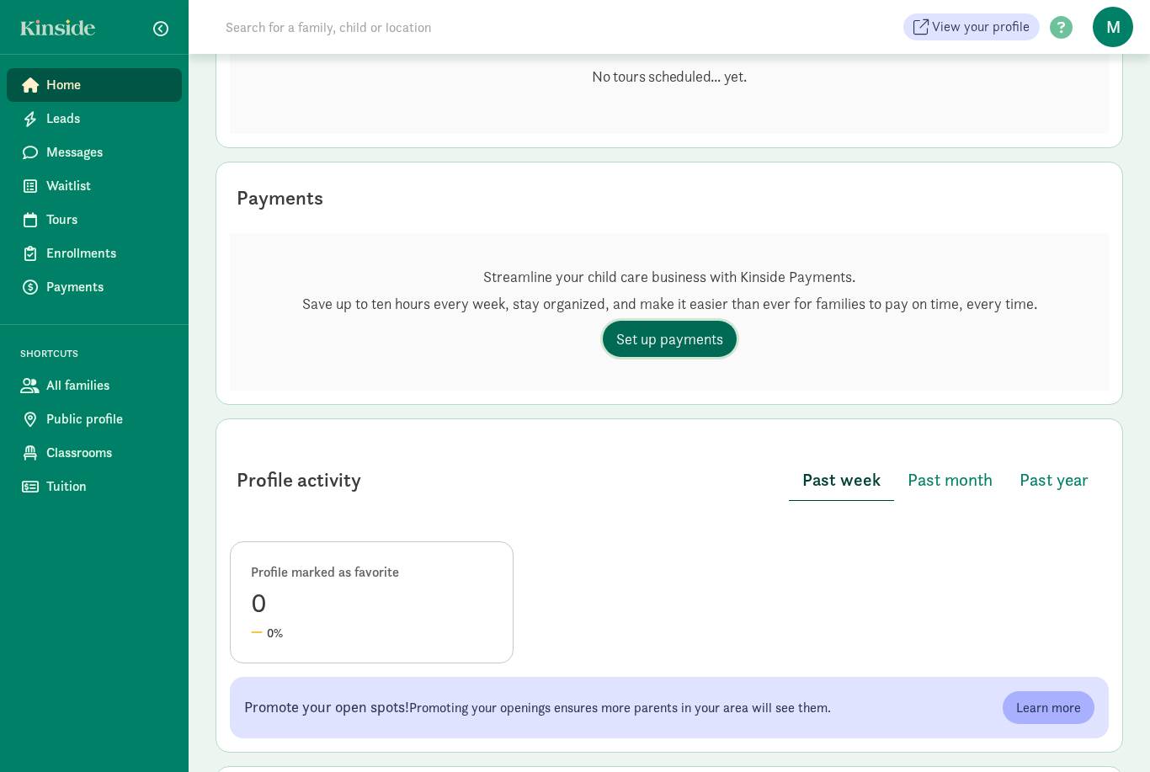
click at [605, 327] on link "Set up payments" at bounding box center [670, 339] width 134 height 36
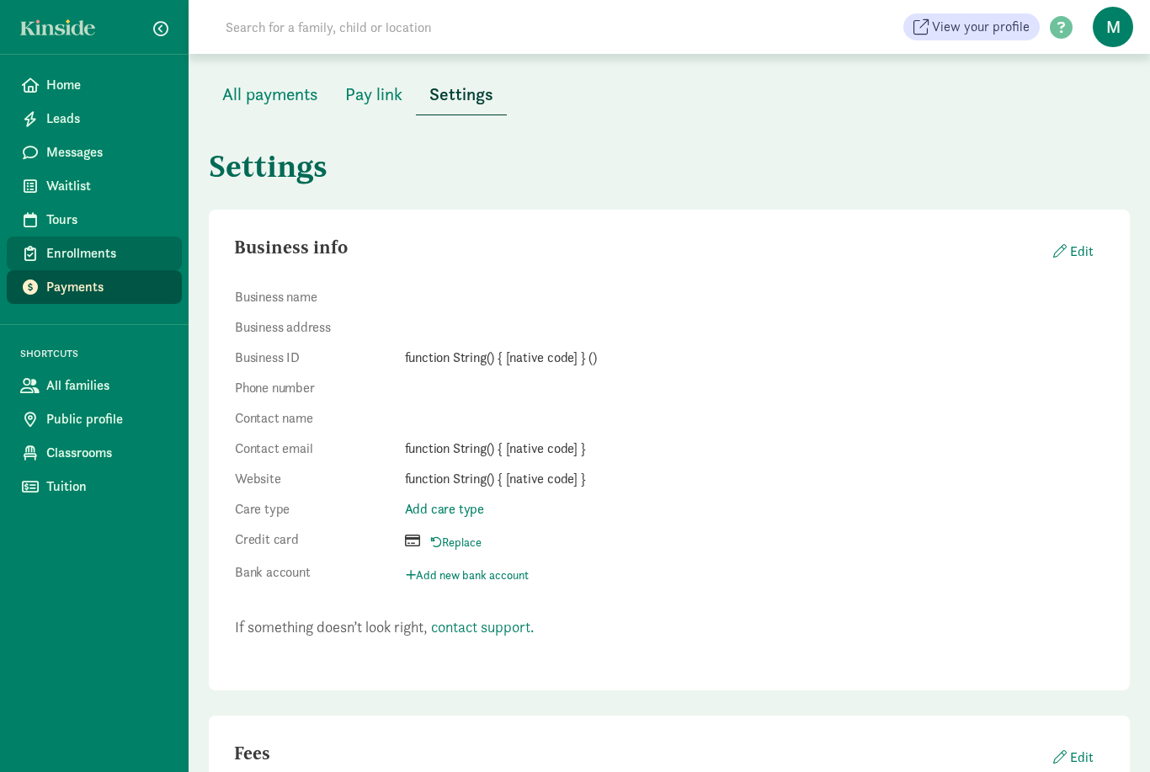
click at [41, 251] on link "Enrollments" at bounding box center [94, 253] width 175 height 34
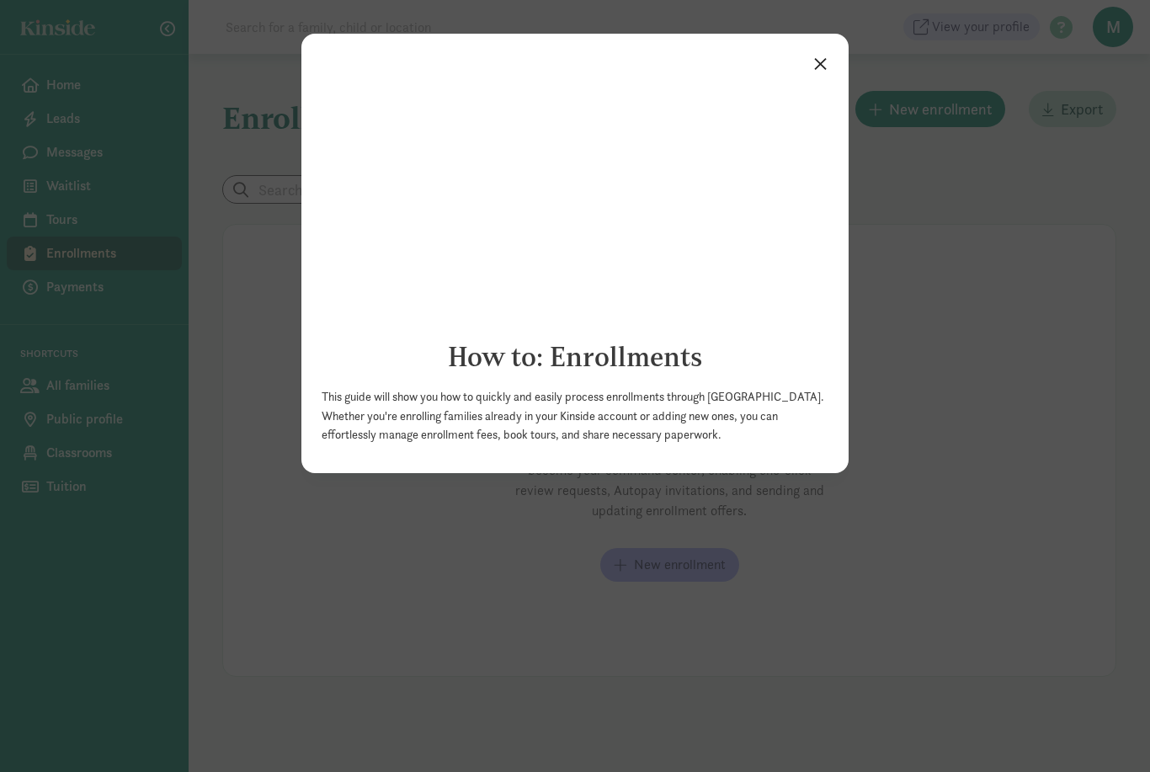
click at [816, 76] on link "×" at bounding box center [819, 62] width 29 height 30
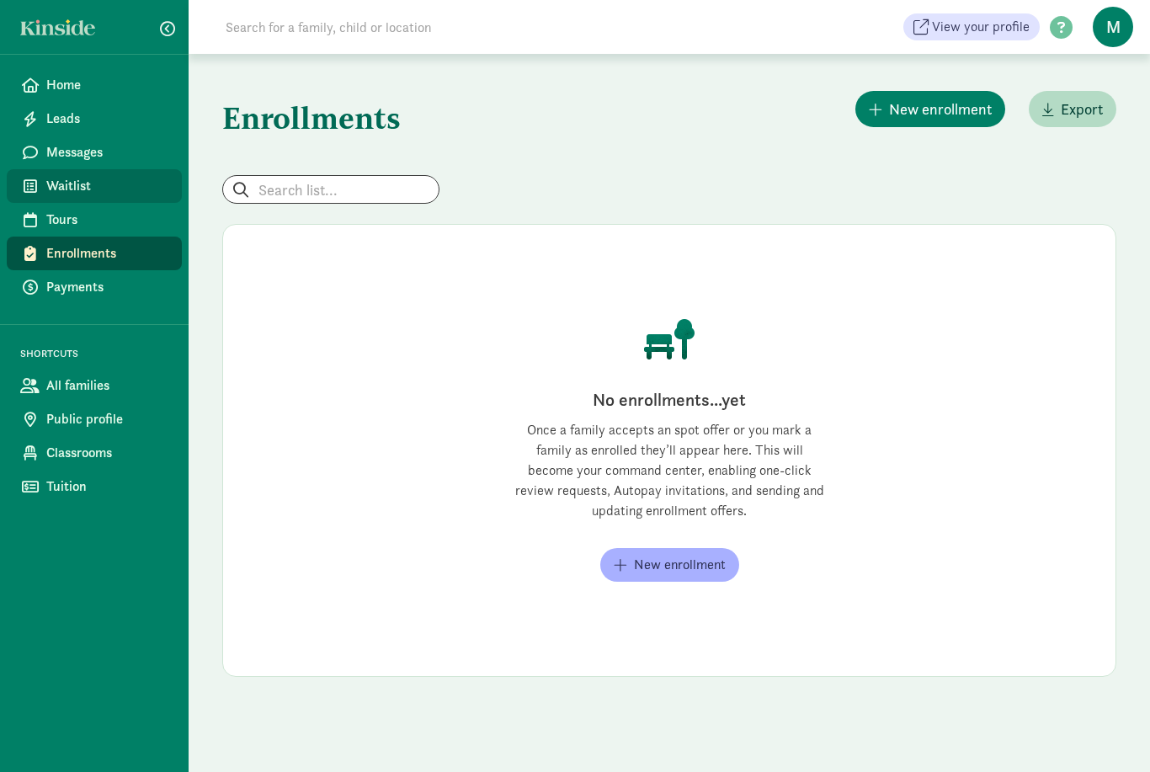
click at [48, 191] on span "Waitlist" at bounding box center [107, 186] width 122 height 20
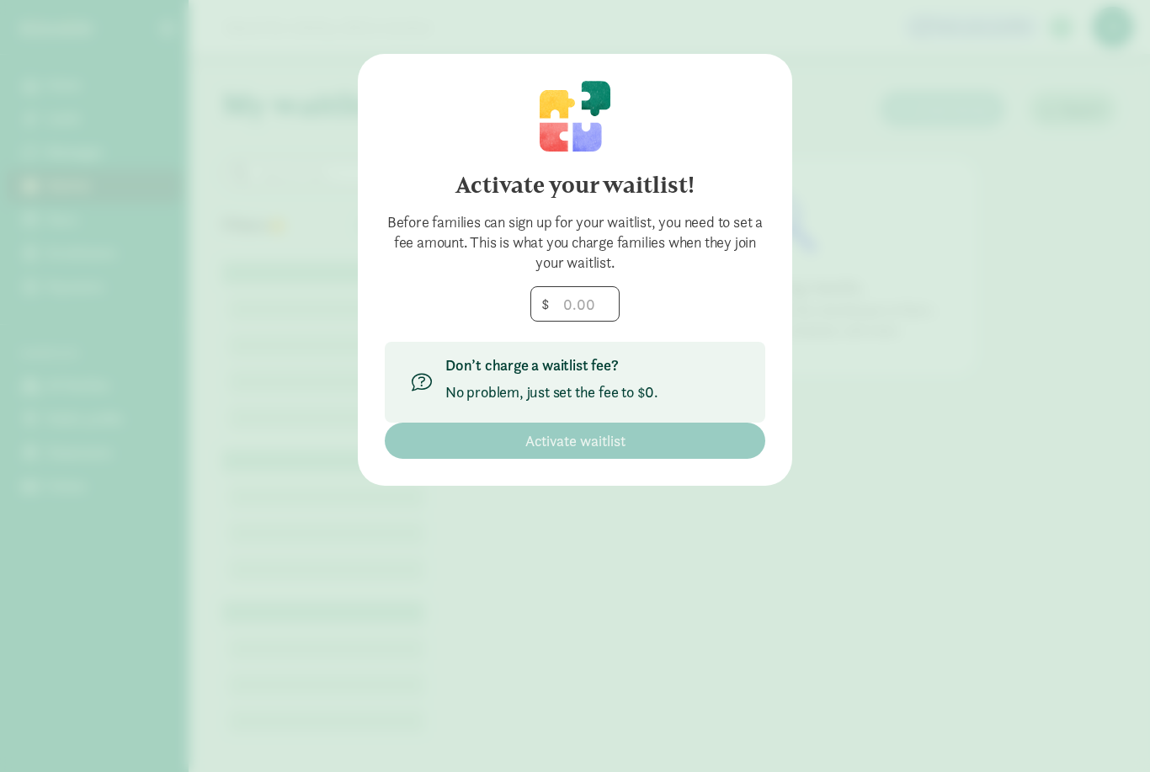
click at [26, 113] on div "Activate your waitlist! Before families can sign up for your waitlist, you need…" at bounding box center [575, 386] width 1150 height 772
click at [787, 203] on div "Activate your waitlist! Before families can sign up for your waitlist, you need…" at bounding box center [575, 270] width 434 height 432
click at [760, 249] on div "Before families can sign up for your waitlist, you need to set a fee amount. Th…" at bounding box center [575, 242] width 380 height 61
click at [597, 317] on input "number" at bounding box center [575, 304] width 88 height 34
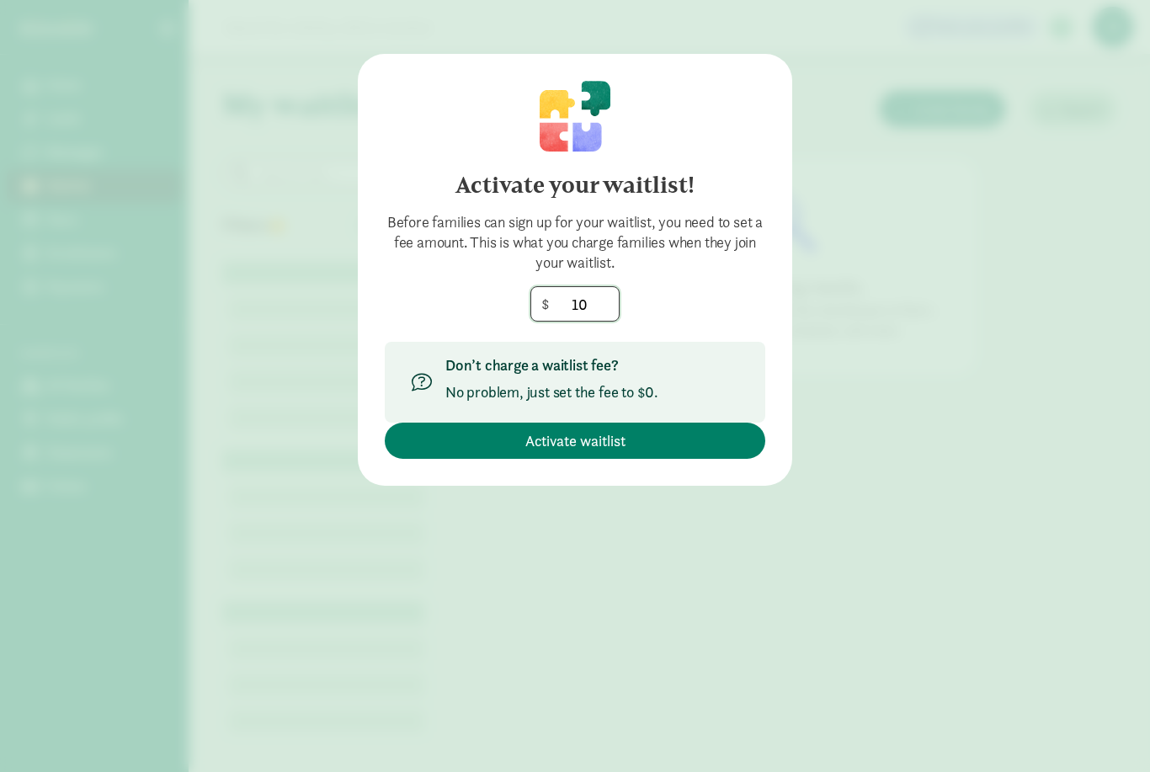
type input "1"
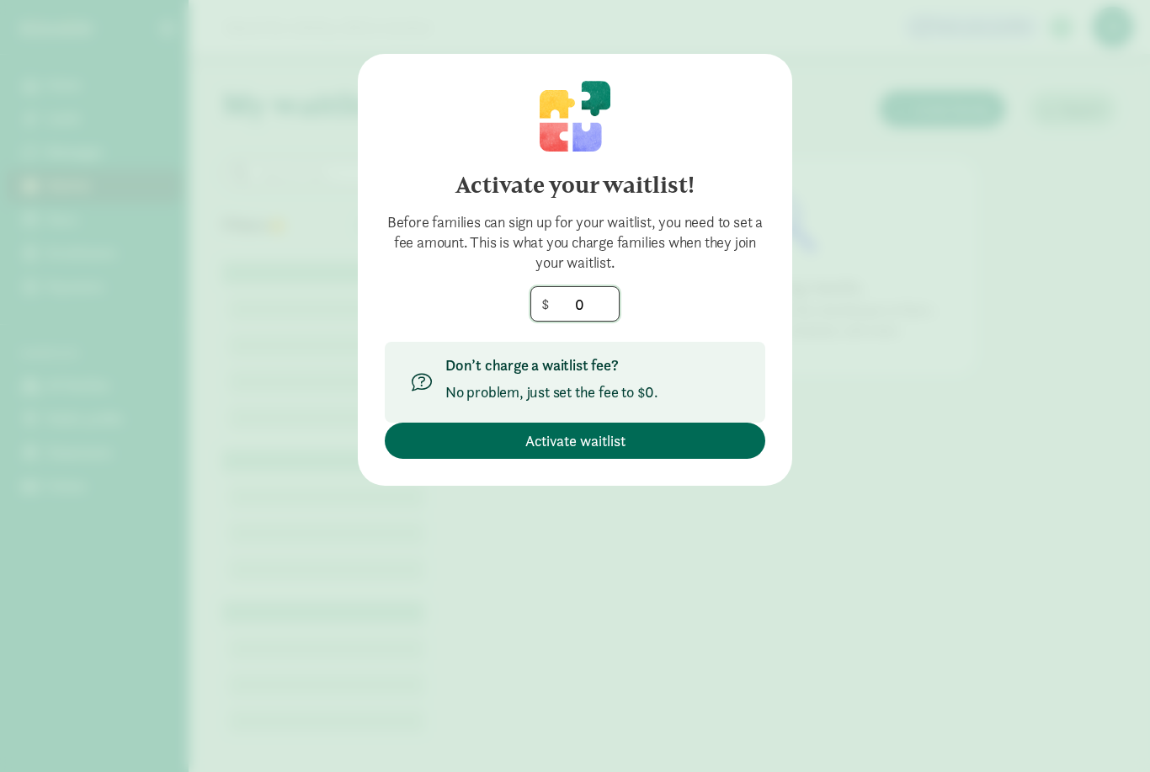
type input "0"
click at [678, 451] on span "Activate waitlist" at bounding box center [574, 440] width 353 height 23
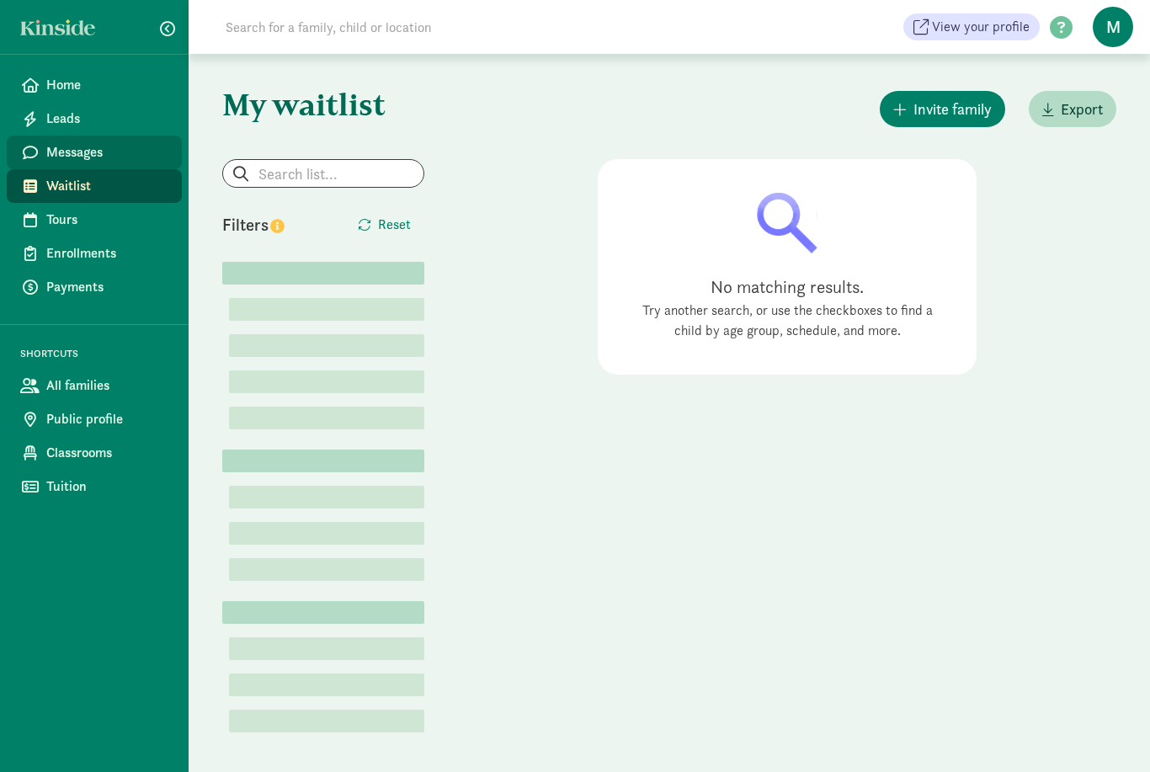
click at [48, 151] on span "Messages" at bounding box center [107, 152] width 122 height 20
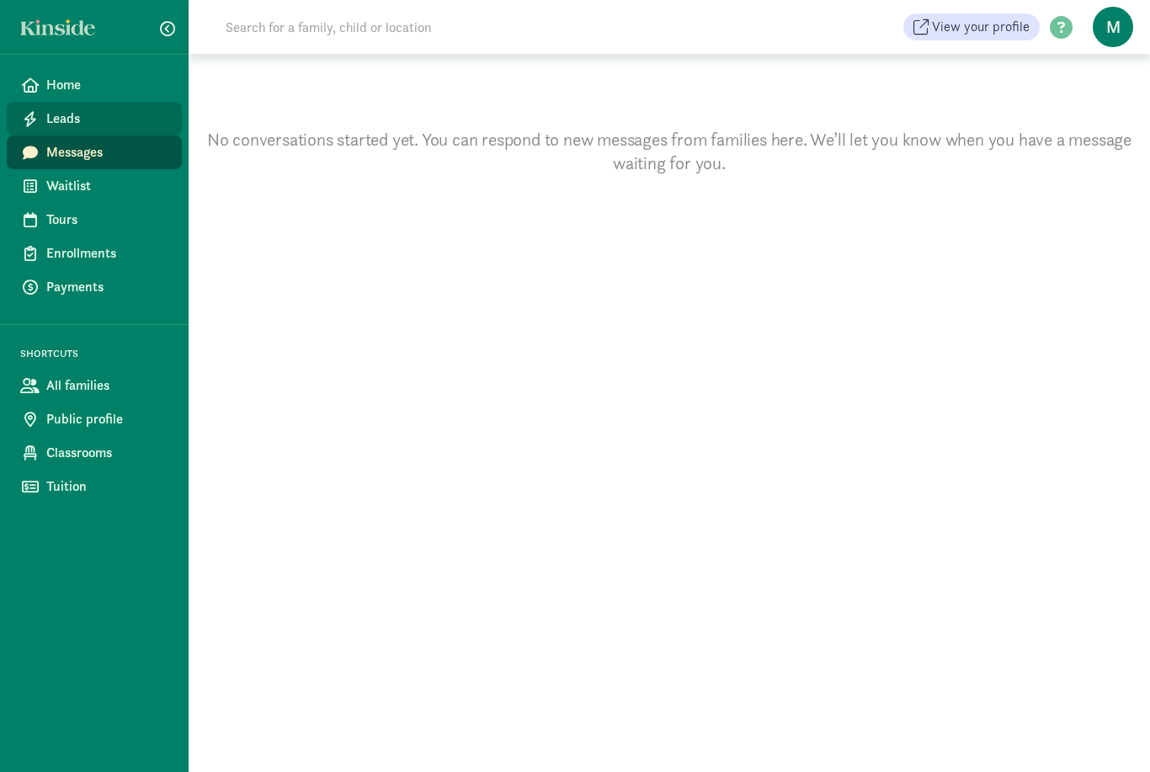
click at [42, 120] on link "Leads" at bounding box center [94, 119] width 175 height 34
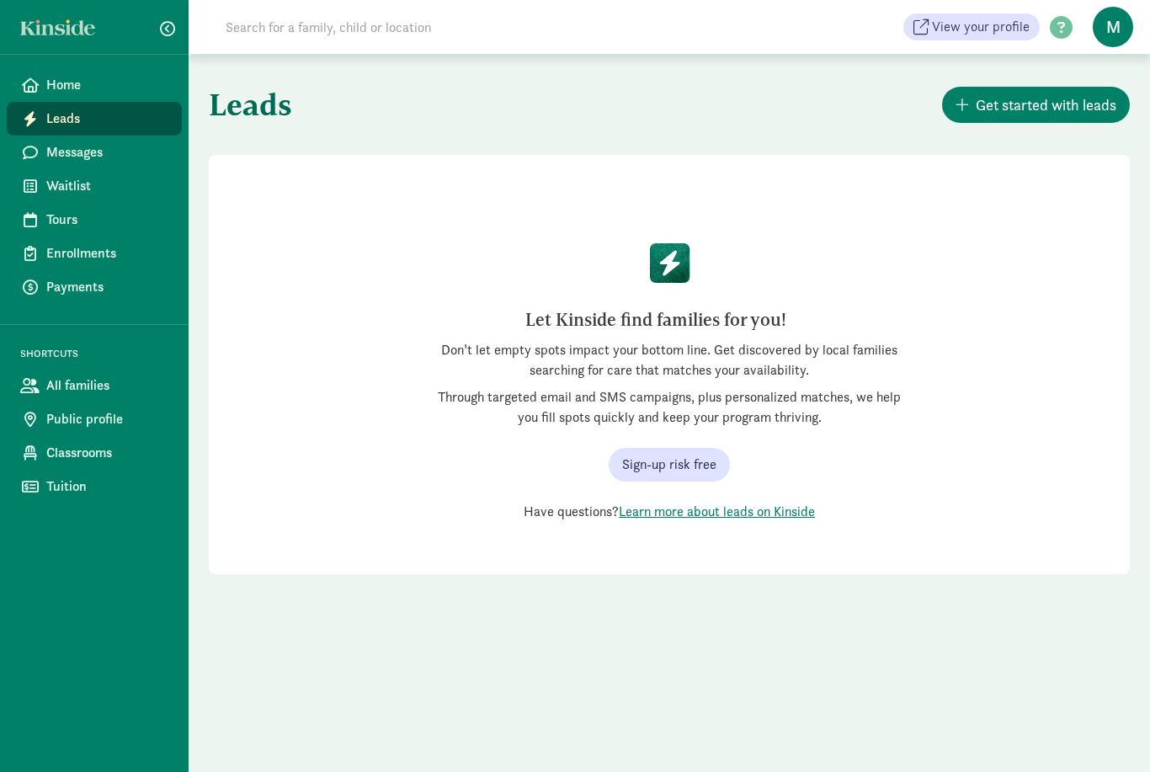
scroll to position [50, 0]
click at [700, 454] on span "Sign-up risk free" at bounding box center [669, 464] width 94 height 20
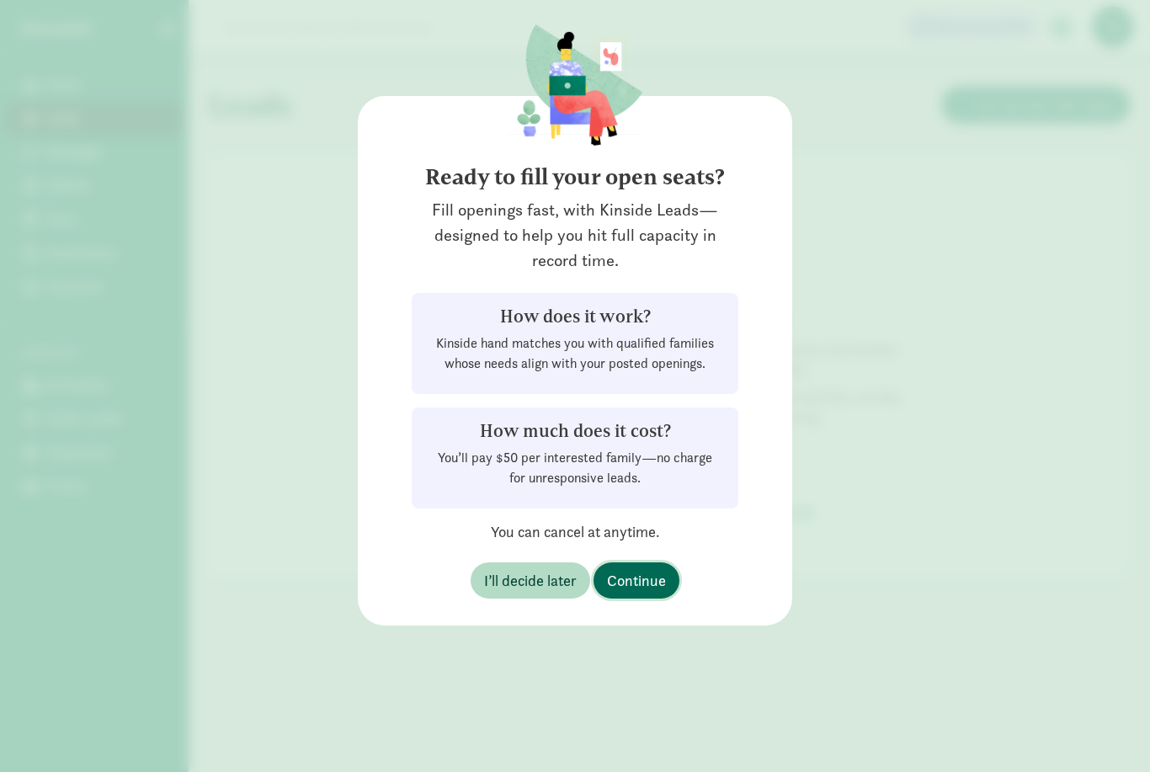
click at [645, 589] on span "Continue" at bounding box center [636, 580] width 59 height 23
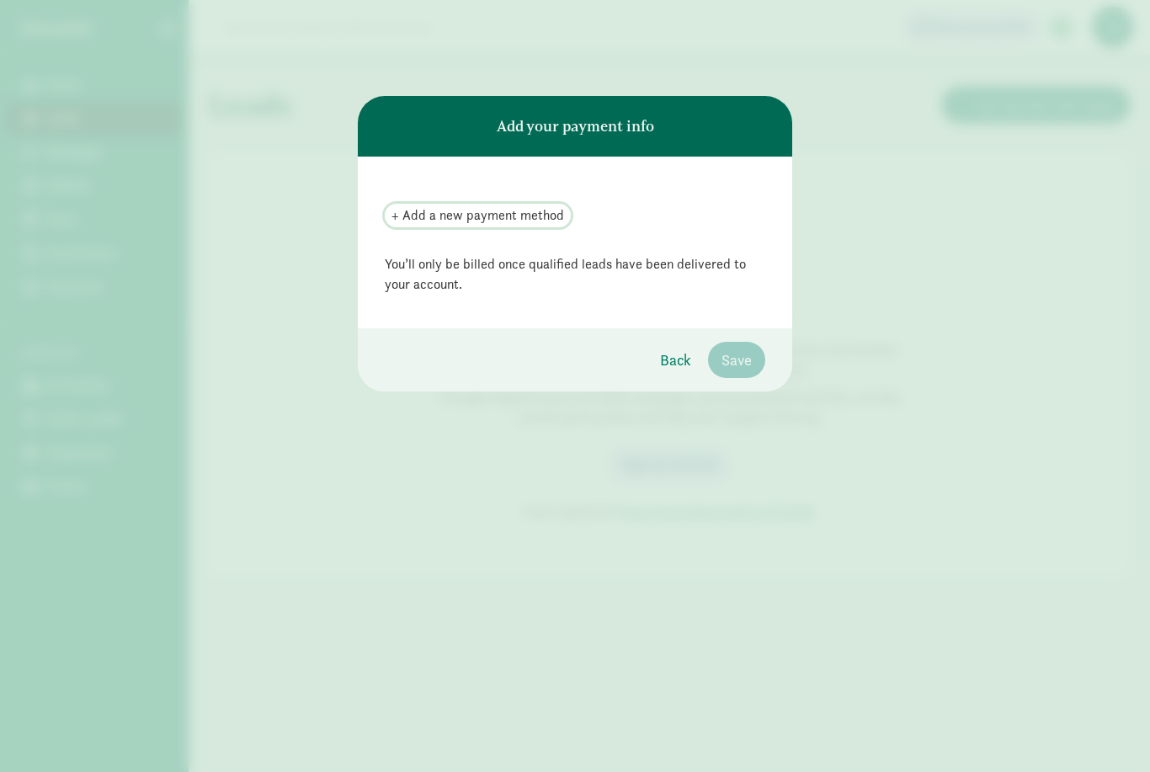
click at [406, 221] on span "+ Add a new payment method" at bounding box center [477, 215] width 173 height 20
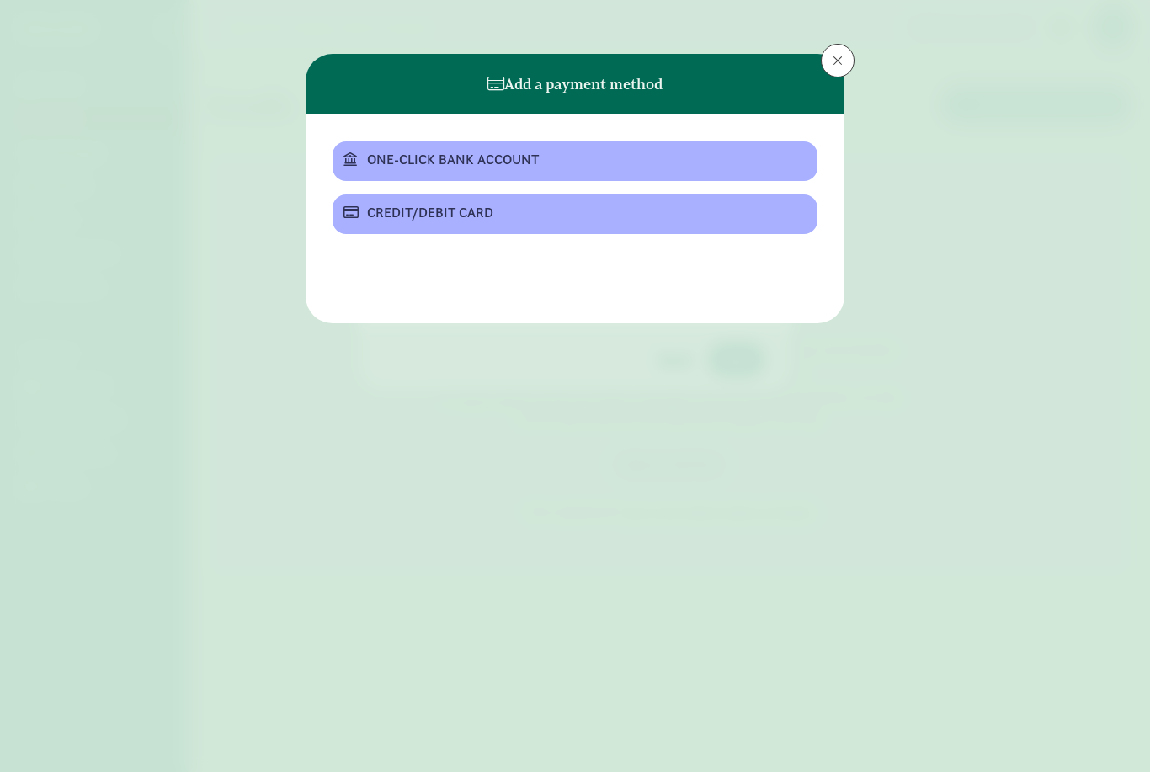
click at [842, 66] on button at bounding box center [838, 61] width 34 height 34
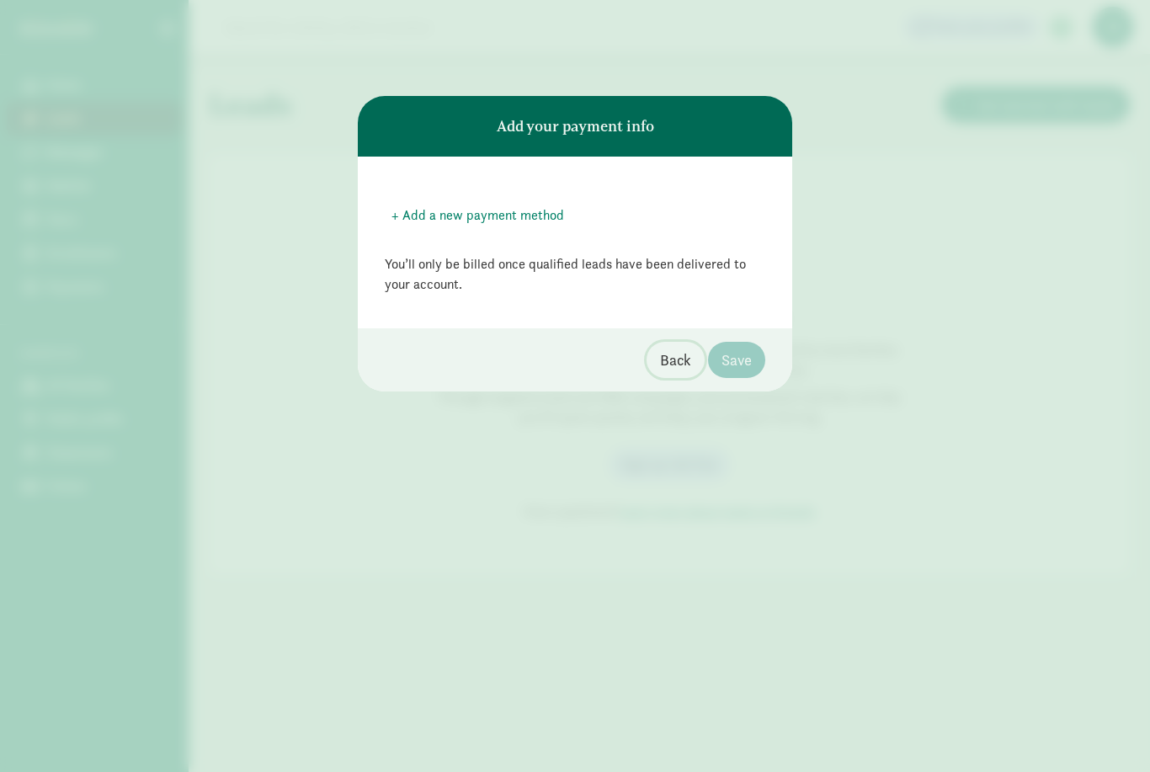
click at [697, 362] on button "Back" at bounding box center [675, 360] width 58 height 36
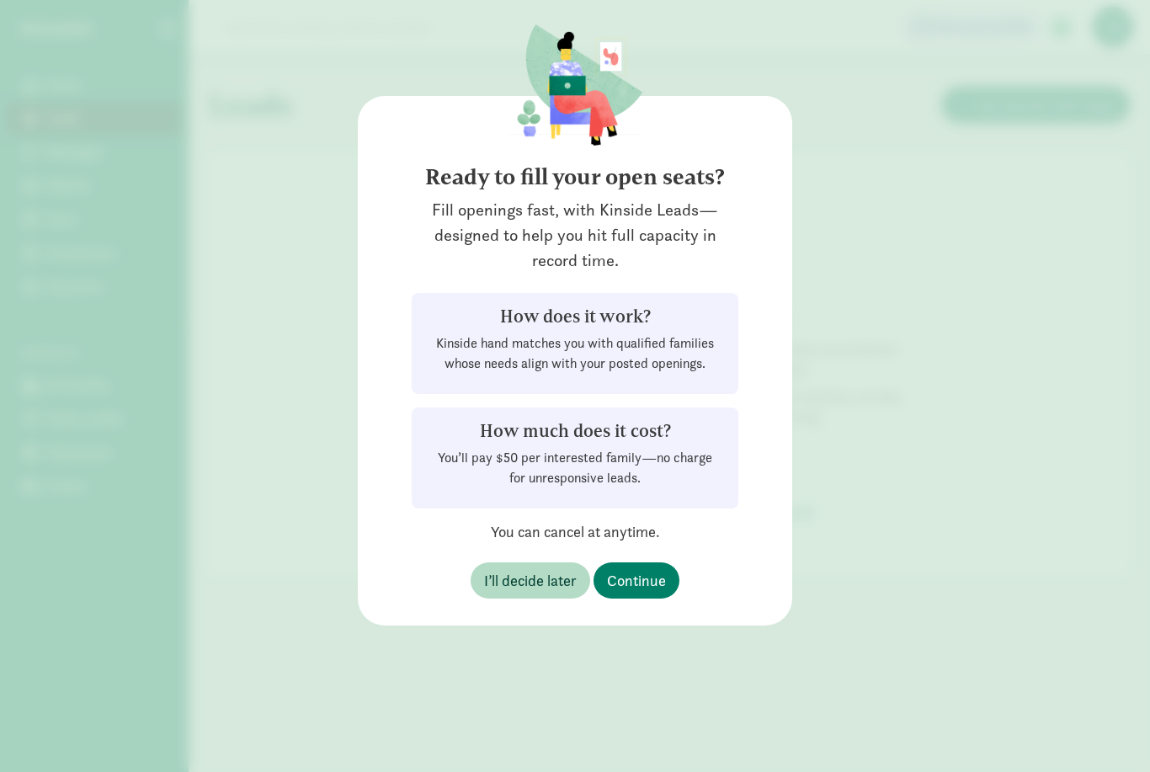
scroll to position [54, 0]
click at [640, 582] on span "Continue" at bounding box center [636, 580] width 59 height 23
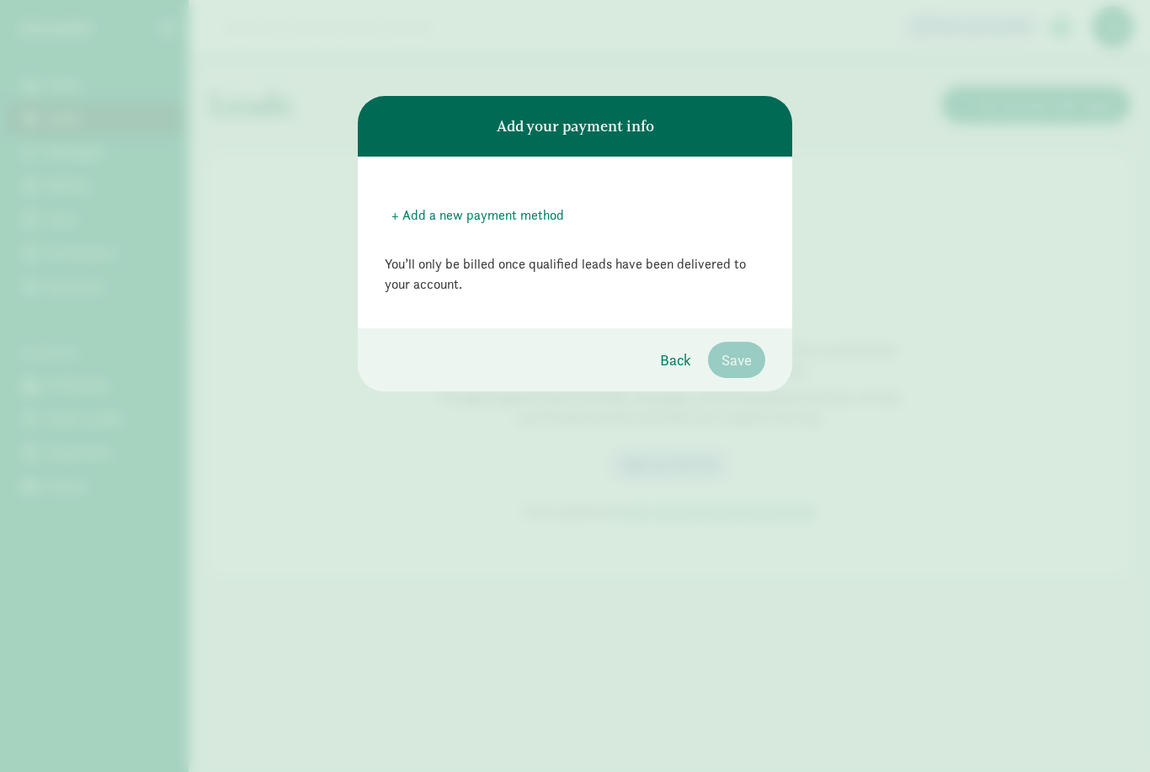
click at [478, 199] on div "+ Add a new payment method" at bounding box center [575, 208] width 380 height 37
click at [508, 210] on span "+ Add a new payment method" at bounding box center [477, 215] width 173 height 20
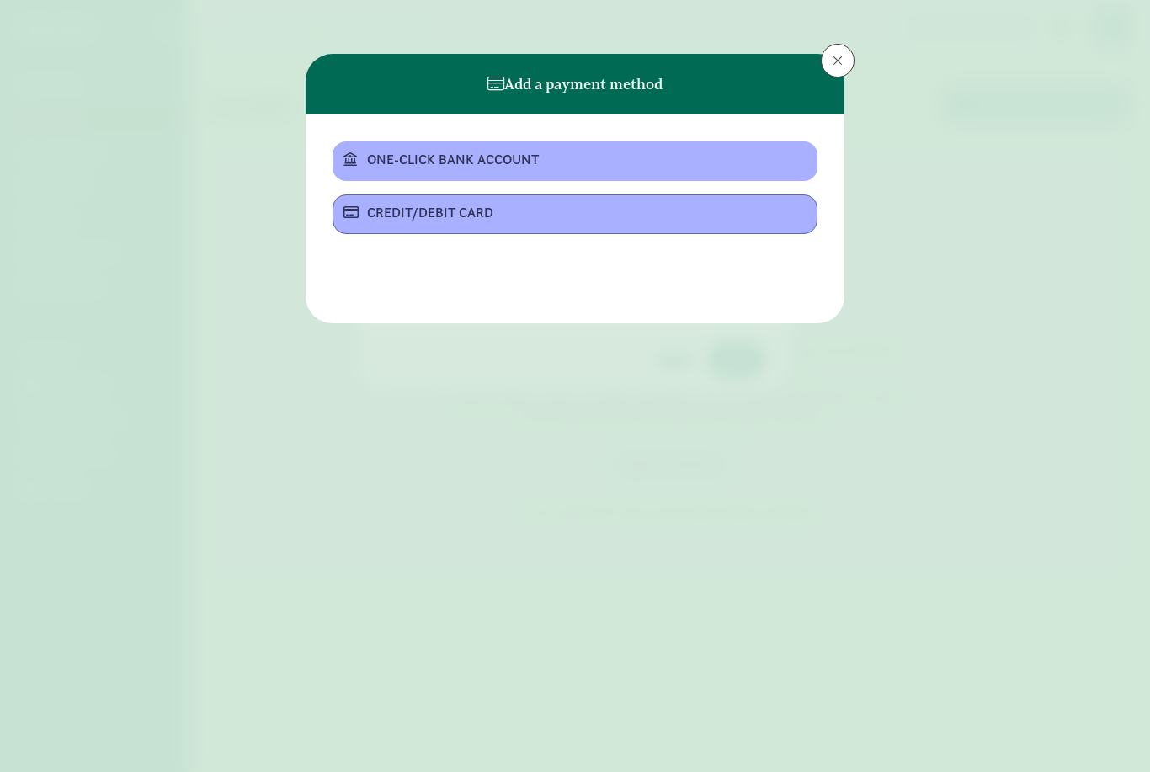
click at [532, 220] on div "CREDIT/DEBIT CARD" at bounding box center [573, 213] width 412 height 20
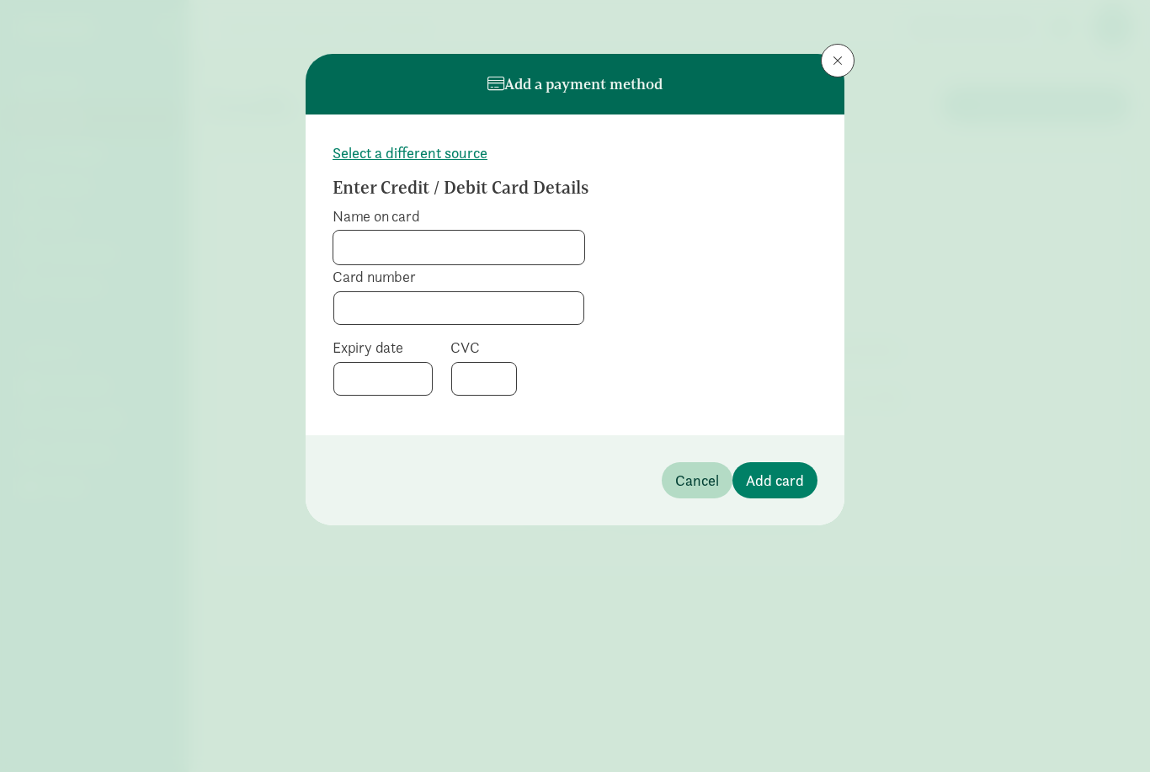
click at [840, 60] on span at bounding box center [837, 60] width 10 height 13
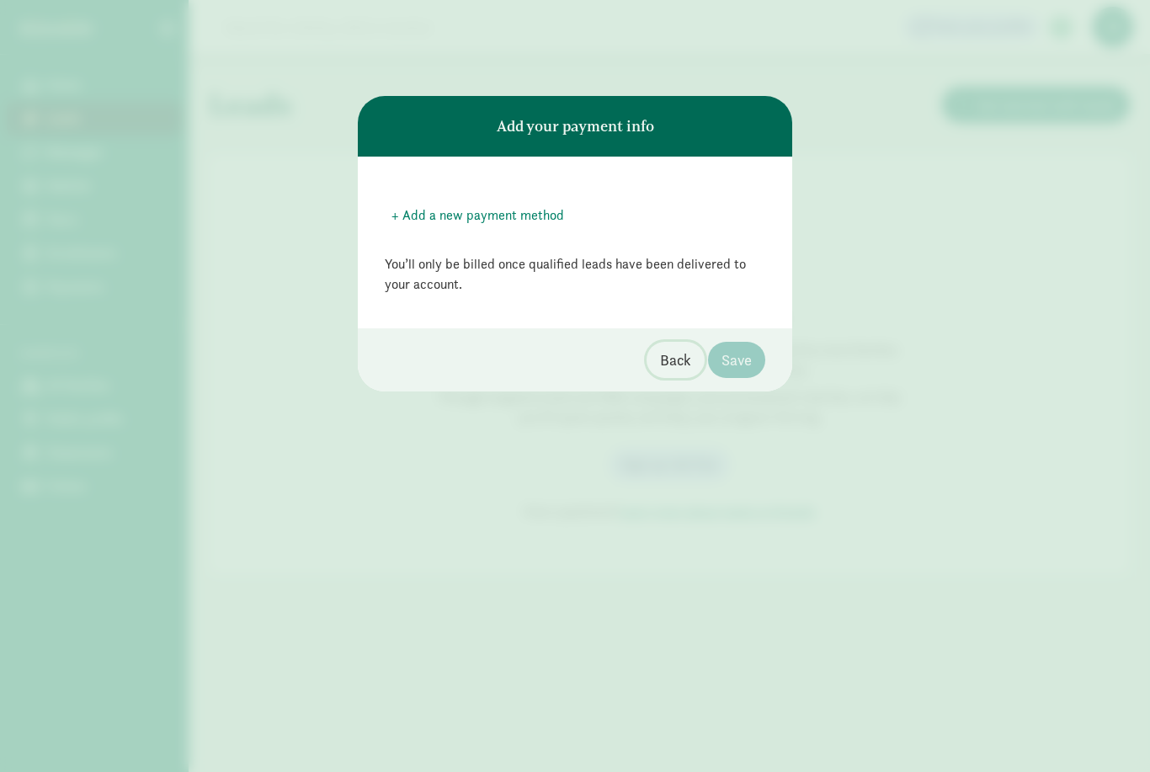
click at [683, 364] on span "Back" at bounding box center [675, 359] width 31 height 23
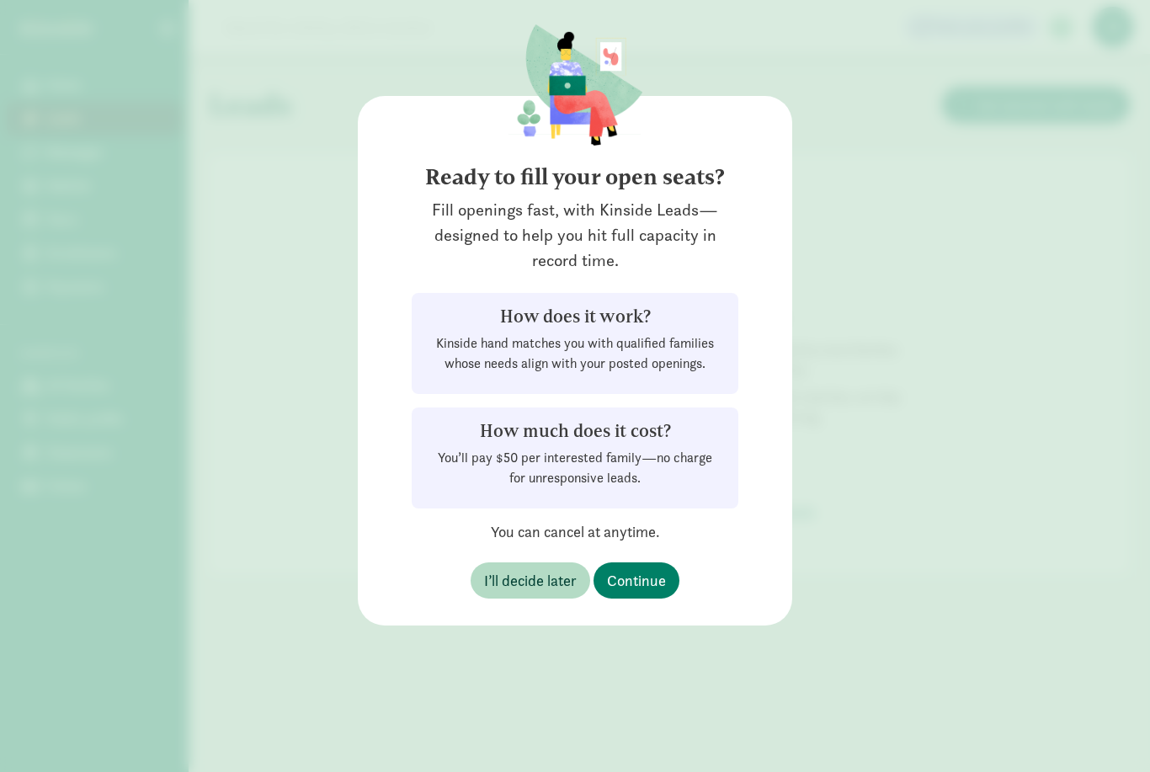
click at [566, 613] on div "Ready to fill your open seats? Fill openings fast, with Kinside Leads—designed …" at bounding box center [575, 360] width 434 height 529
click at [566, 612] on div "Ready to fill your open seats? Fill openings fast, with Kinside Leads—designed …" at bounding box center [575, 360] width 434 height 529
click at [554, 595] on button "I’ll decide later" at bounding box center [530, 580] width 120 height 36
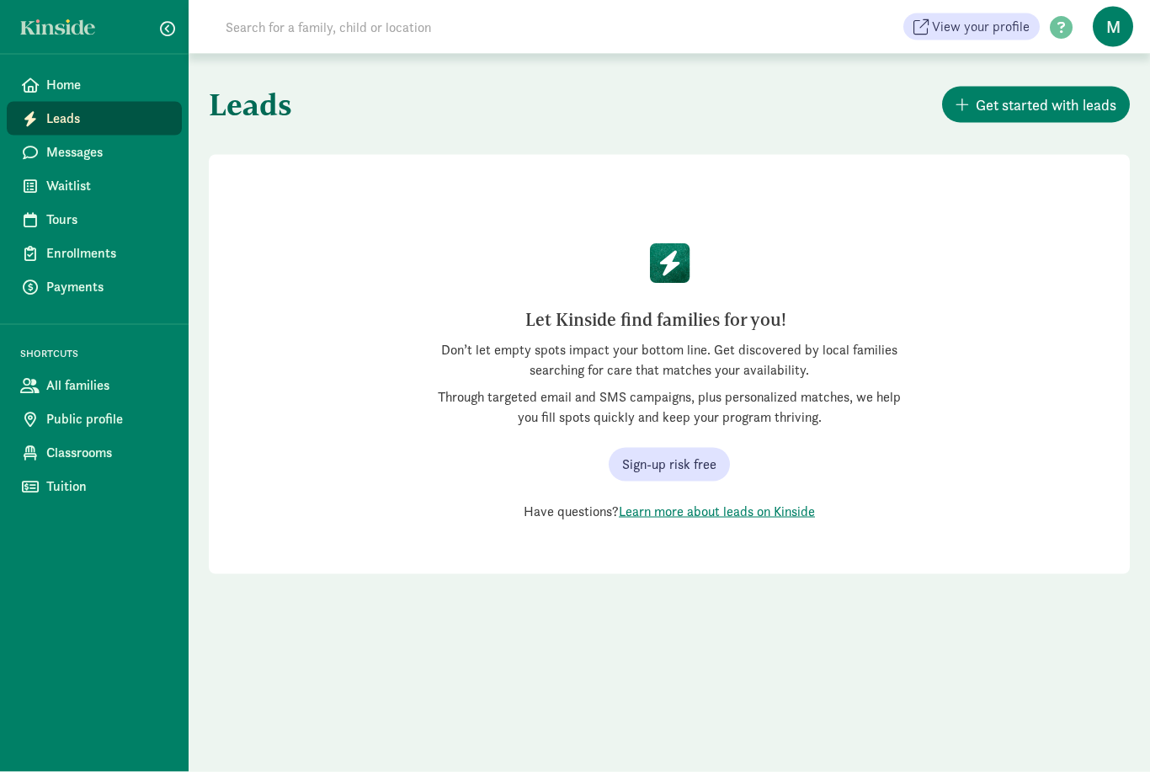
scroll to position [0, 0]
click at [62, 88] on span "Home" at bounding box center [107, 85] width 122 height 20
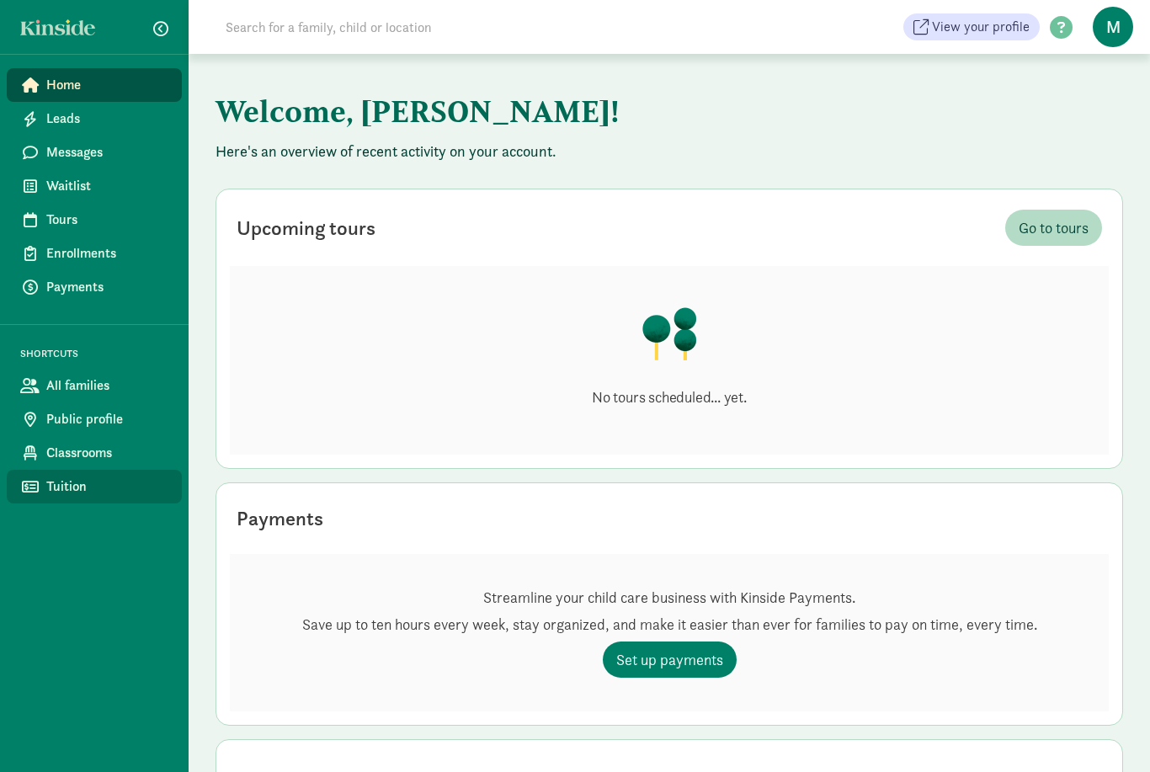
click at [42, 491] on link "Tuition" at bounding box center [94, 487] width 175 height 34
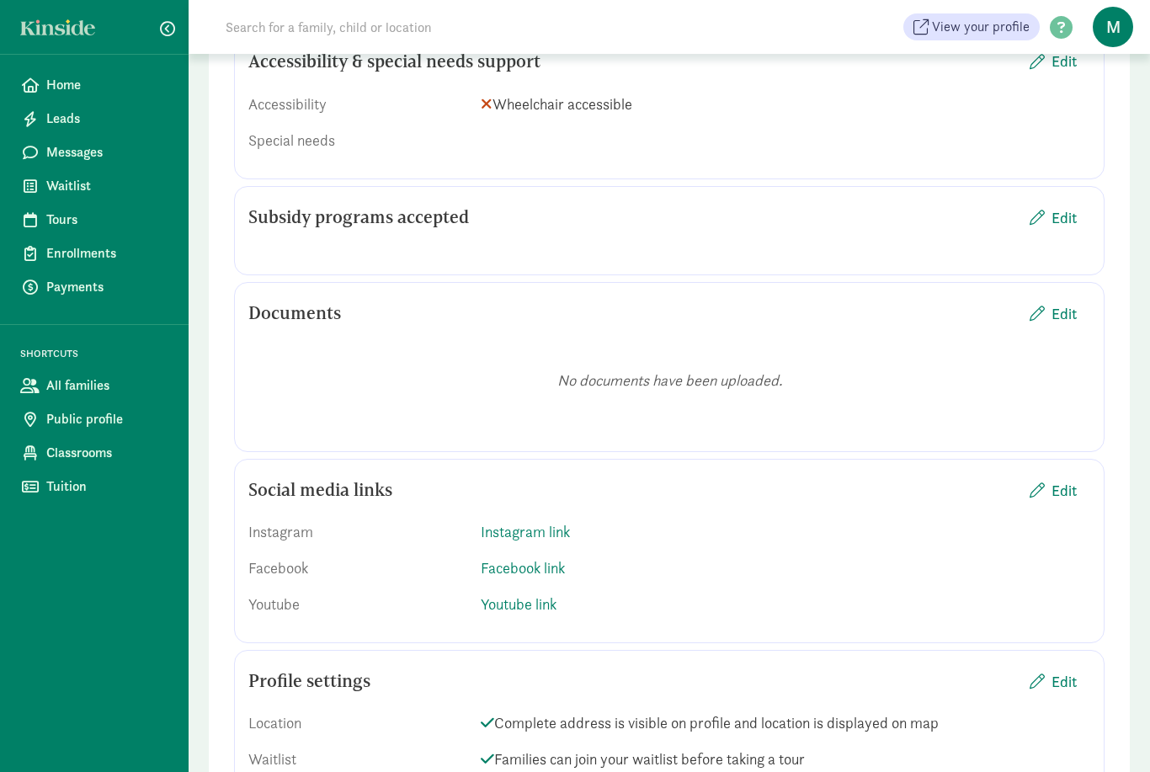
scroll to position [1581, 0]
click at [1075, 205] on span "Edit" at bounding box center [1063, 216] width 25 height 23
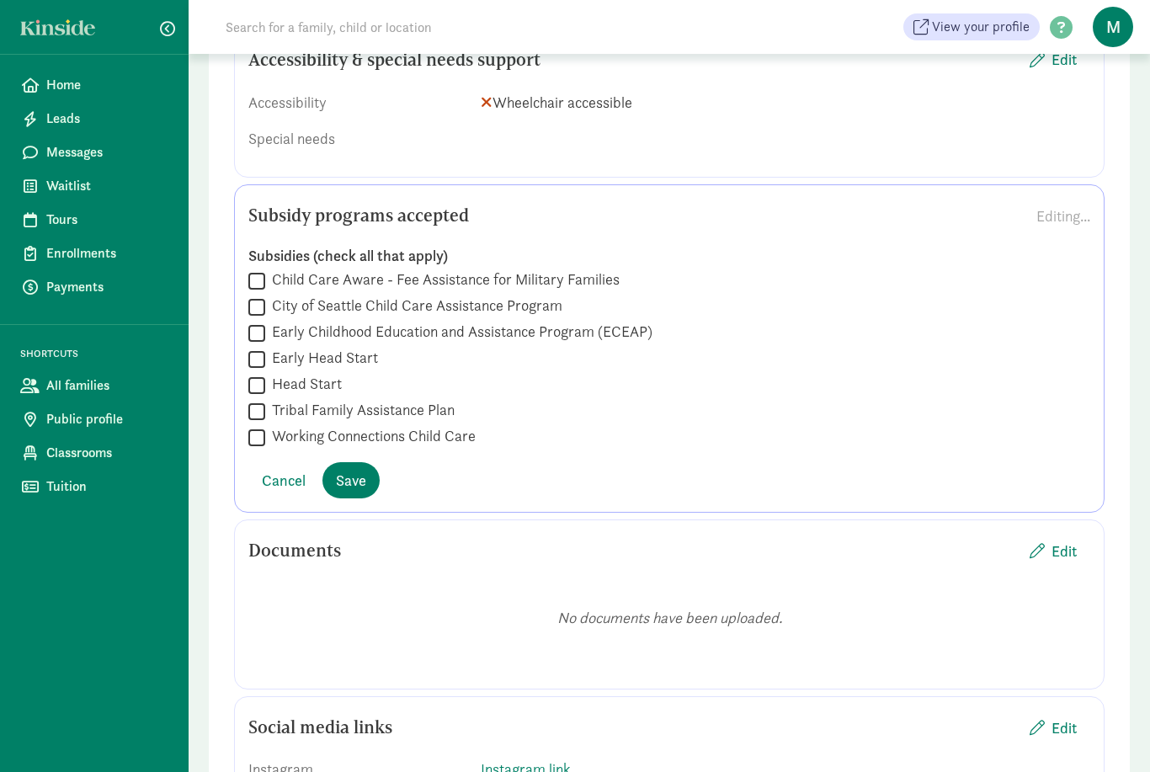
scroll to position [1582, 0]
click at [487, 269] on label "Child Care Aware - Fee Assistance for Military Families" at bounding box center [442, 279] width 354 height 20
click at [265, 269] on input "Child Care Aware - Fee Assistance for Military Families" at bounding box center [256, 280] width 17 height 23
click at [487, 269] on label "Child Care Aware - Fee Assistance for Military Families" at bounding box center [442, 279] width 354 height 20
click at [265, 269] on input "Child Care Aware - Fee Assistance for Military Families" at bounding box center [256, 280] width 17 height 23
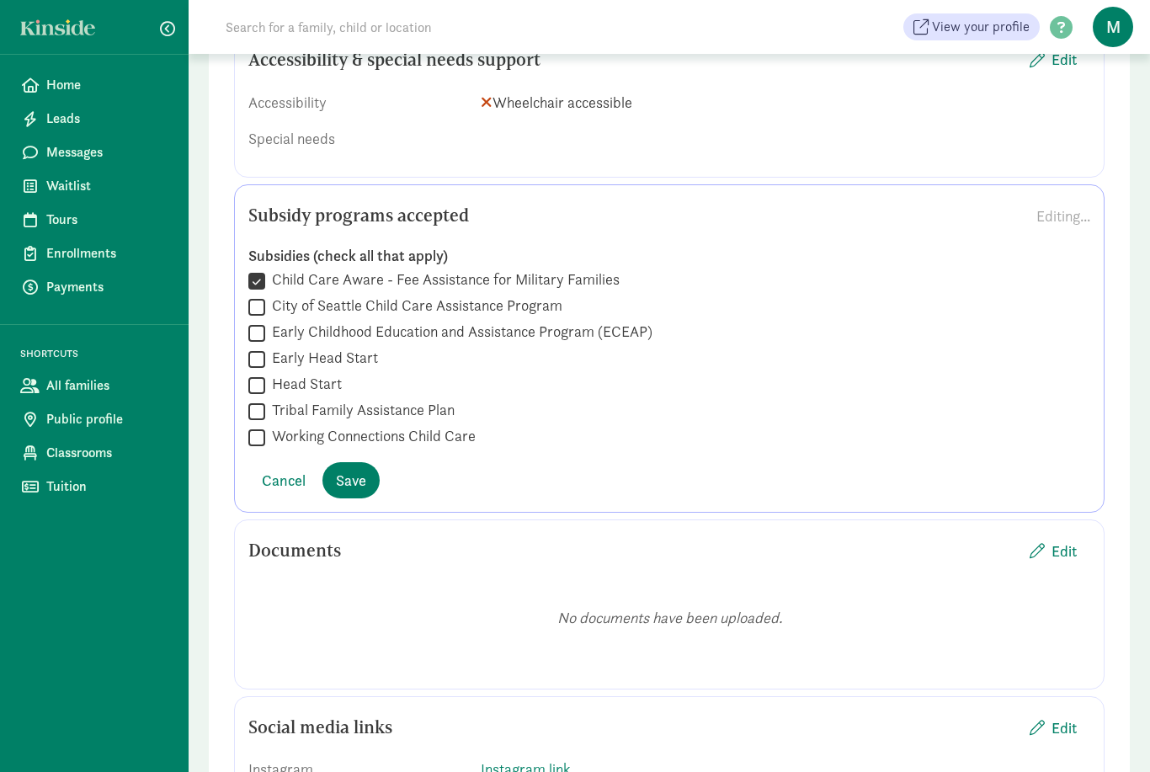
checkbox input "false"
click at [470, 295] on label "City of Seattle Child Care Assistance Program" at bounding box center [413, 305] width 297 height 20
click at [265, 295] on input "City of Seattle Child Care Assistance Program" at bounding box center [256, 306] width 17 height 23
checkbox input "true"
click at [493, 269] on label "Child Care Aware - Fee Assistance for Military Families" at bounding box center [442, 279] width 354 height 20
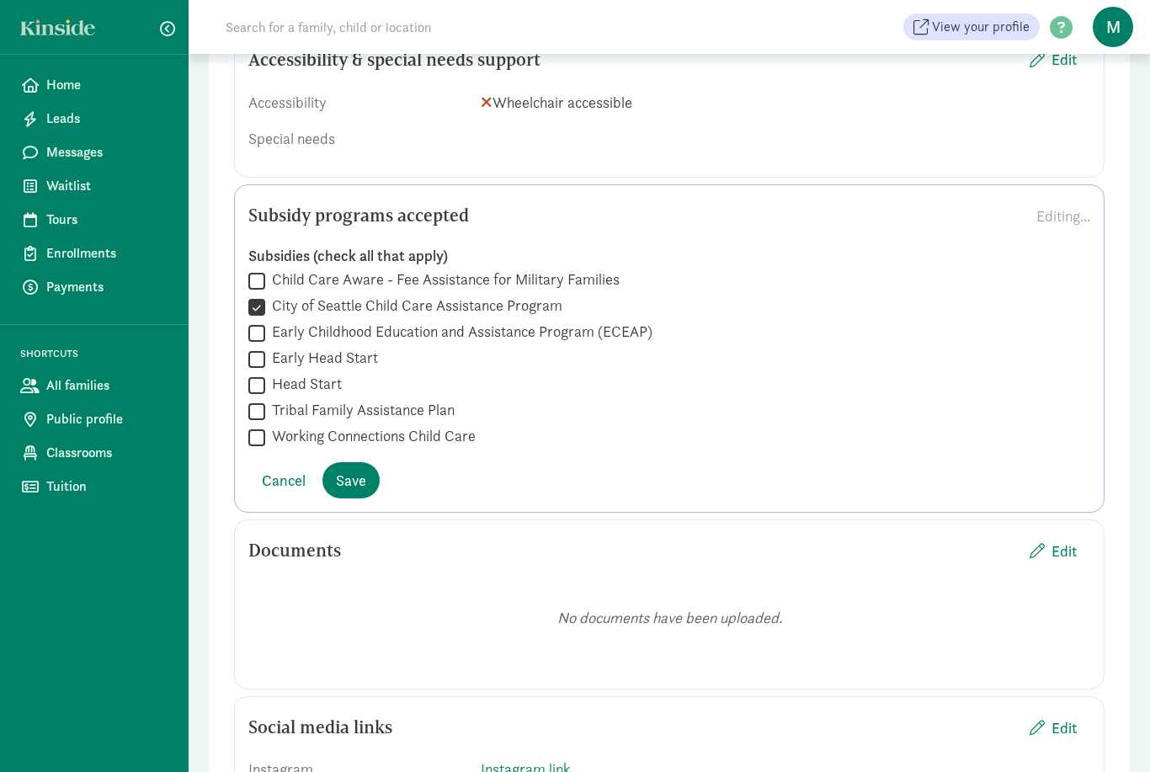
click at [265, 269] on input "Child Care Aware - Fee Assistance for Military Families" at bounding box center [256, 280] width 17 height 23
checkbox input "true"
click at [375, 348] on label "Early Head Start" at bounding box center [321, 358] width 113 height 20
click at [265, 348] on input "Early Head Start" at bounding box center [256, 359] width 17 height 23
checkbox input "true"
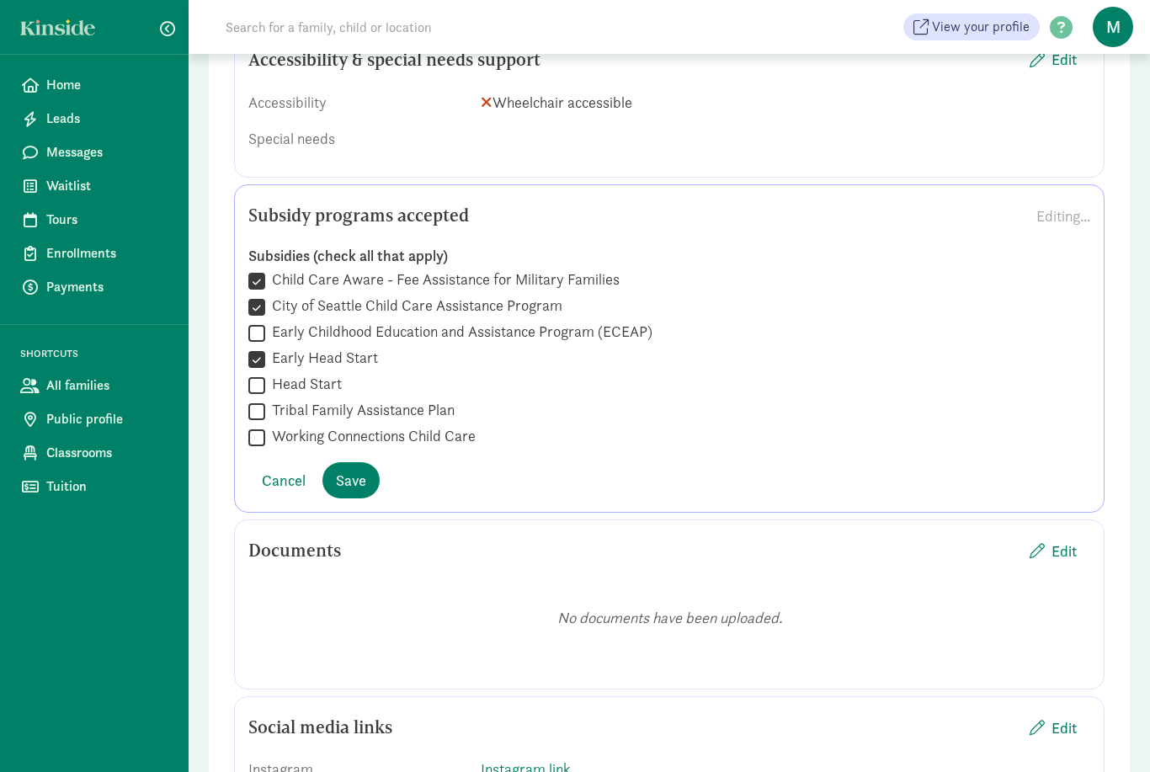
click at [338, 374] on label "Head Start" at bounding box center [303, 384] width 77 height 20
click at [265, 374] on input "Head Start" at bounding box center [256, 385] width 17 height 23
checkbox input "true"
click at [448, 438] on div "Subsidies (check all that apply)  Child Care Aware - Fee Assistance for Milita…" at bounding box center [669, 347] width 842 height 230
click at [449, 426] on label "Working Connections Child Care" at bounding box center [370, 436] width 210 height 20
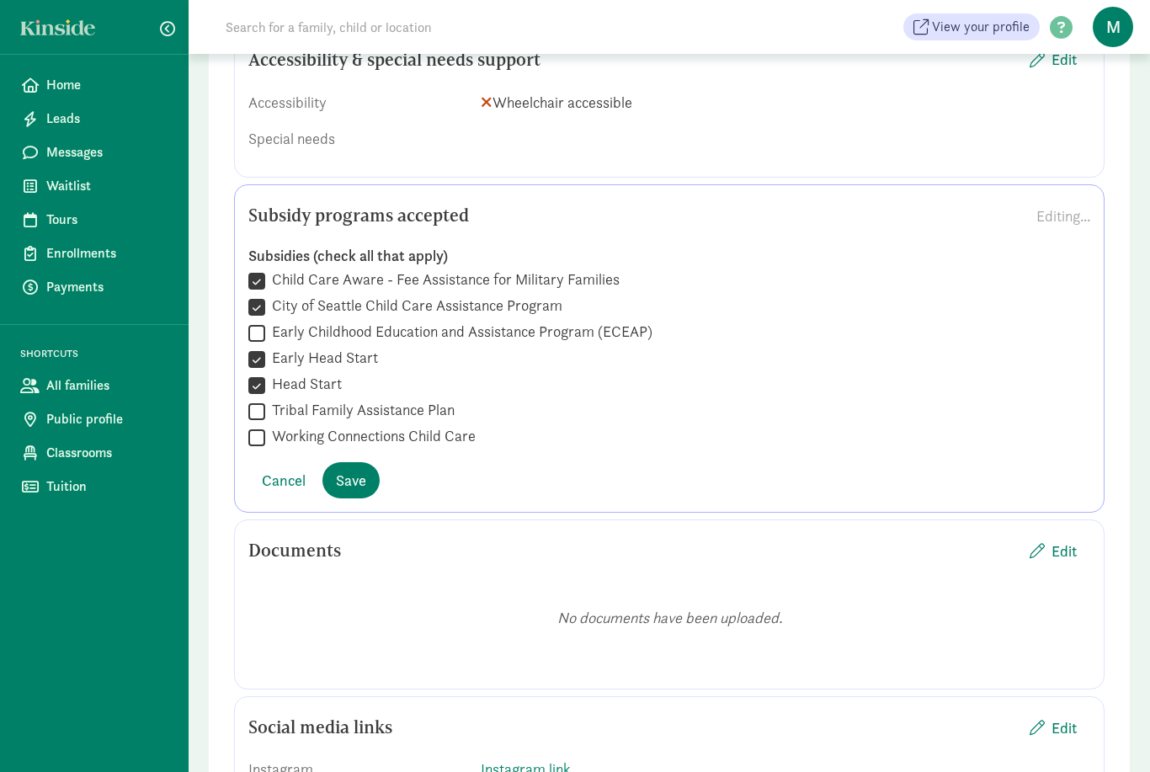
click at [265, 426] on input "Working Connections Child Care" at bounding box center [256, 437] width 17 height 23
checkbox input "true"
click at [518, 321] on label "Early Childhood Education and Assistance Program (ECEAP)" at bounding box center [458, 331] width 387 height 20
click at [265, 321] on input "Early Childhood Education and Assistance Program (ECEAP)" at bounding box center [256, 332] width 17 height 23
checkbox input "true"
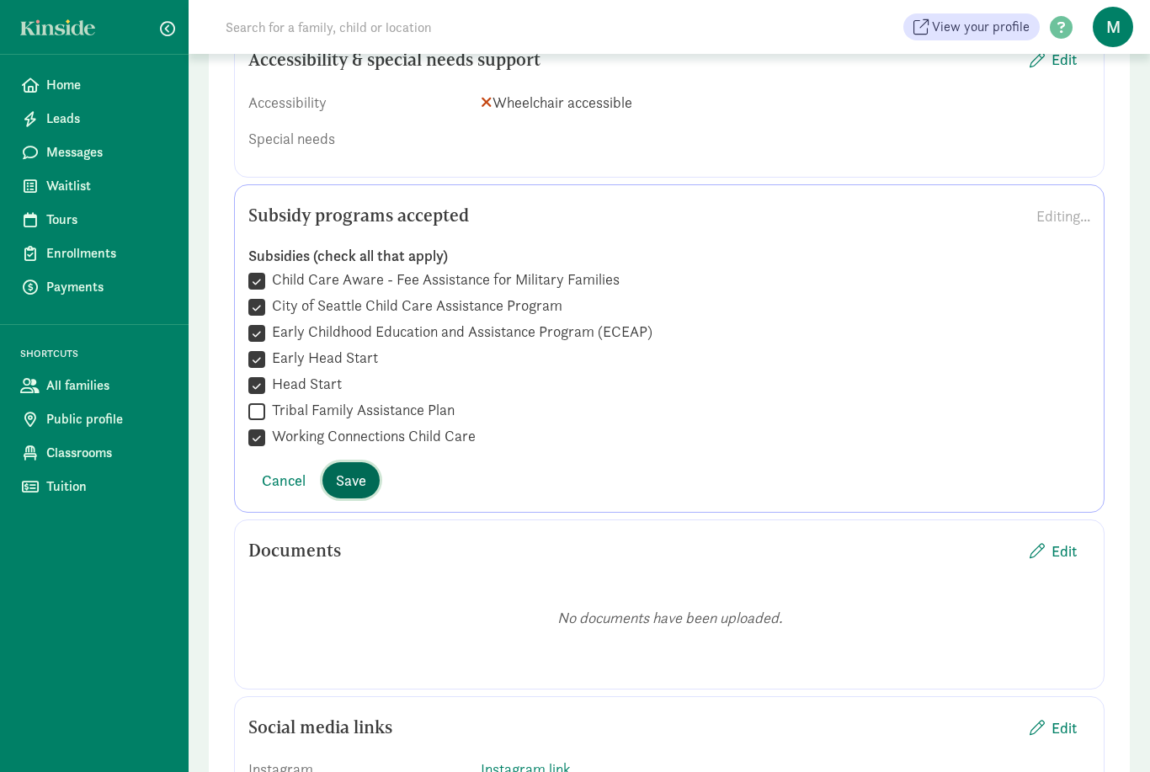
click at [364, 469] on span "Save" at bounding box center [351, 480] width 30 height 23
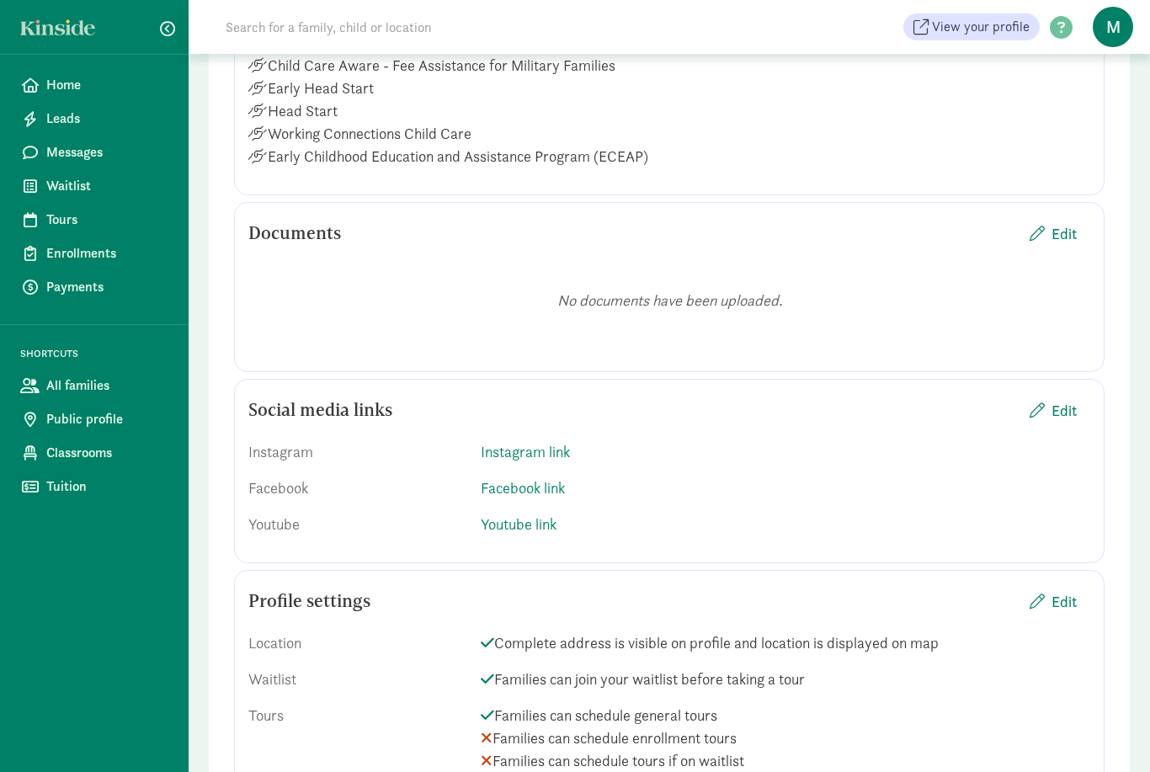
scroll to position [1825, 0]
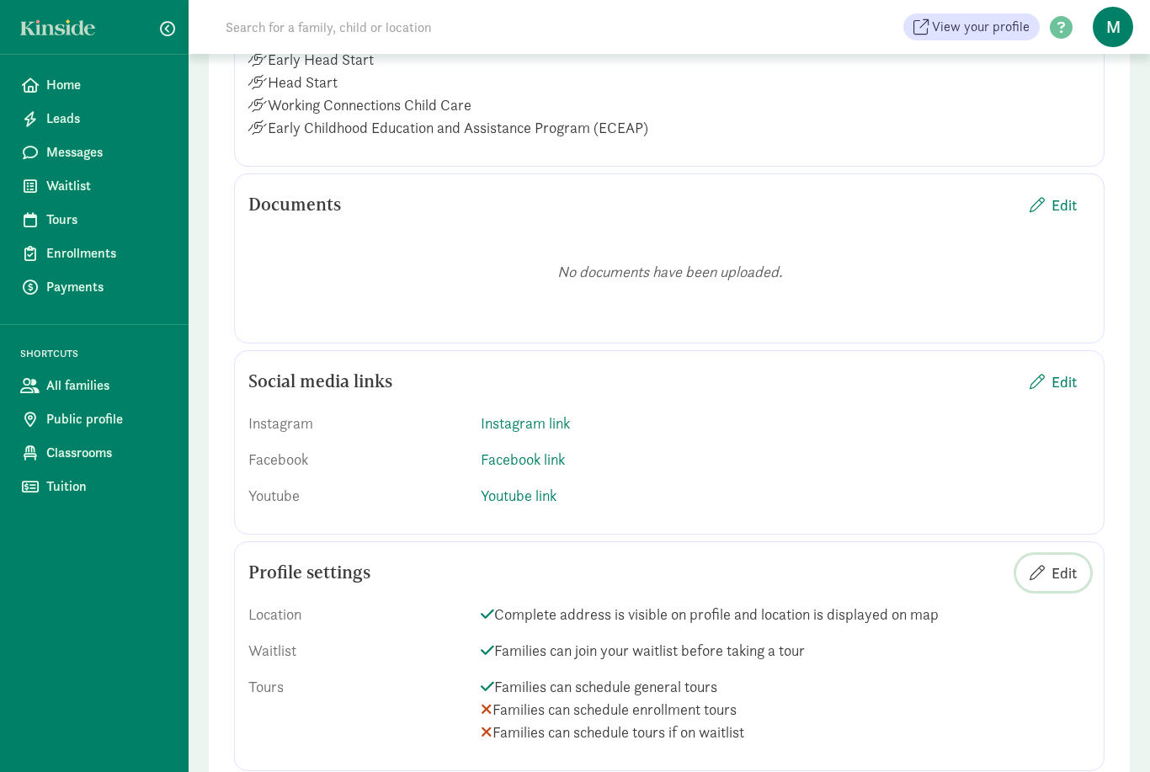
click at [1060, 561] on span "Edit" at bounding box center [1063, 572] width 25 height 23
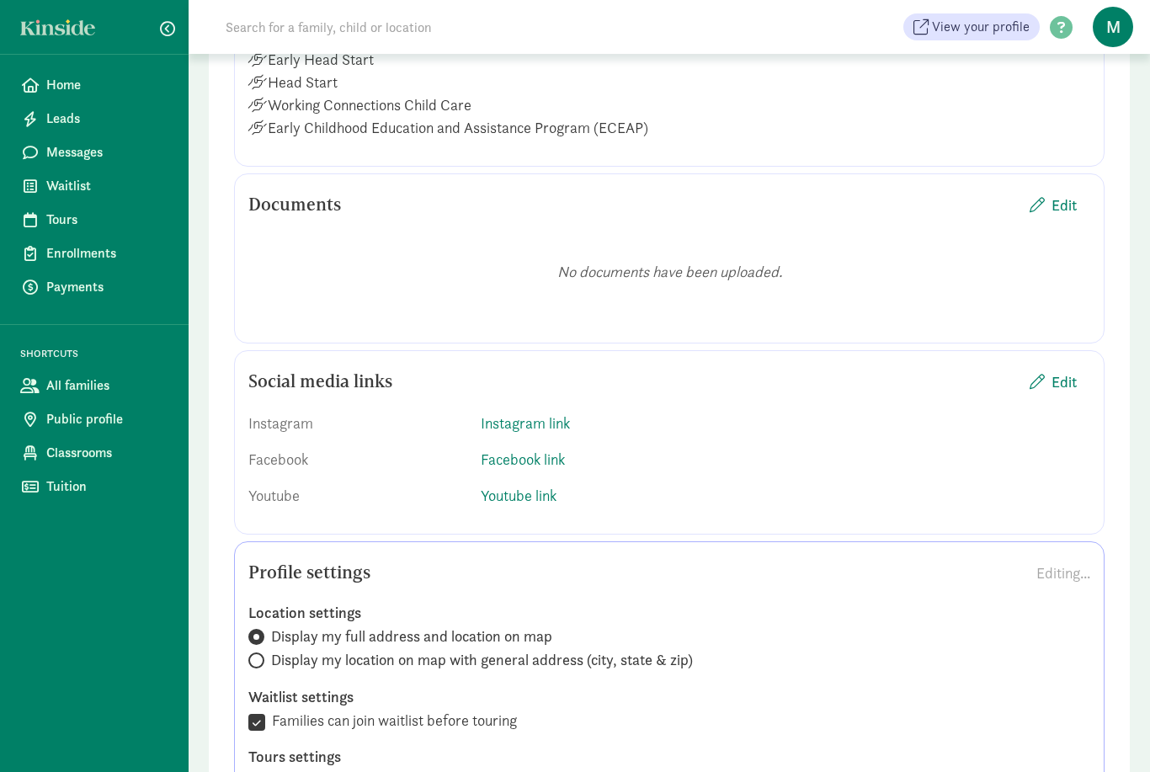
scroll to position [1963, 0]
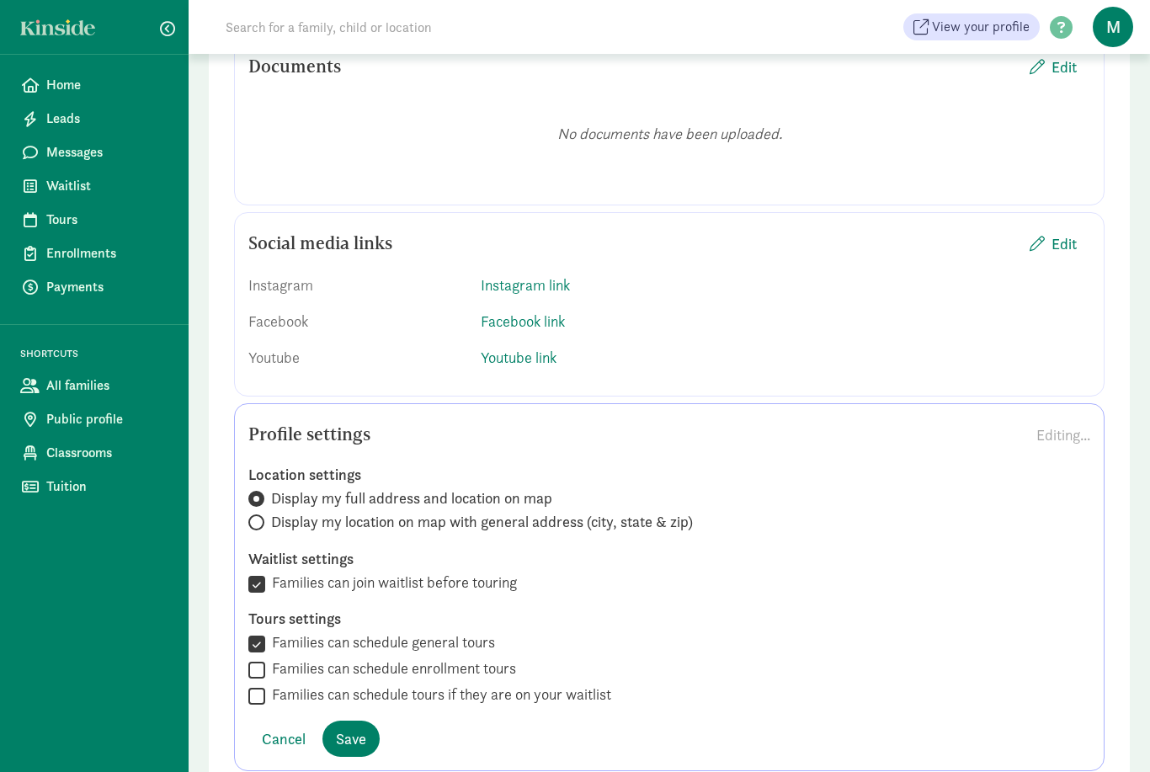
click at [422, 658] on label "Families can schedule enrollment tours" at bounding box center [390, 668] width 251 height 20
click at [265, 658] on input "Families can schedule enrollment tours" at bounding box center [256, 669] width 17 height 23
checkbox input "true"
click at [416, 684] on label "Families can schedule tours if they are on your waitlist" at bounding box center [438, 694] width 346 height 20
click at [265, 684] on input "Families can schedule tours if they are on your waitlist" at bounding box center [256, 695] width 17 height 23
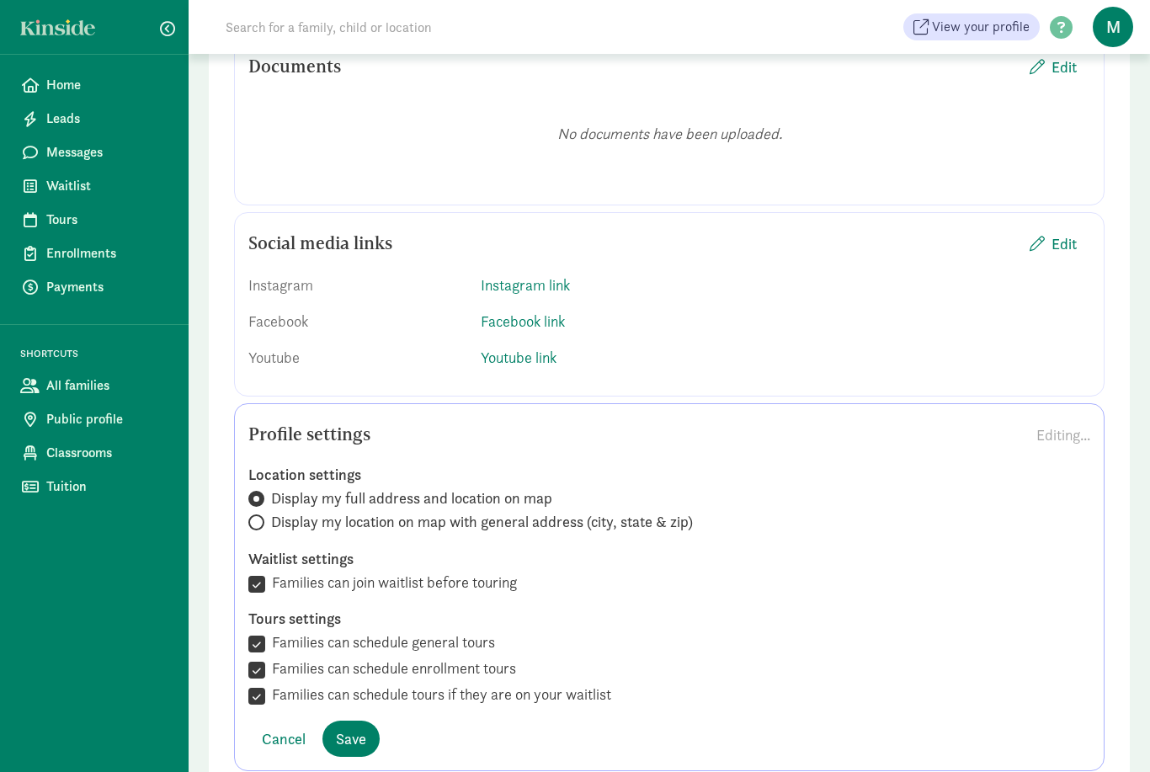
click at [396, 684] on label "Families can schedule tours if they are on your waitlist" at bounding box center [438, 694] width 346 height 20
click at [265, 684] on input "Families can schedule tours if they are on your waitlist" at bounding box center [256, 695] width 17 height 23
click at [373, 684] on label "Families can schedule tours if they are on your waitlist" at bounding box center [438, 694] width 346 height 20
click at [265, 684] on input "Families can schedule tours if they are on your waitlist" at bounding box center [256, 695] width 17 height 23
checkbox input "true"
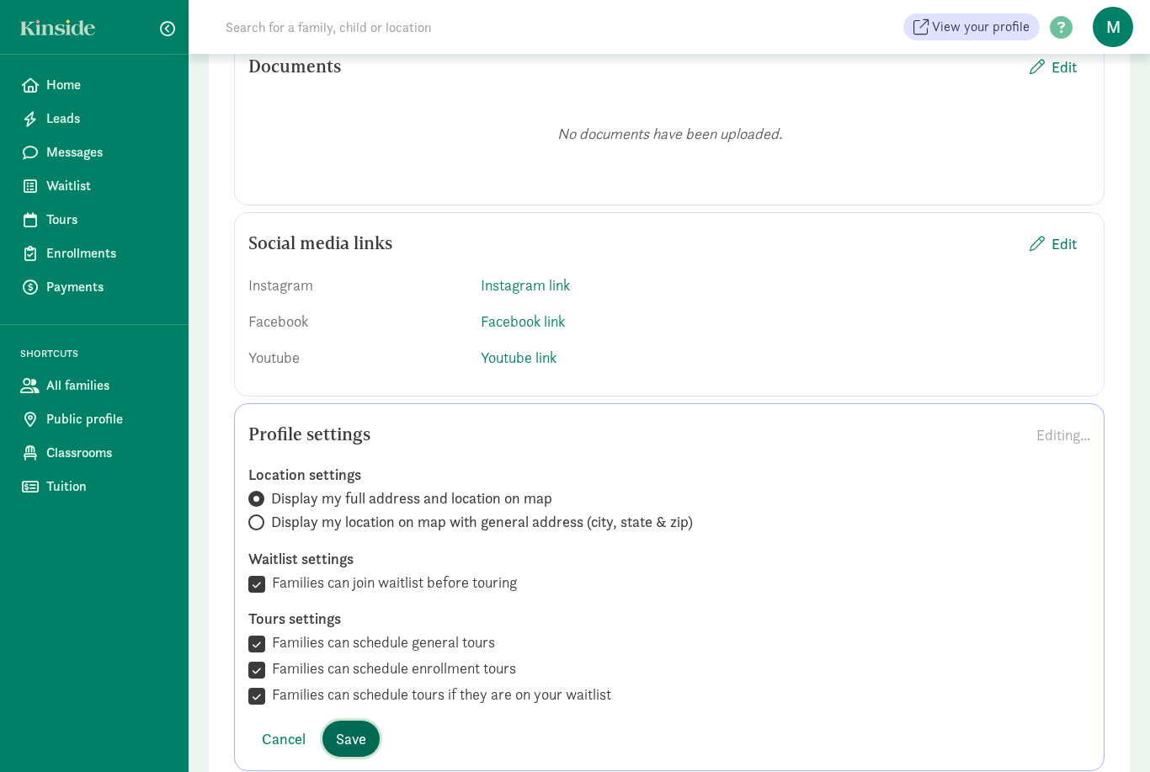
click at [368, 720] on button "Save" at bounding box center [350, 738] width 57 height 36
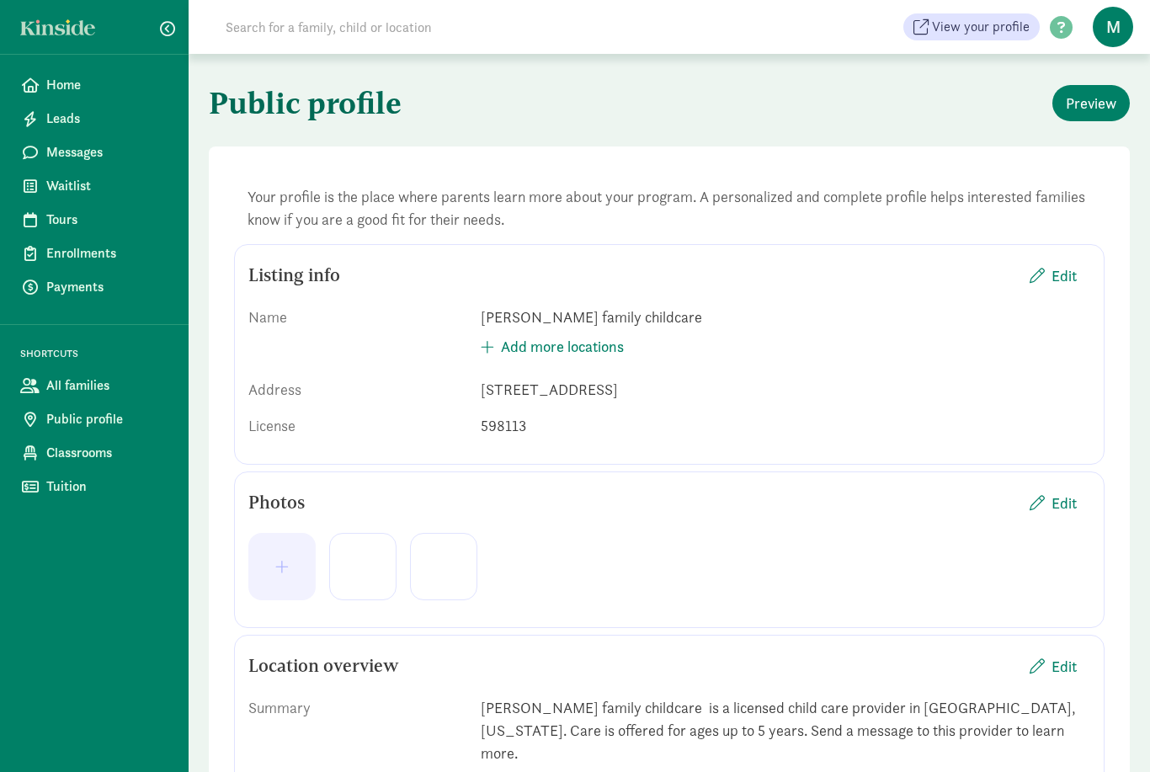
scroll to position [0, 0]
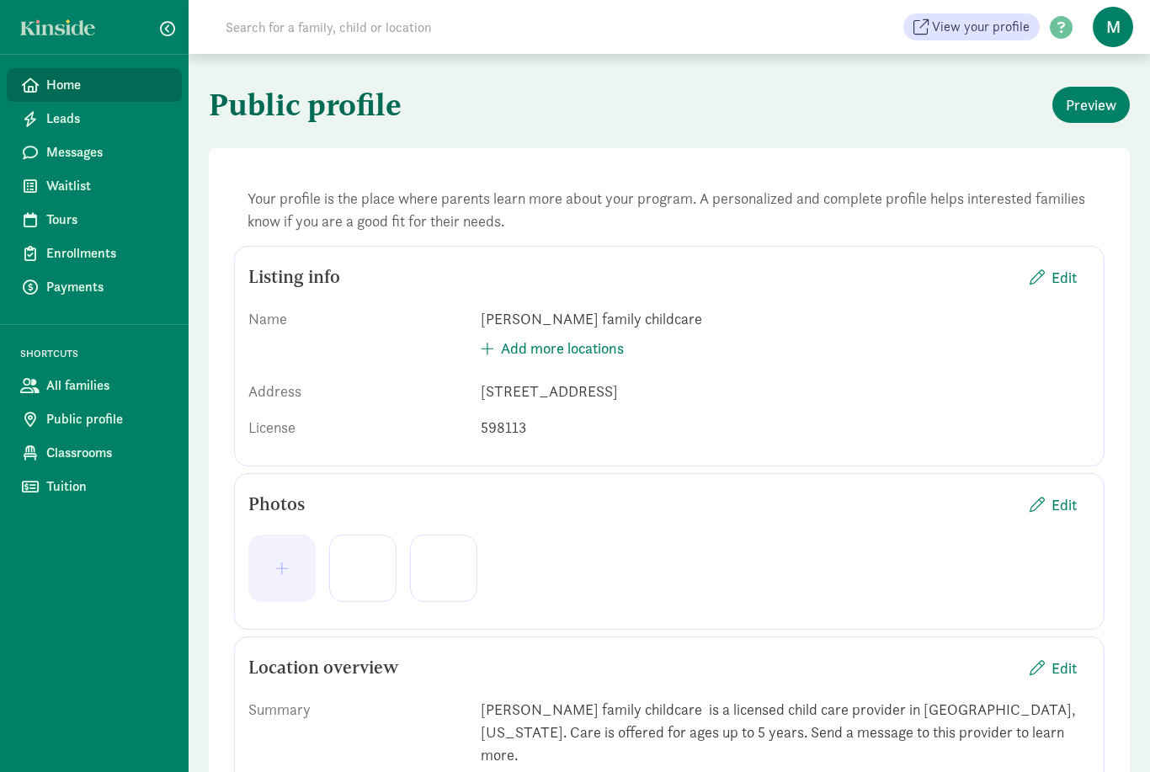
click at [51, 84] on span "Home" at bounding box center [107, 85] width 122 height 20
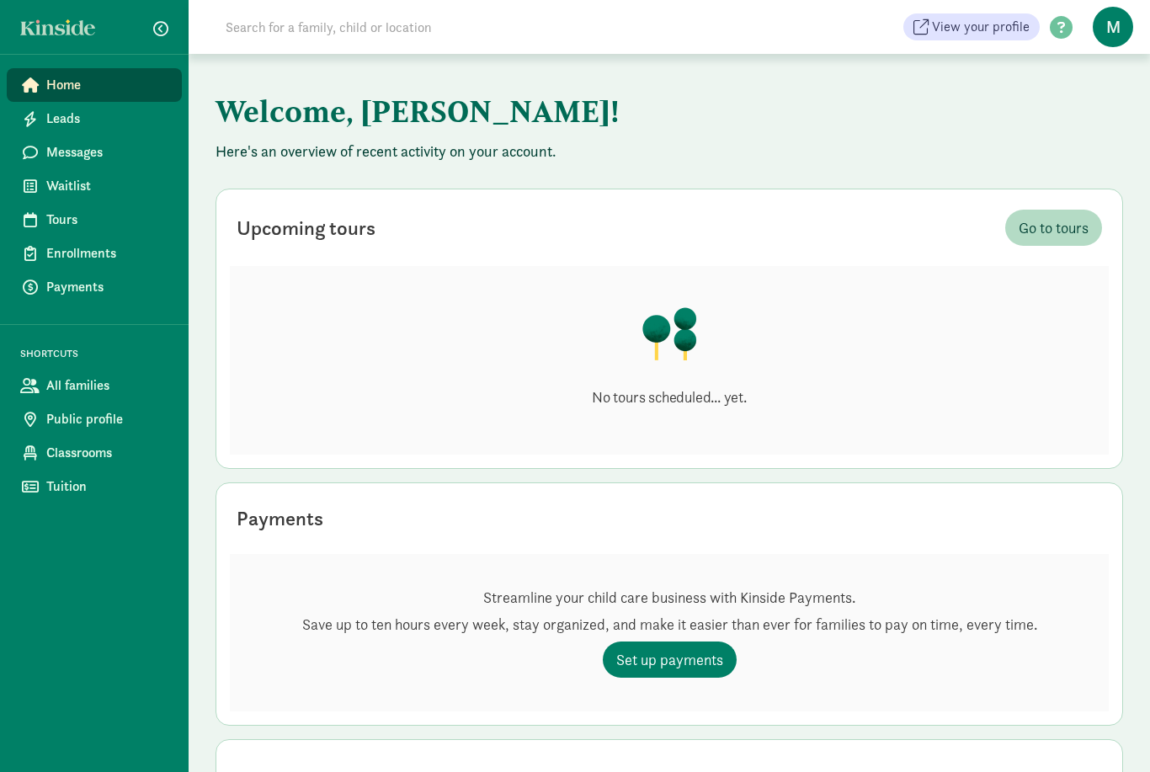
click at [1108, 27] on span "M" at bounding box center [1112, 27] width 40 height 40
click at [1092, 92] on link "Logout" at bounding box center [1098, 87] width 67 height 20
